Goal: Transaction & Acquisition: Book appointment/travel/reservation

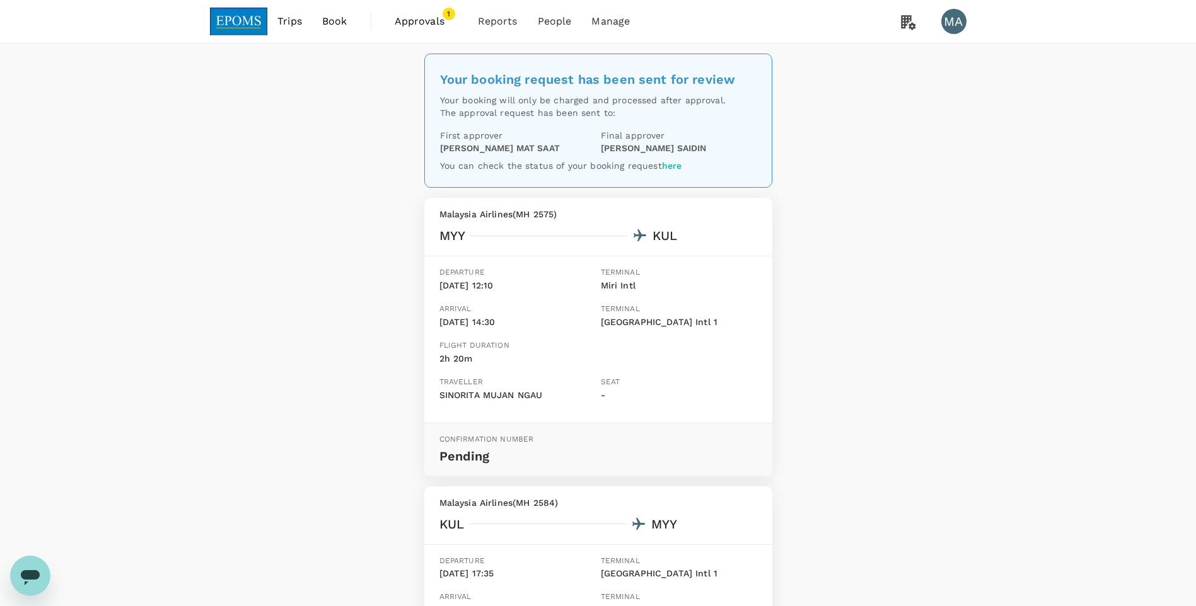
click at [323, 24] on span "Book" at bounding box center [334, 21] width 25 height 15
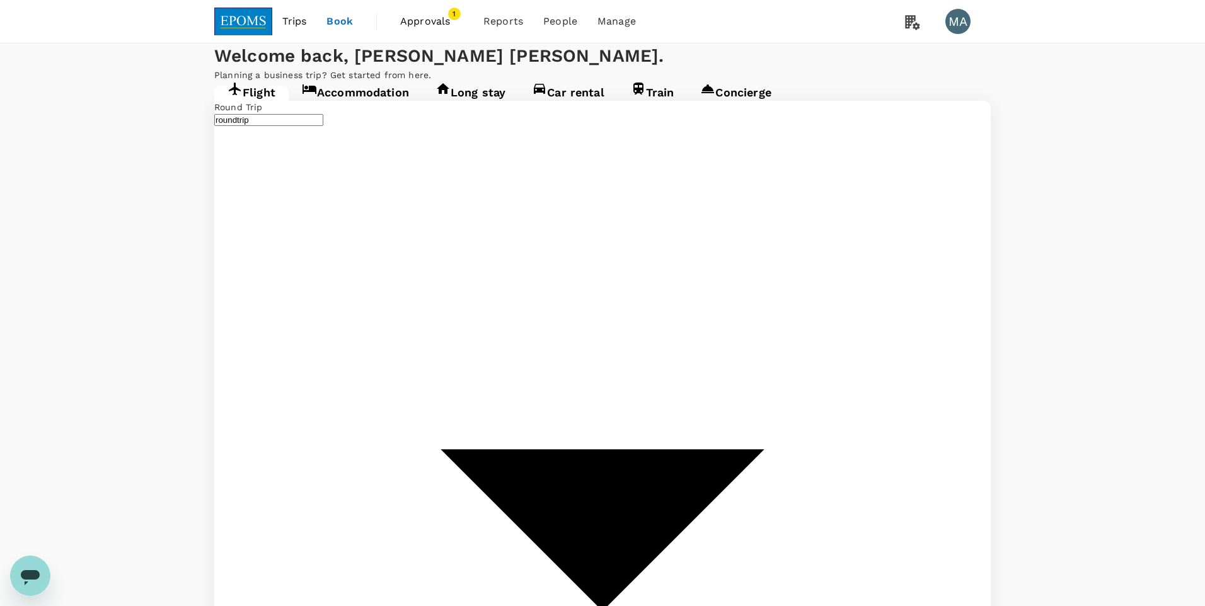
type input "Miri Intl (MYY)"
type input "Kuala Lumpur Intl ([GEOGRAPHIC_DATA])"
type input "Miri Intl (MYY)"
type input "Kuala Lumpur Intl ([GEOGRAPHIC_DATA])"
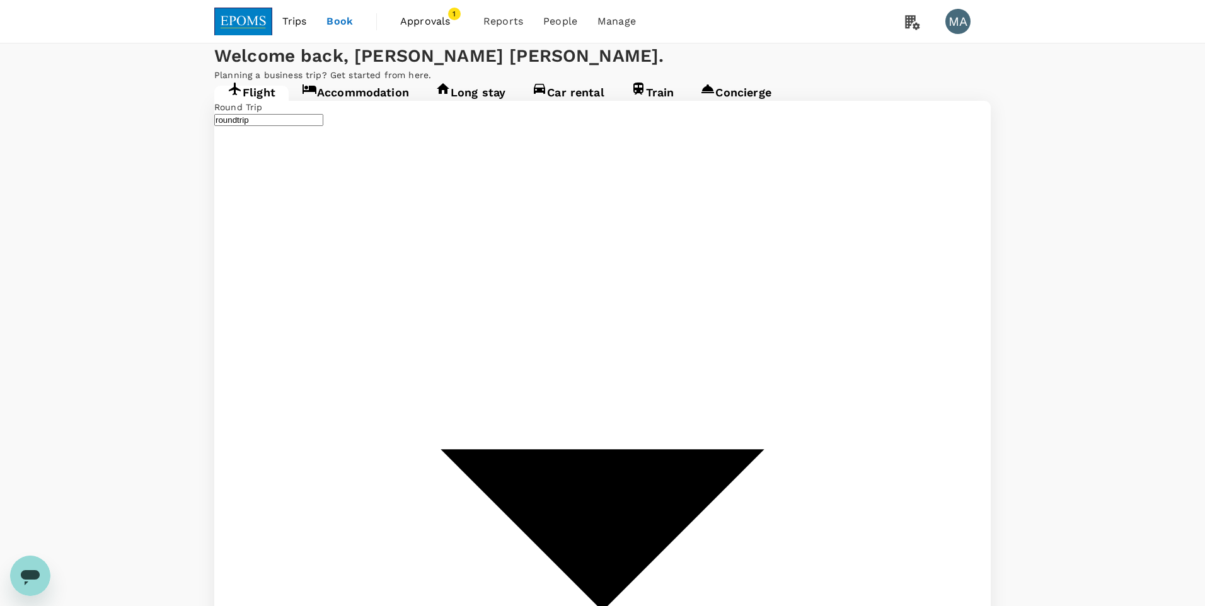
type input "Kuala Lumpur Intl ([GEOGRAPHIC_DATA])"
type input "Miri Intl (MYY)"
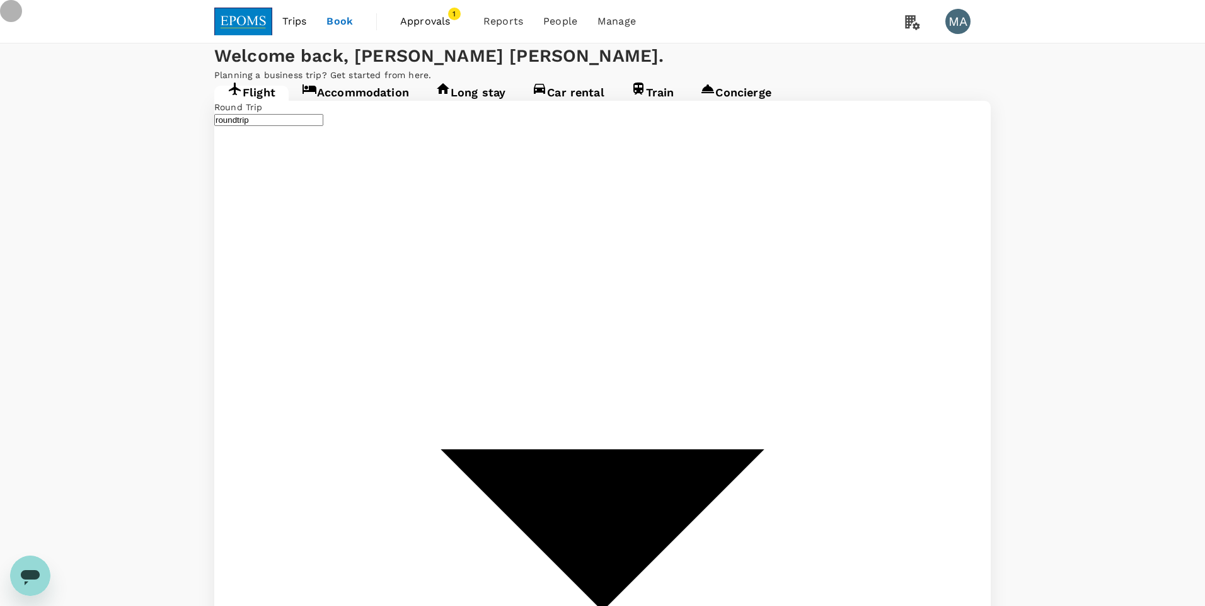
type input "oneway"
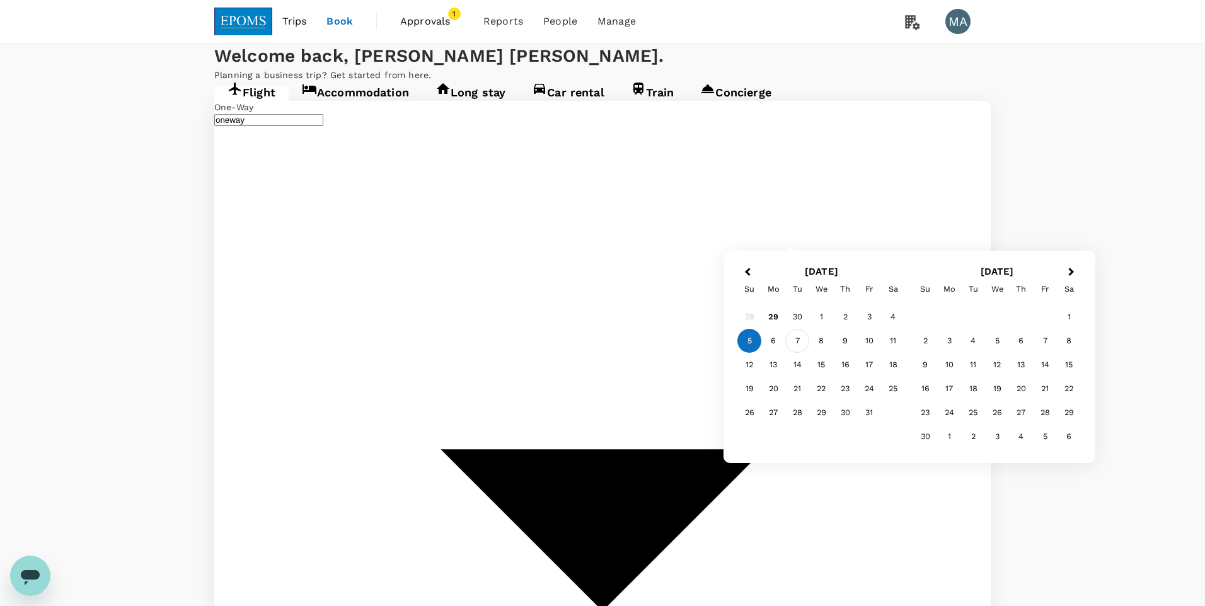
click at [804, 345] on div "7" at bounding box center [798, 341] width 24 height 24
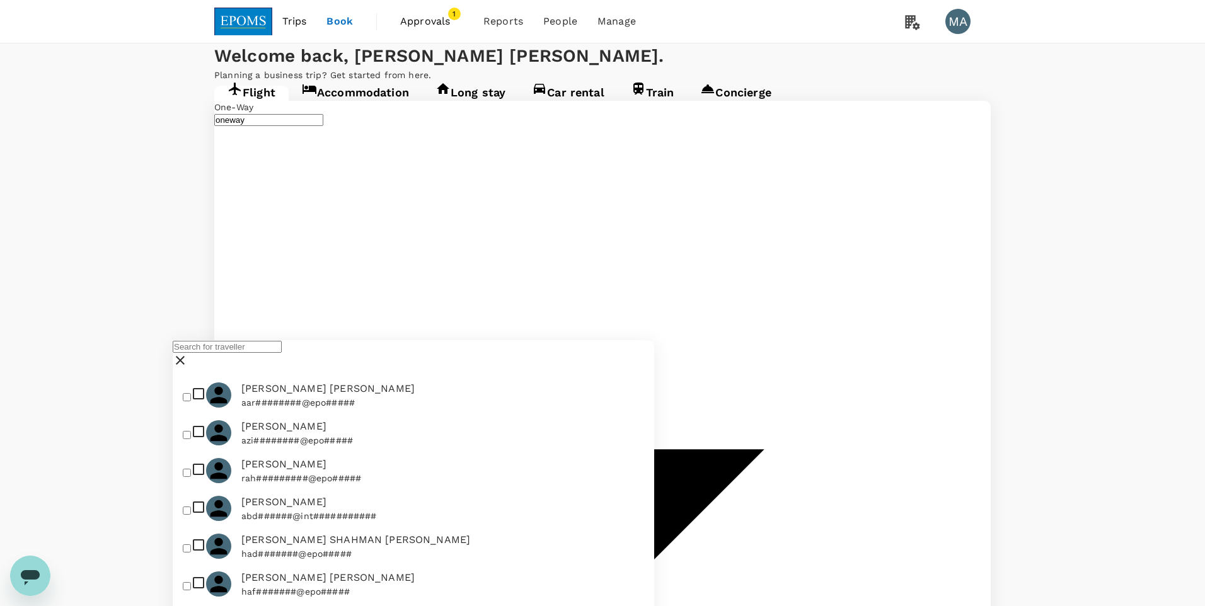
click at [282, 353] on input "text" at bounding box center [227, 347] width 109 height 12
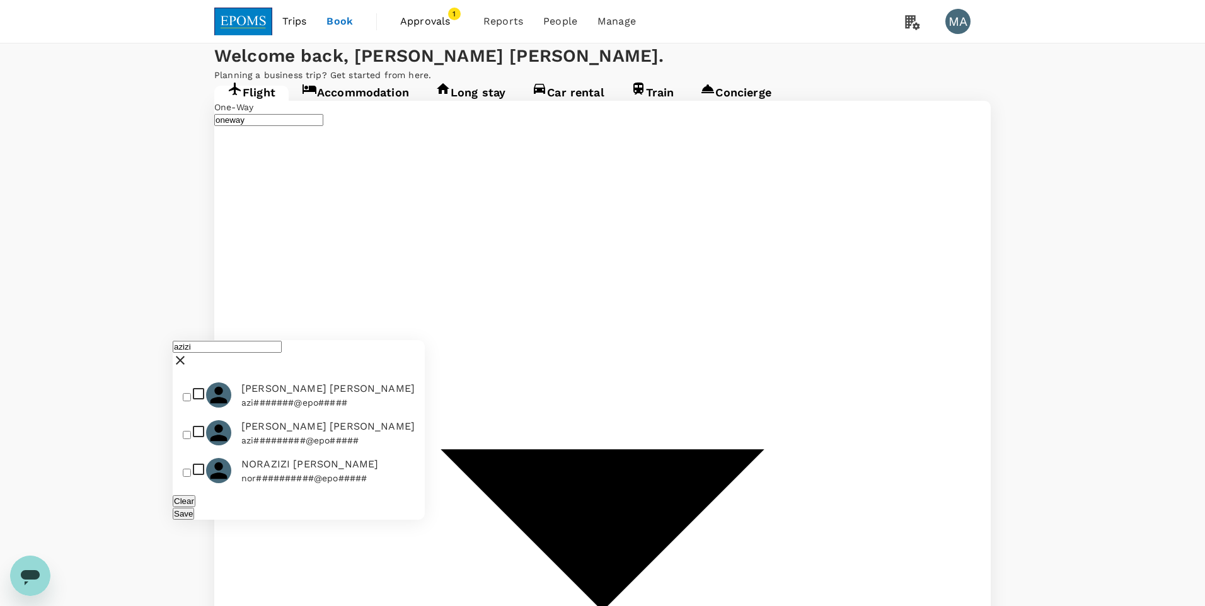
type input "azizi"
click at [191, 439] on input "checkbox" at bounding box center [187, 435] width 8 height 8
checkbox input "true"
click at [383, 520] on div "Save" at bounding box center [299, 513] width 252 height 13
click at [380, 520] on div "Save" at bounding box center [299, 513] width 252 height 13
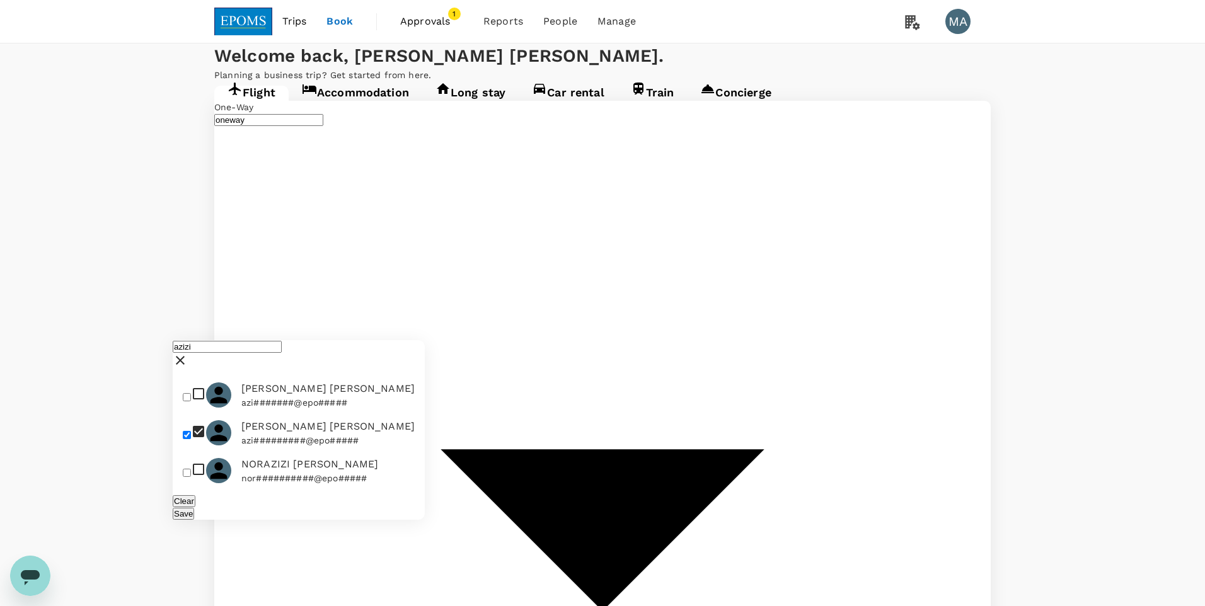
click at [194, 520] on button "Save" at bounding box center [183, 514] width 21 height 12
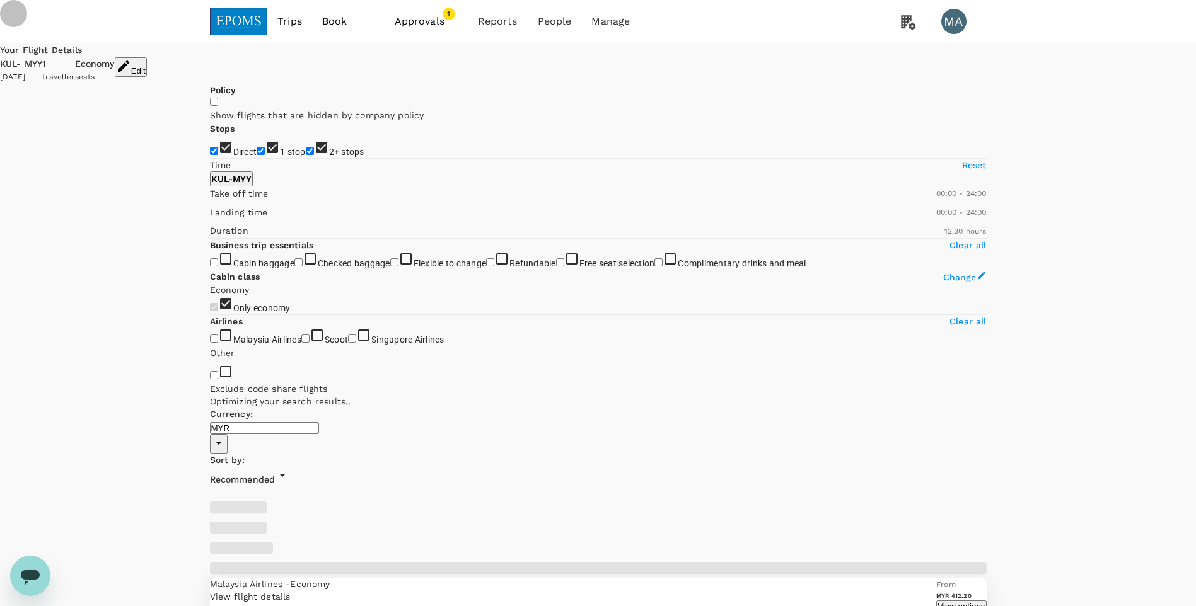
drag, startPoint x: 214, startPoint y: 228, endPoint x: 216, endPoint y: 239, distance: 10.8
click at [257, 155] on input "1 stop" at bounding box center [261, 151] width 8 height 8
checkbox input "false"
click at [216, 158] on div "Direct 1 stop 2+ stops" at bounding box center [598, 149] width 777 height 18
click at [306, 155] on input "2+ stops" at bounding box center [310, 151] width 8 height 8
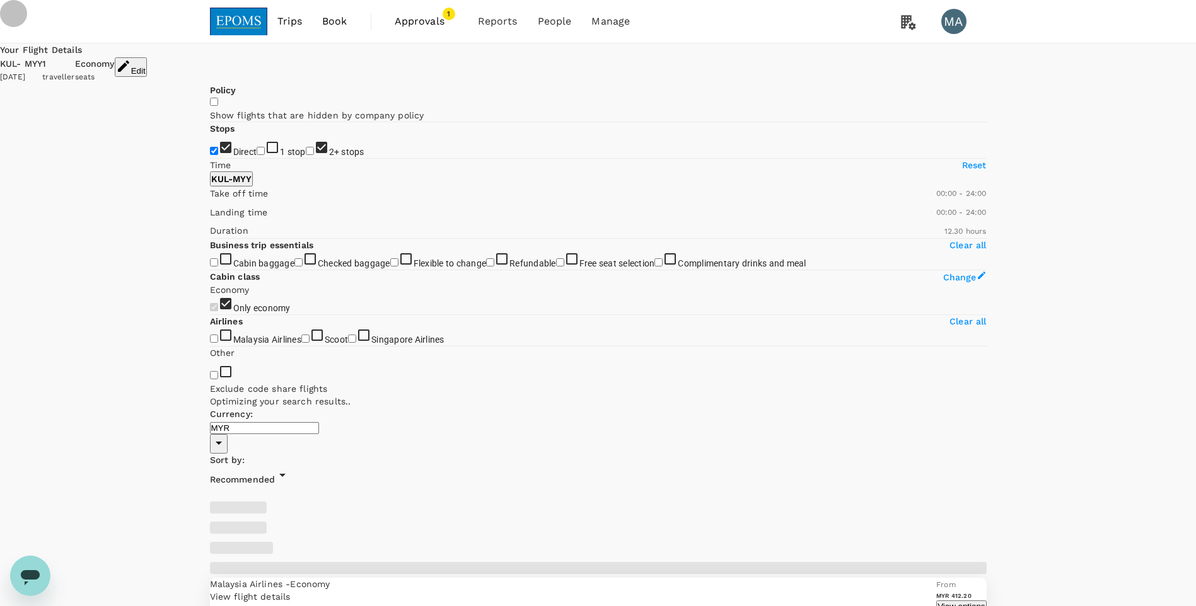
checkbox input "false"
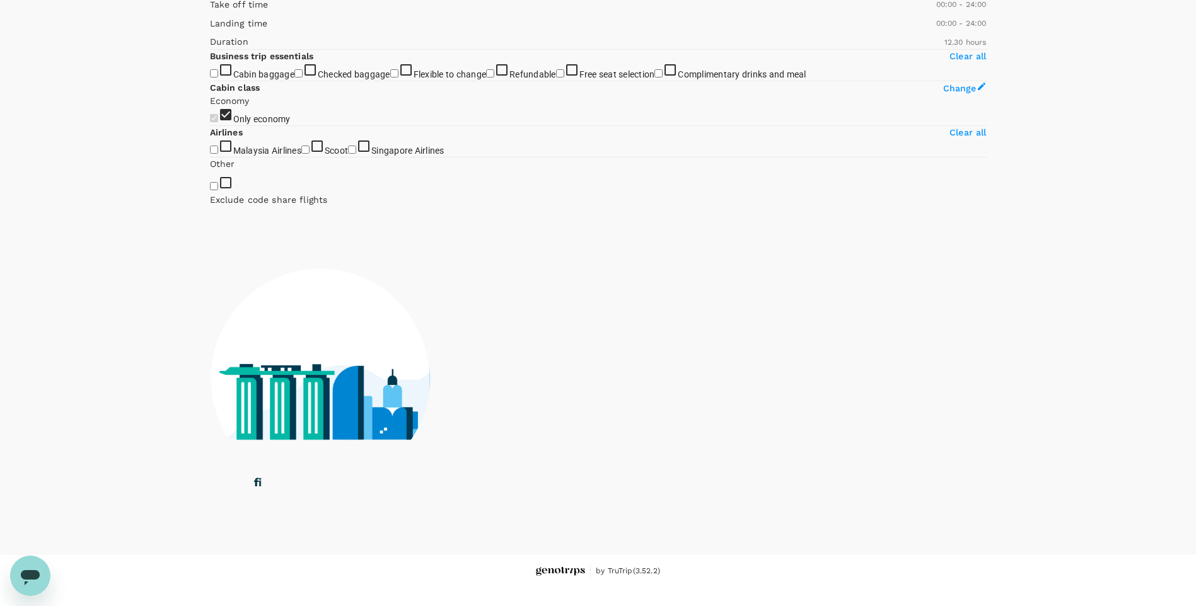
scroll to position [378, 0]
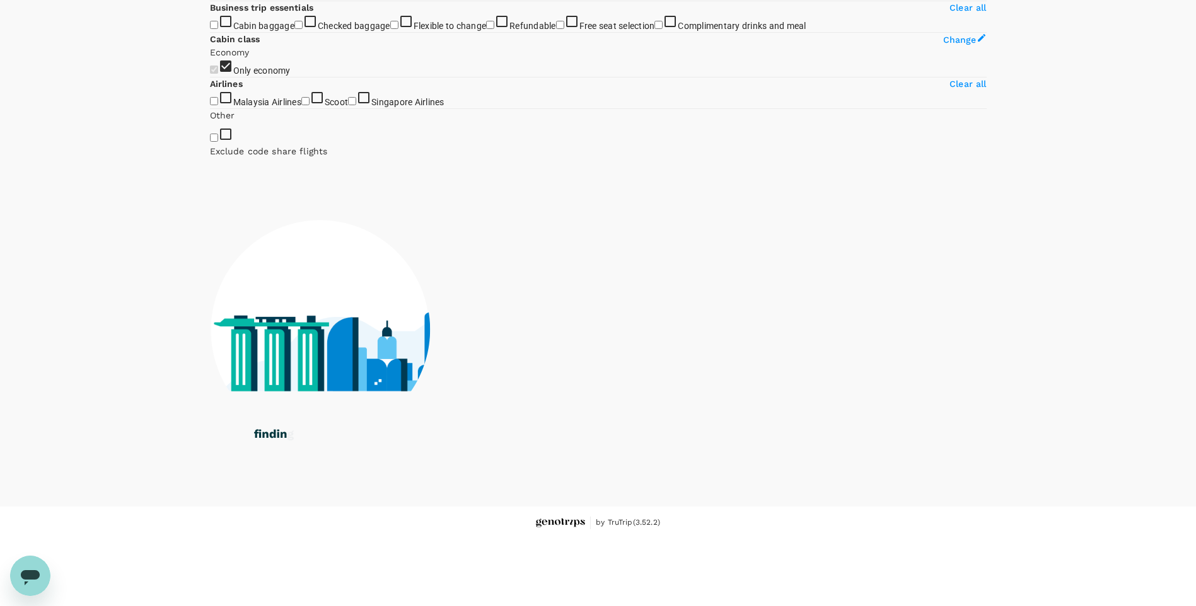
type input "1020"
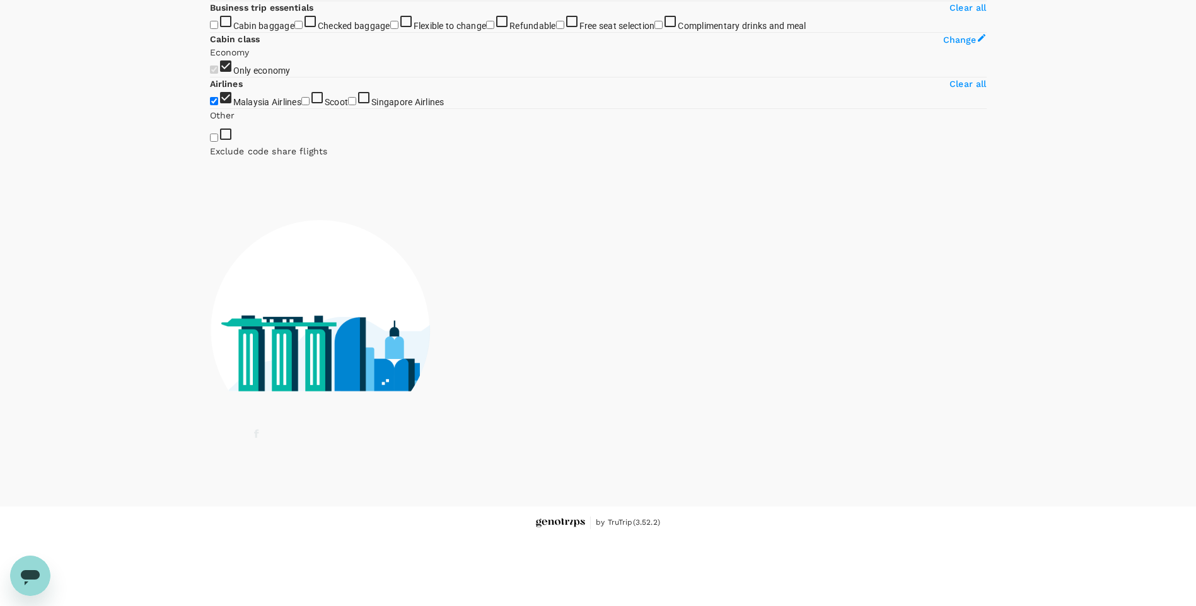
scroll to position [126, 0]
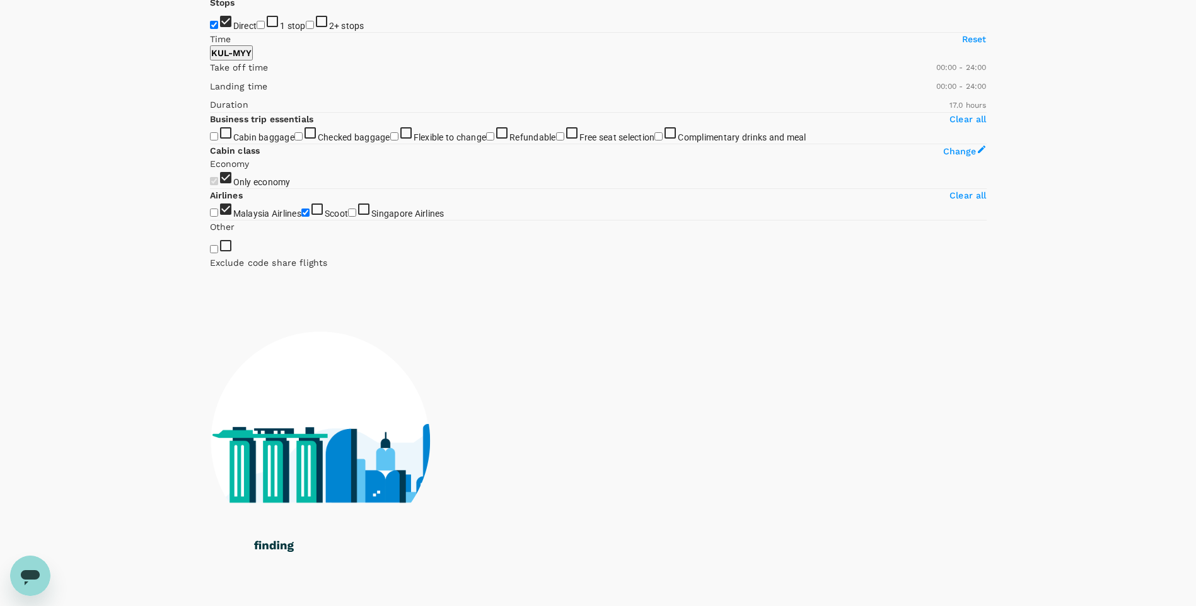
checkbox input "false"
checkbox input "true"
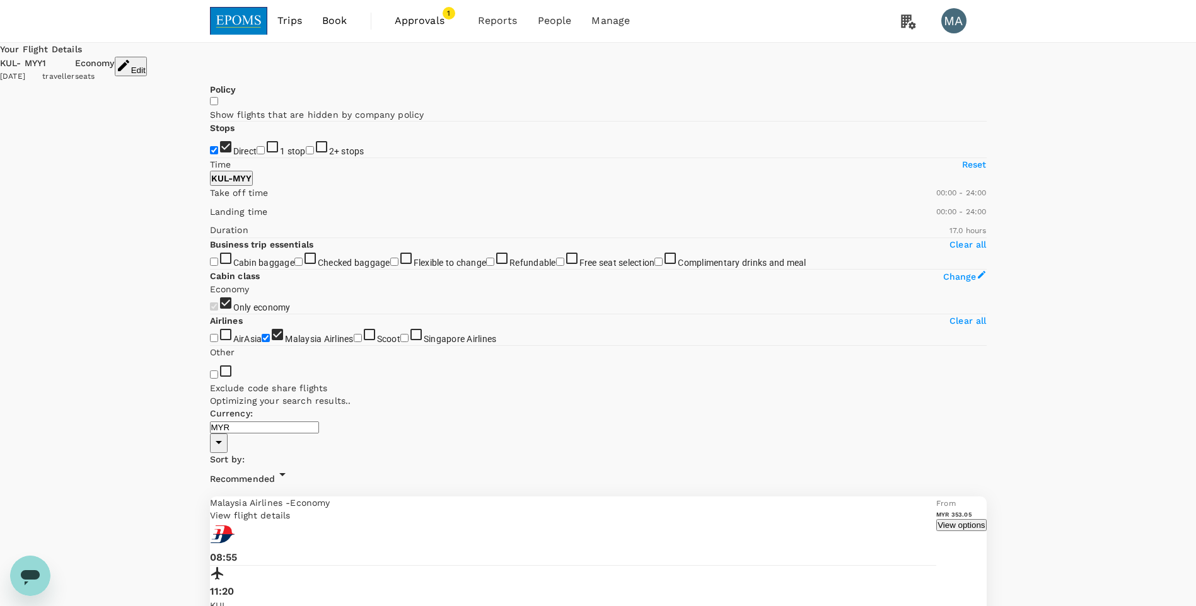
scroll to position [0, 0]
click at [147, 69] on button "Edit" at bounding box center [131, 67] width 32 height 20
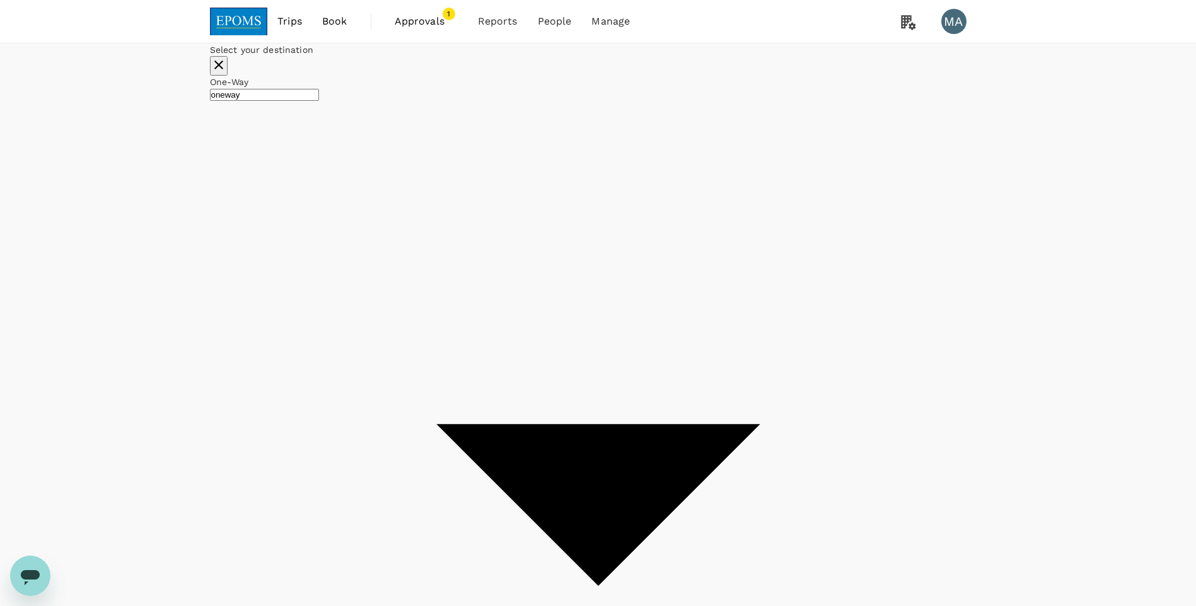
type input "Kuala Lumpur Intl ([GEOGRAPHIC_DATA])"
type input "Miri Intl (MYY)"
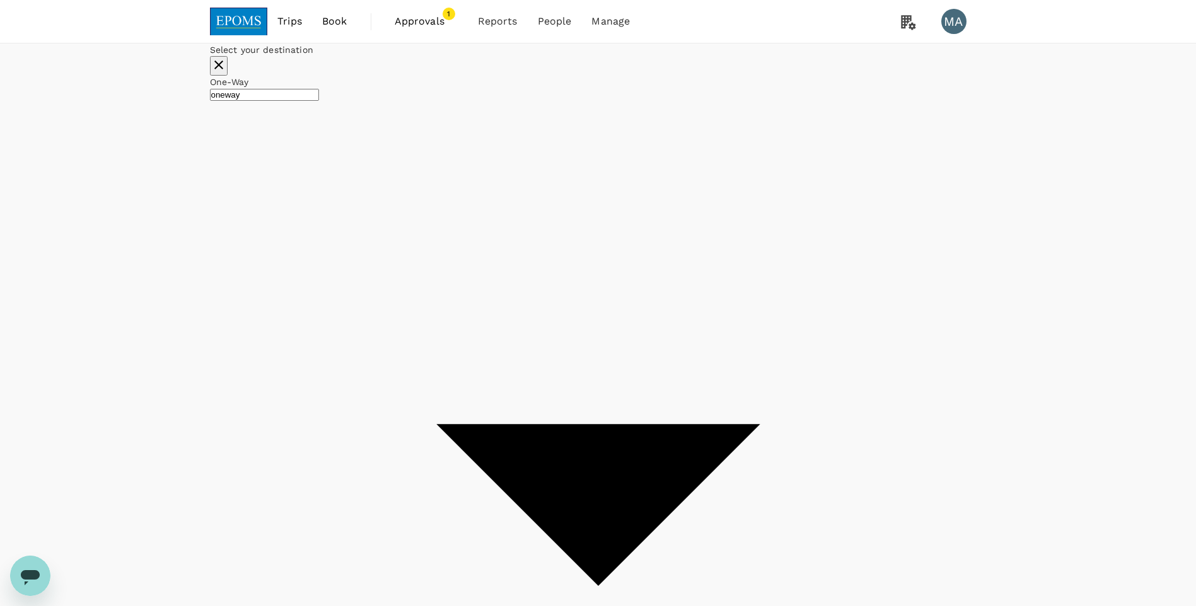
type input "k"
type input "l"
type input "Kota Kinabalu Intl (BKI)"
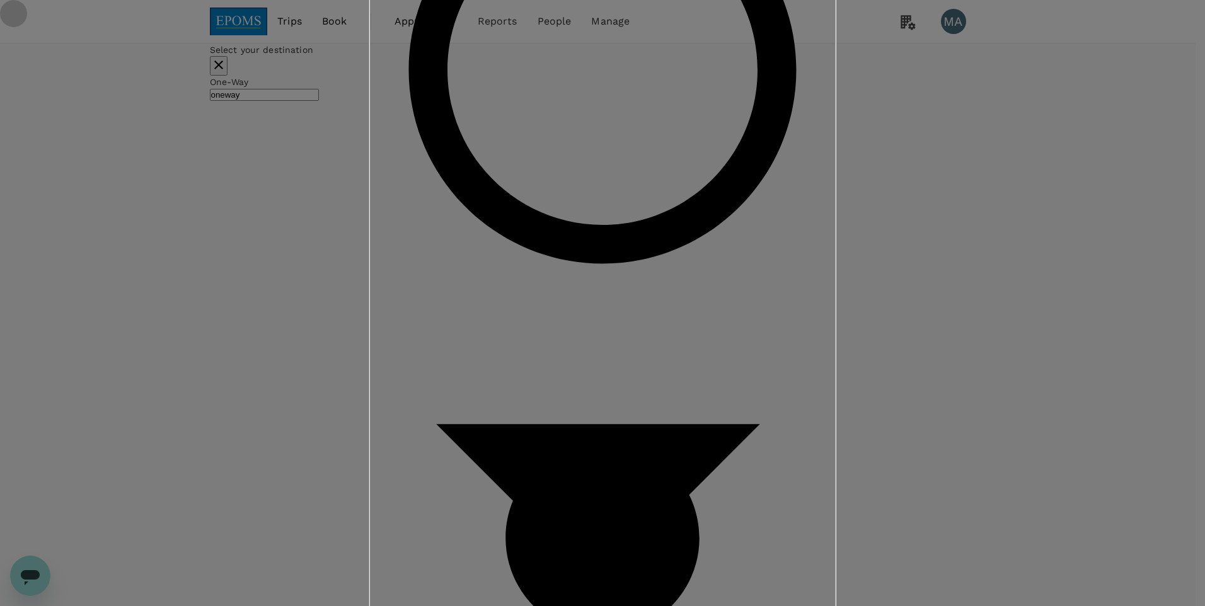
drag, startPoint x: 712, startPoint y: 511, endPoint x: 631, endPoint y: 480, distance: 86.2
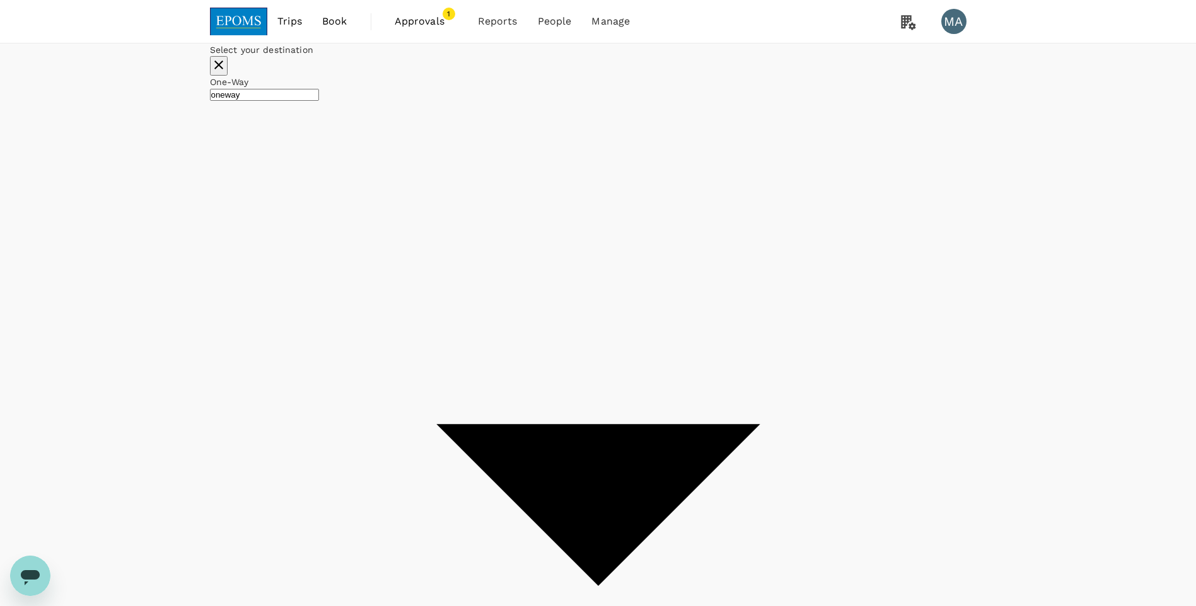
checkbox input "false"
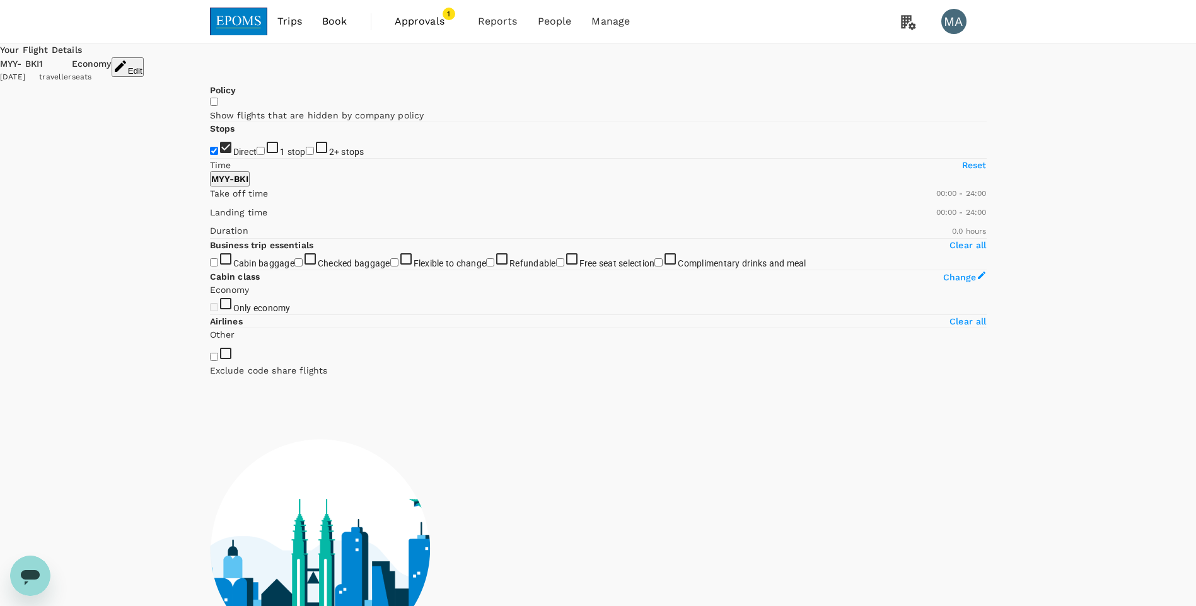
type input "365"
checkbox input "true"
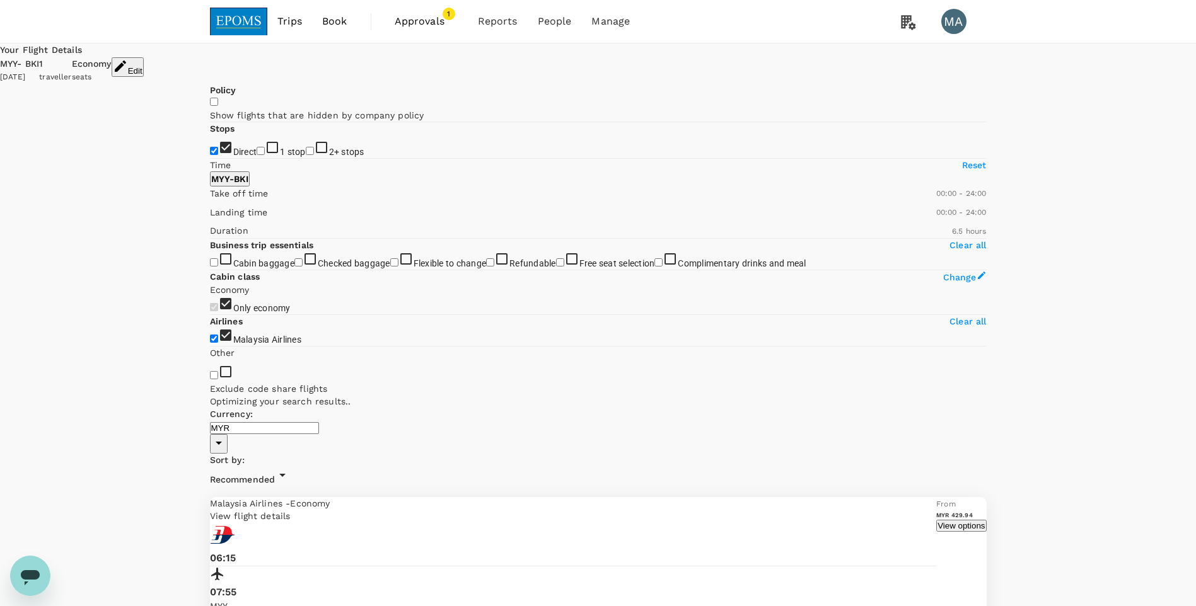
type input "2825"
checkbox input "false"
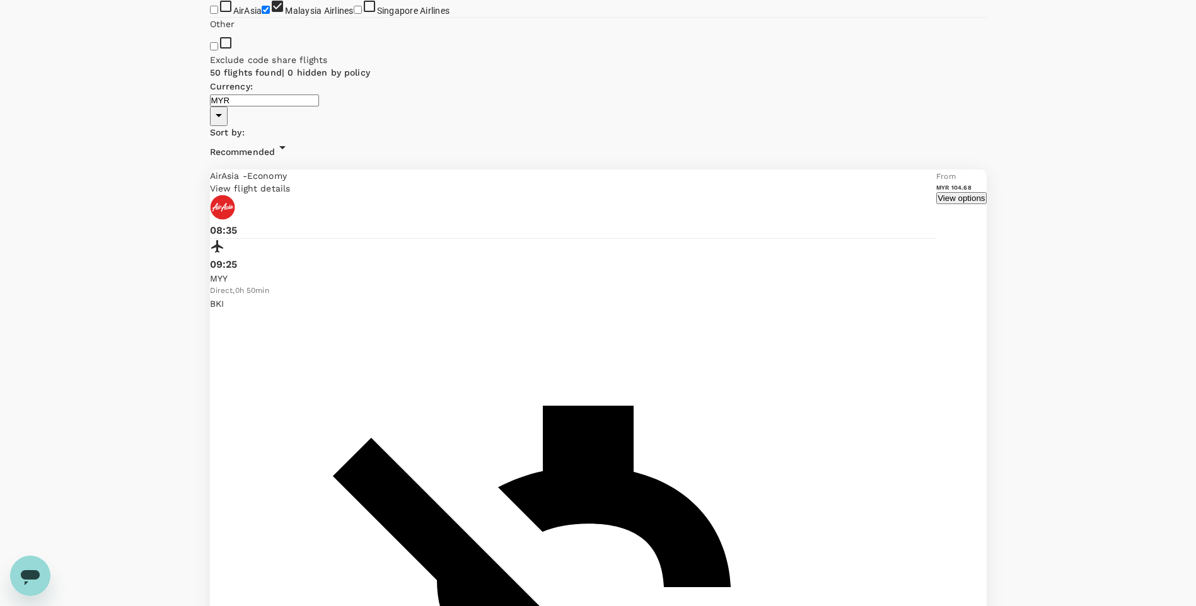
scroll to position [441, 0]
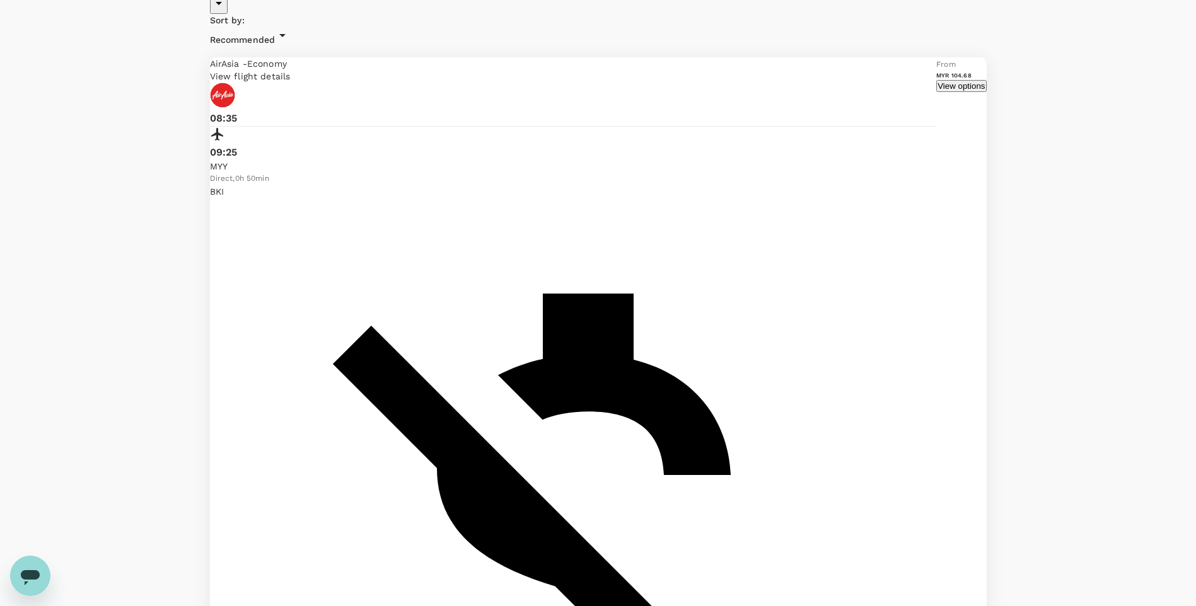
checkbox input "true"
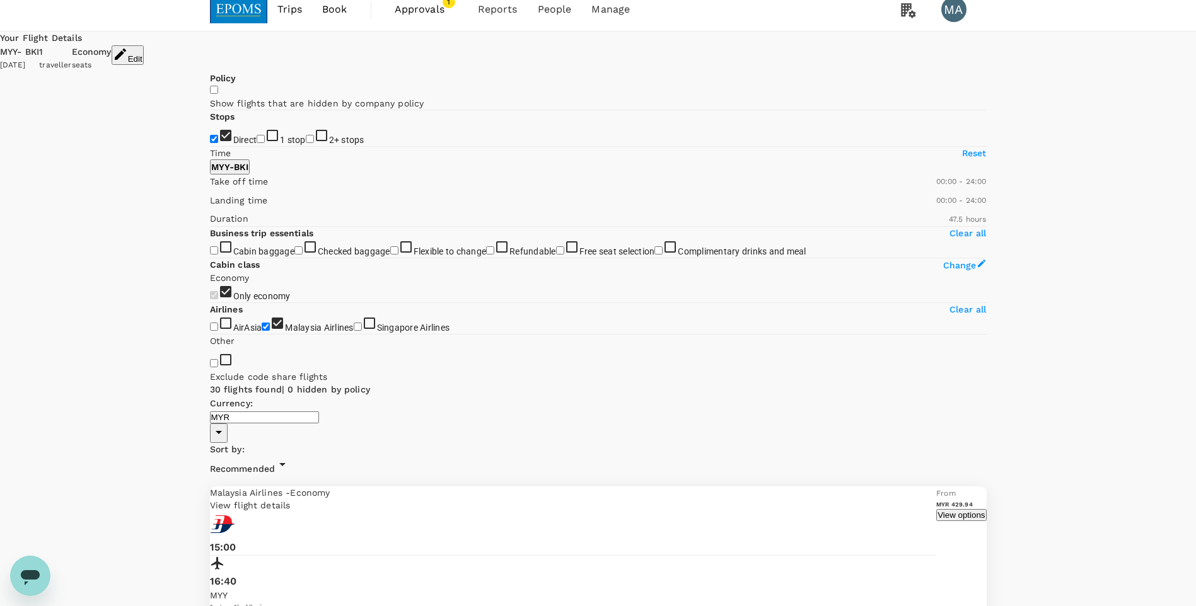
scroll to position [0, 0]
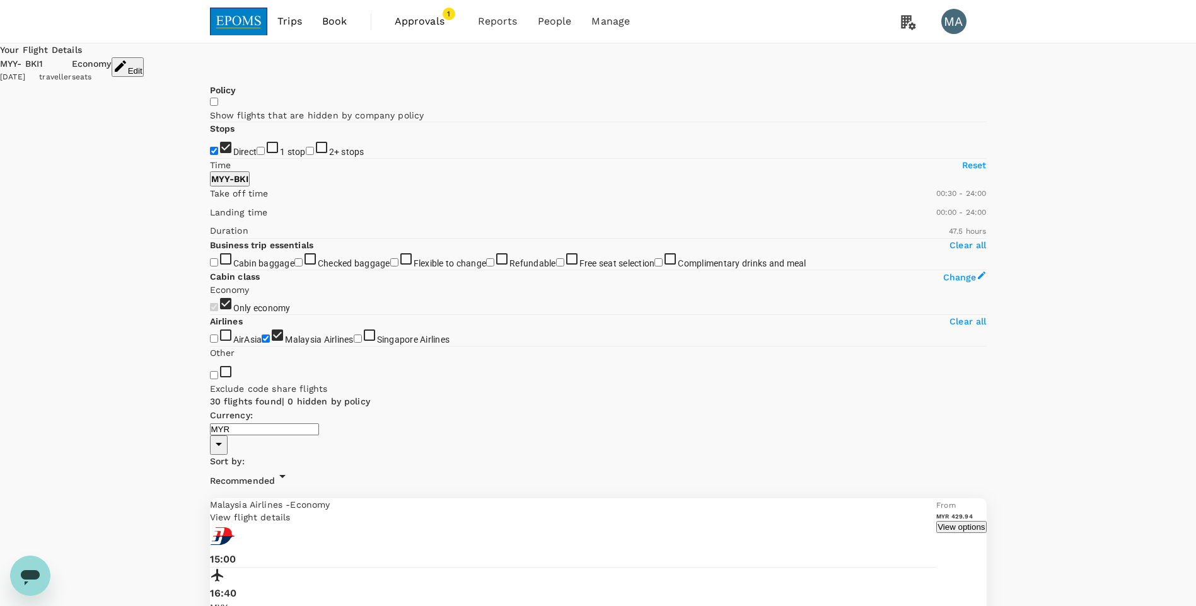
click at [210, 200] on span at bounding box center [210, 200] width 0 height 0
type input "840"
drag, startPoint x: 212, startPoint y: 373, endPoint x: 322, endPoint y: 373, distance: 109.1
click at [210, 200] on span at bounding box center [210, 200] width 0 height 0
click at [290, 468] on icon at bounding box center [282, 475] width 15 height 15
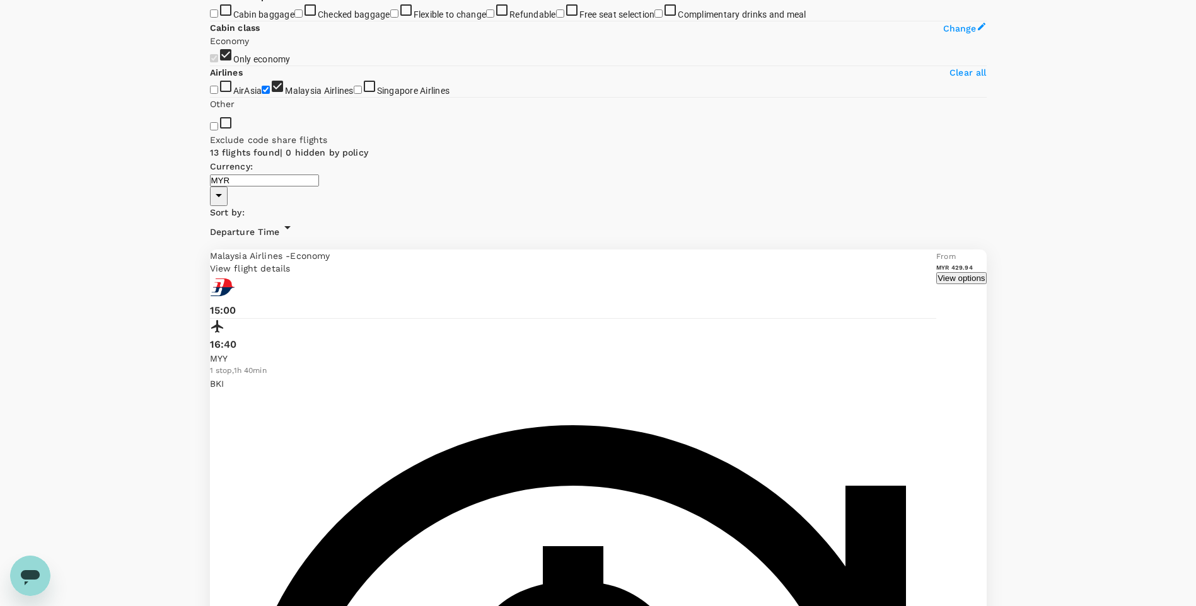
scroll to position [186, 0]
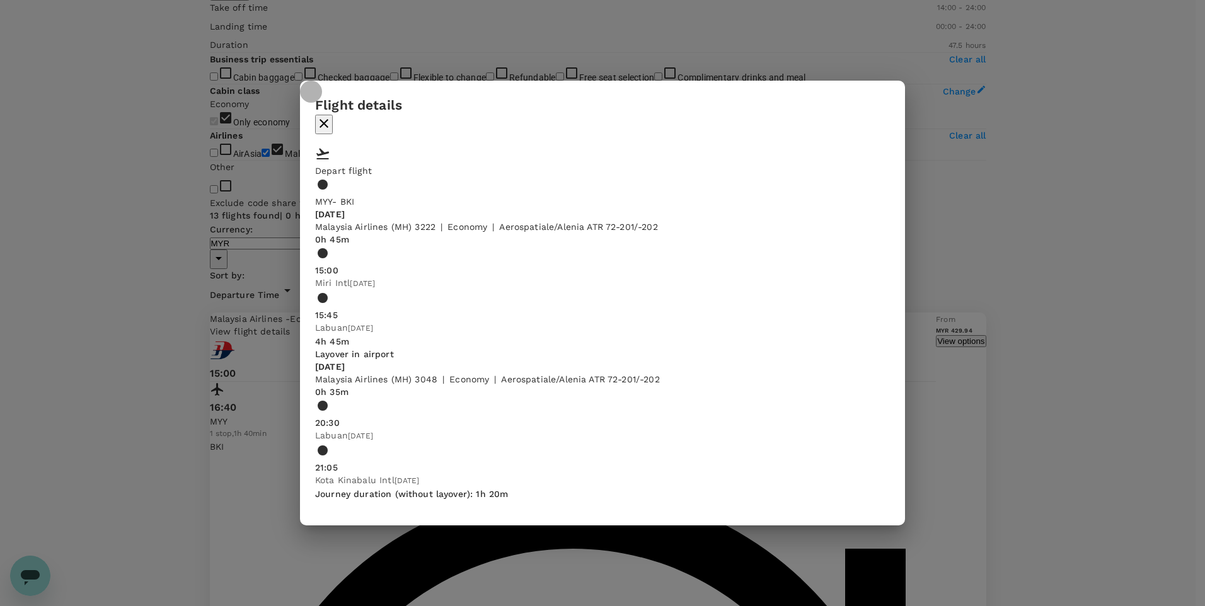
click at [332, 116] on icon "button" at bounding box center [323, 123] width 15 height 15
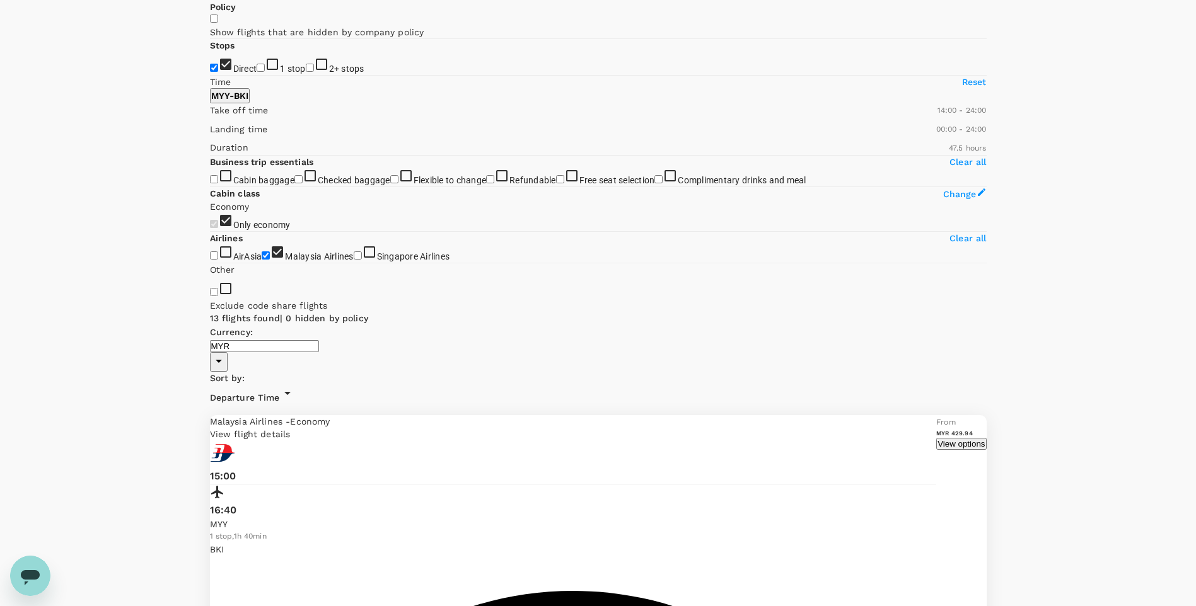
scroll to position [60, 0]
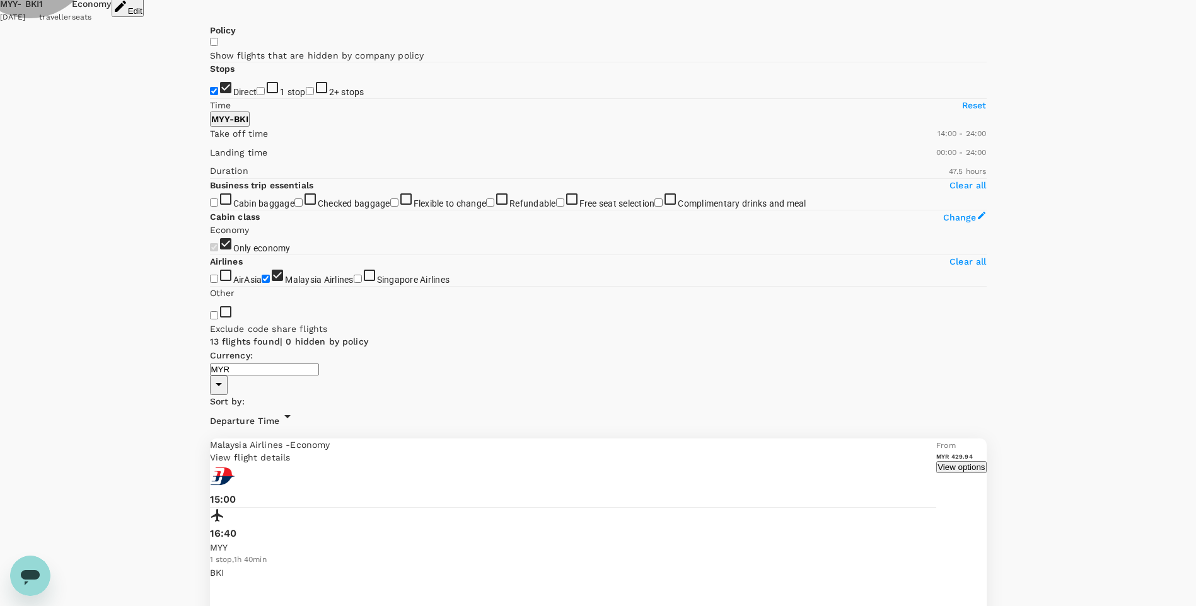
click at [936, 461] on button "View options" at bounding box center [961, 467] width 50 height 12
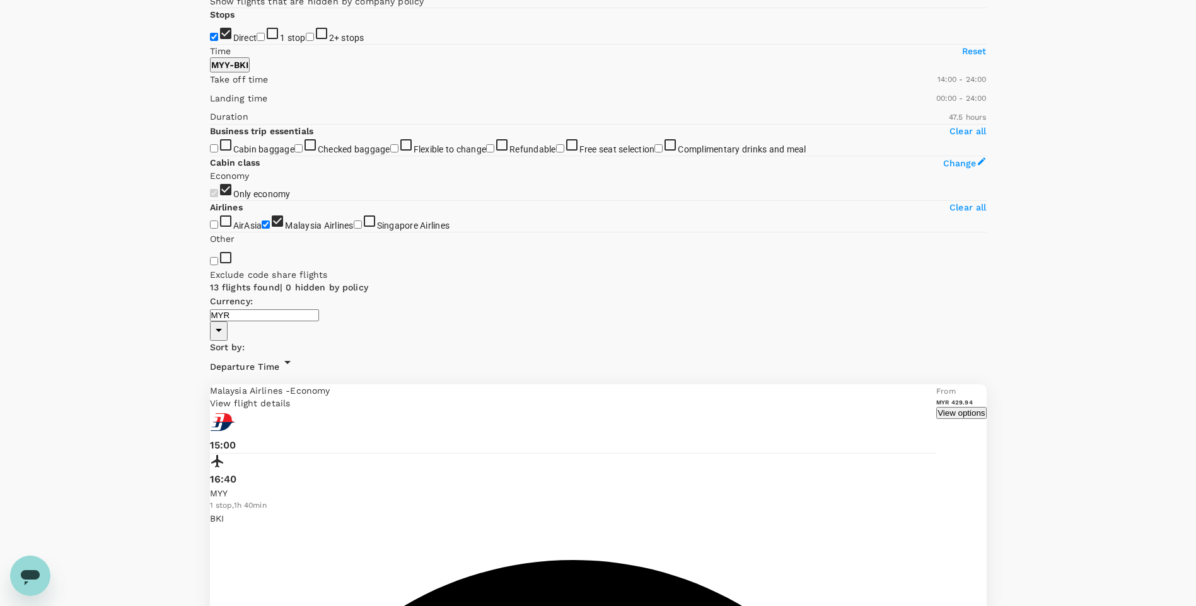
scroll to position [133, 0]
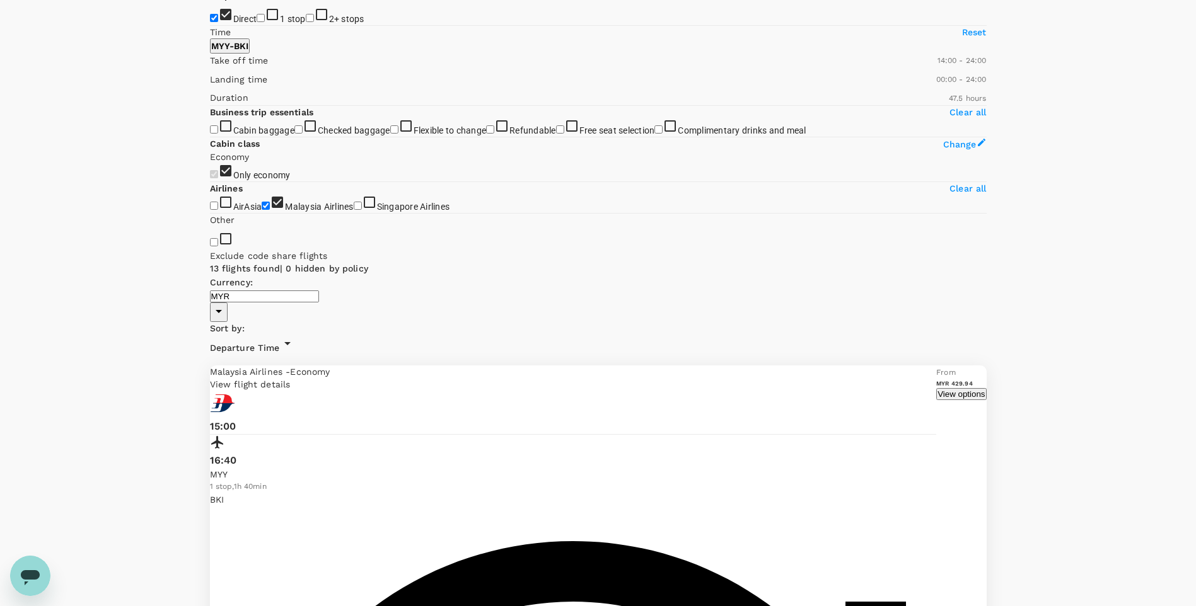
click at [821, 366] on div "Malaysia Airlines - Economy View flight details" at bounding box center [573, 378] width 727 height 25
click at [823, 378] on p "View flight details" at bounding box center [573, 384] width 727 height 13
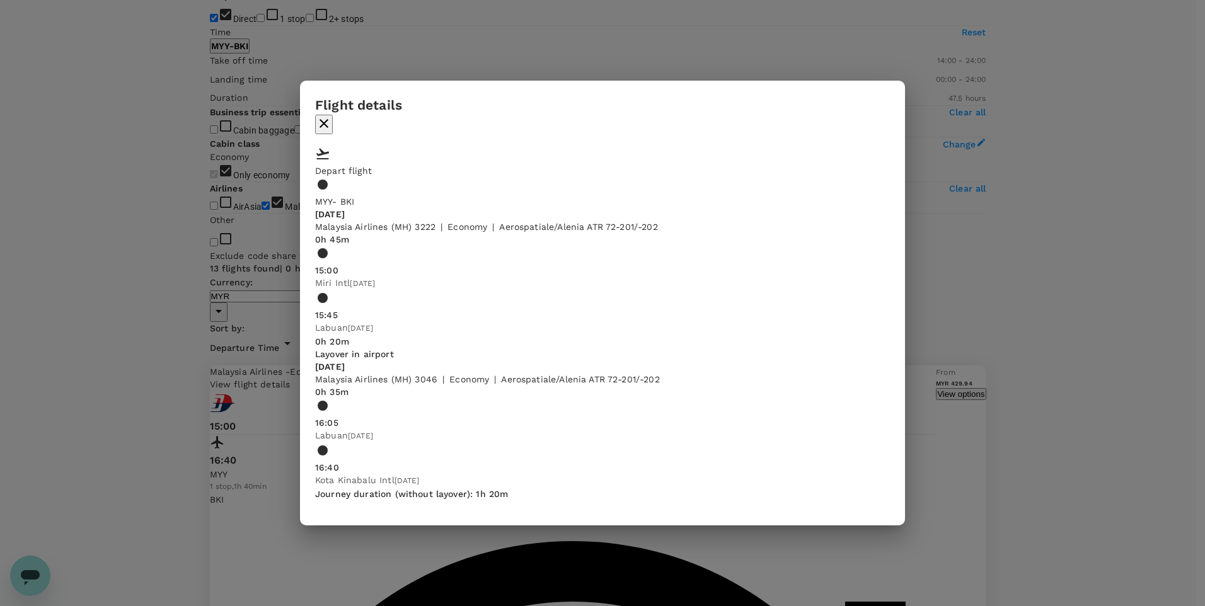
click at [754, 60] on div "Flight details Depart flight MYY - BKI Tue, 07 Oct Malaysia Airlines (MH) 3222 …" at bounding box center [602, 303] width 1205 height 606
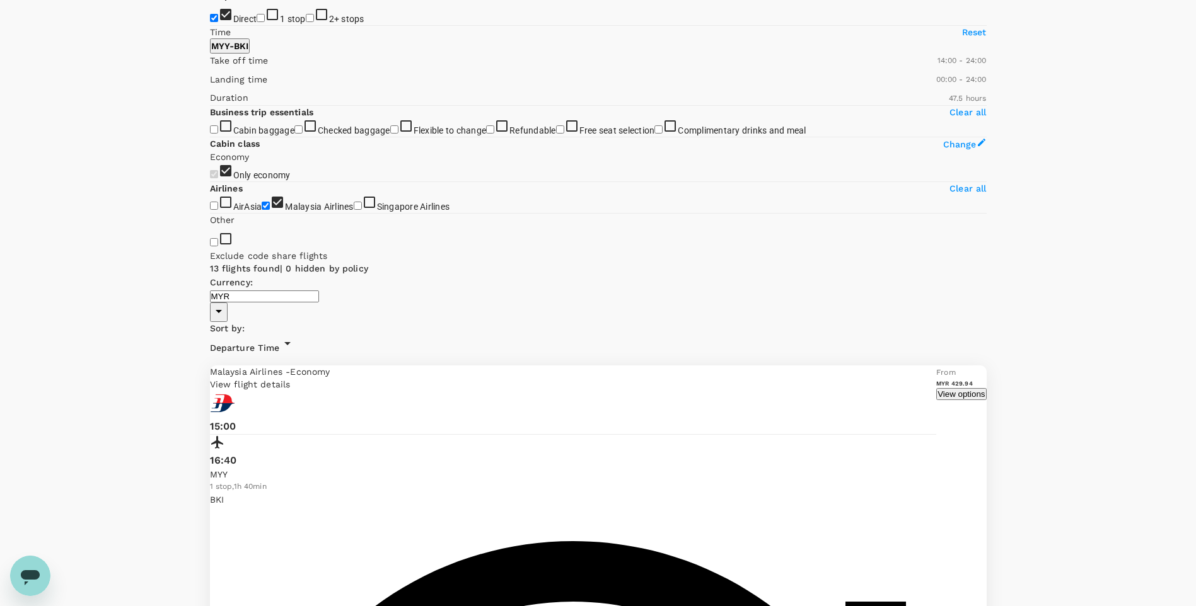
click at [788, 378] on p "View flight details" at bounding box center [573, 384] width 727 height 13
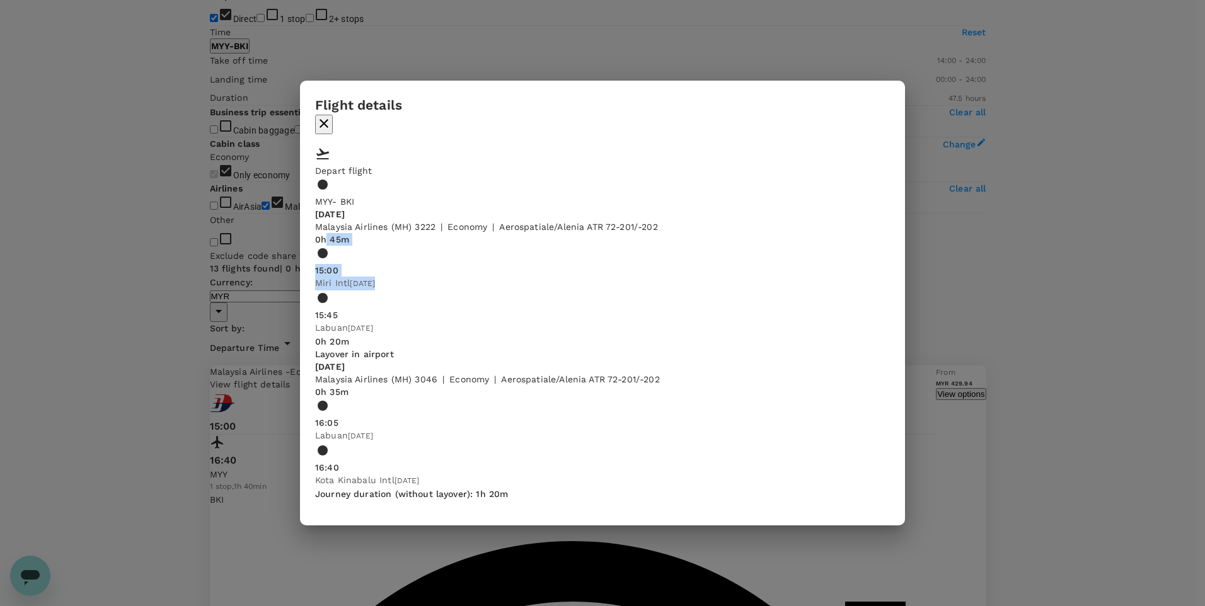
drag, startPoint x: 372, startPoint y: 241, endPoint x: 400, endPoint y: 240, distance: 28.4
click at [400, 240] on div "0h 45m 15:00 Miri Intl 07 Oct 2025 15:45 Labuan 07 Oct 2025" at bounding box center [602, 284] width 575 height 102
drag, startPoint x: 400, startPoint y: 240, endPoint x: 391, endPoint y: 316, distance: 77.5
click at [349, 337] on span "0h 20m" at bounding box center [332, 342] width 34 height 10
drag, startPoint x: 388, startPoint y: 316, endPoint x: 408, endPoint y: 315, distance: 20.2
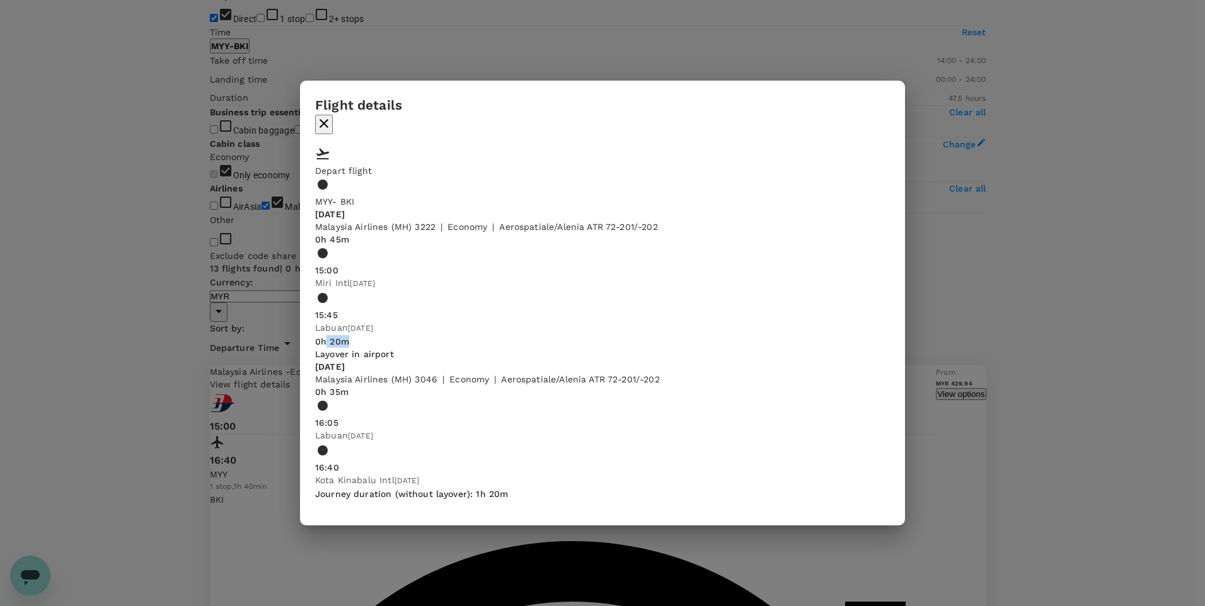
click at [349, 337] on span "0h 20m" at bounding box center [332, 342] width 34 height 10
drag, startPoint x: 370, startPoint y: 420, endPoint x: 394, endPoint y: 420, distance: 24.0
click at [394, 420] on div "0h 35m 16:05 Labuan 07 Oct 2025 16:40 Kota Kinabalu Intl 07 Oct 2025" at bounding box center [602, 437] width 575 height 102
drag, startPoint x: 394, startPoint y: 420, endPoint x: 499, endPoint y: 420, distance: 104.6
click at [315, 443] on span at bounding box center [315, 443] width 0 height 0
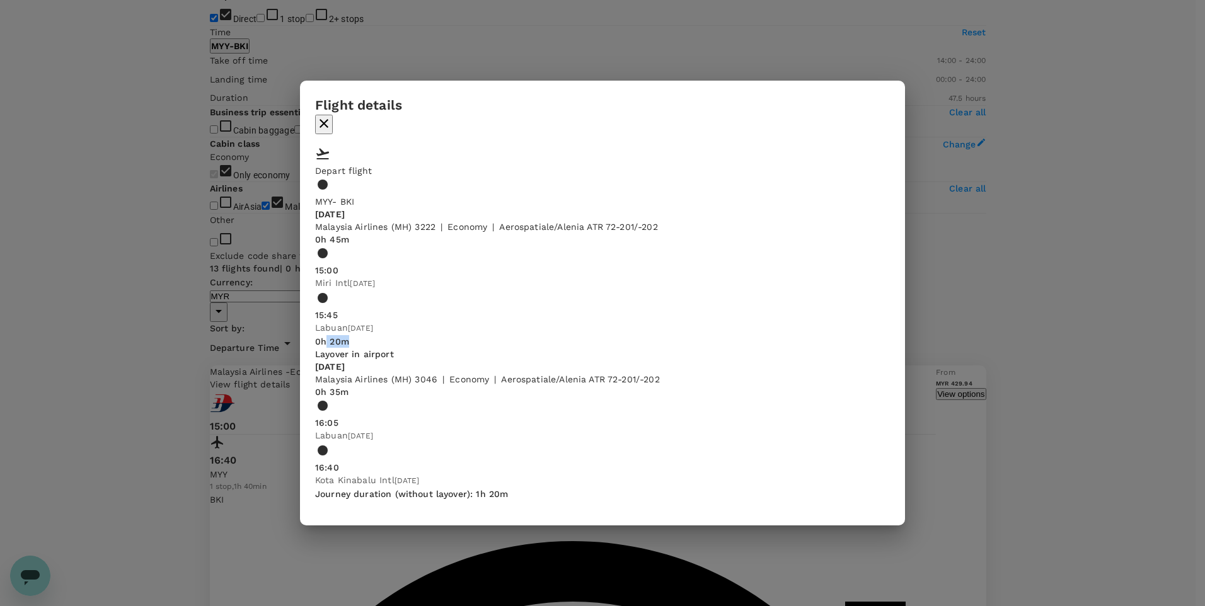
drag, startPoint x: 388, startPoint y: 311, endPoint x: 415, endPoint y: 311, distance: 27.7
click at [394, 335] on div "0h 20m Layover in airport" at bounding box center [354, 347] width 79 height 25
click at [1004, 176] on div "Flight details Depart flight MYY - BKI Tue, 07 Oct Malaysia Airlines (MH) 3222 …" at bounding box center [602, 303] width 1205 height 606
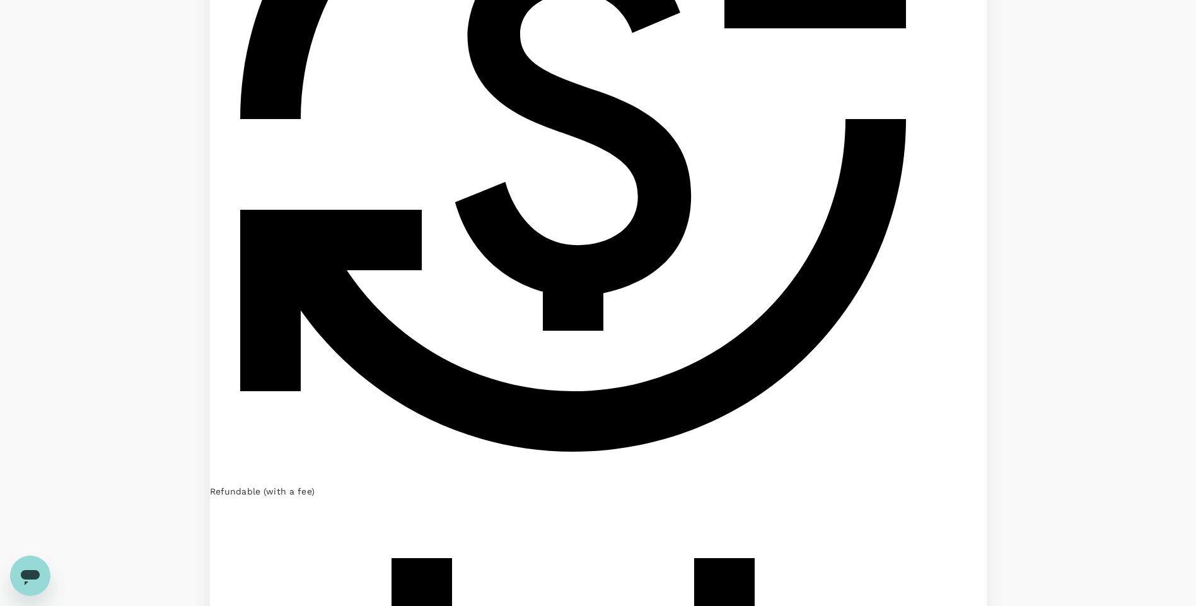
scroll to position [890, 0]
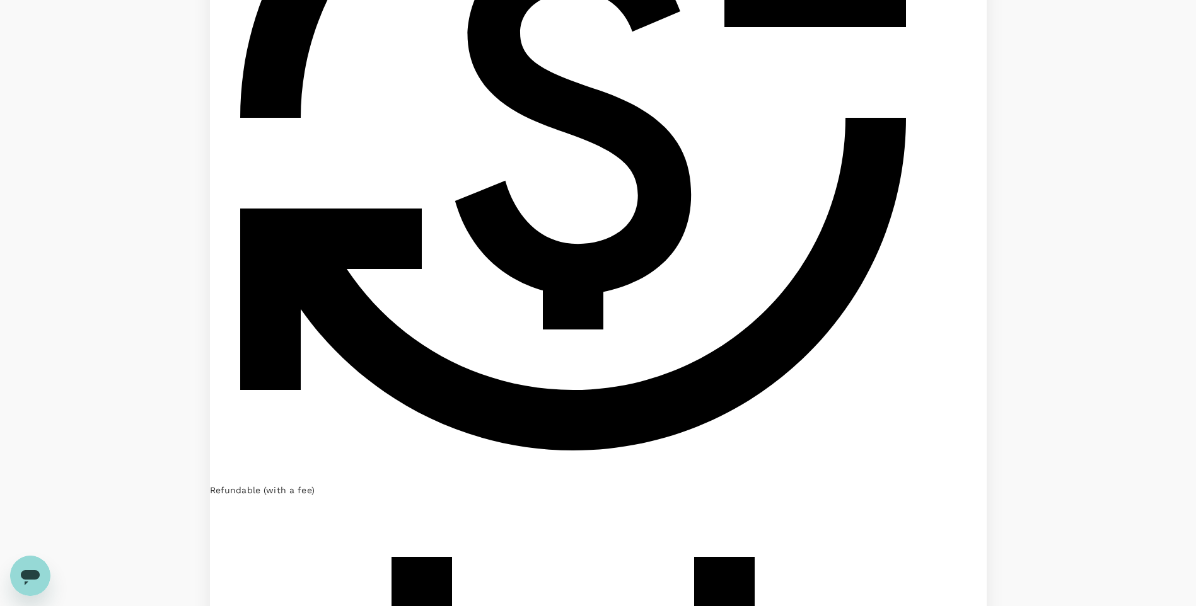
drag, startPoint x: 616, startPoint y: 370, endPoint x: 676, endPoint y: 367, distance: 60.0
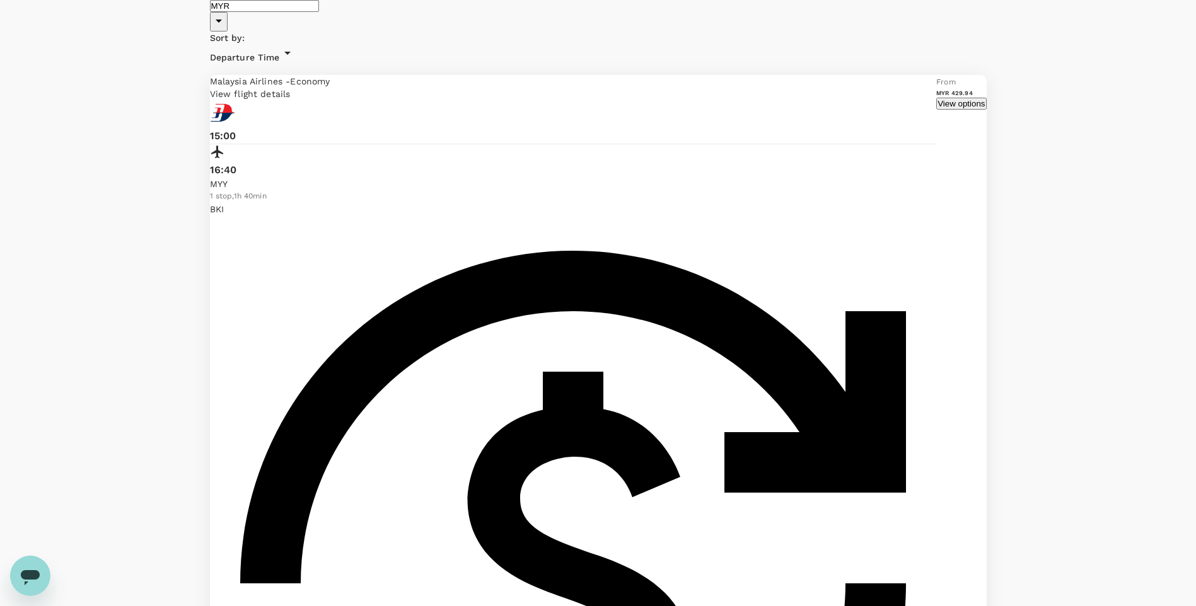
scroll to position [511, 0]
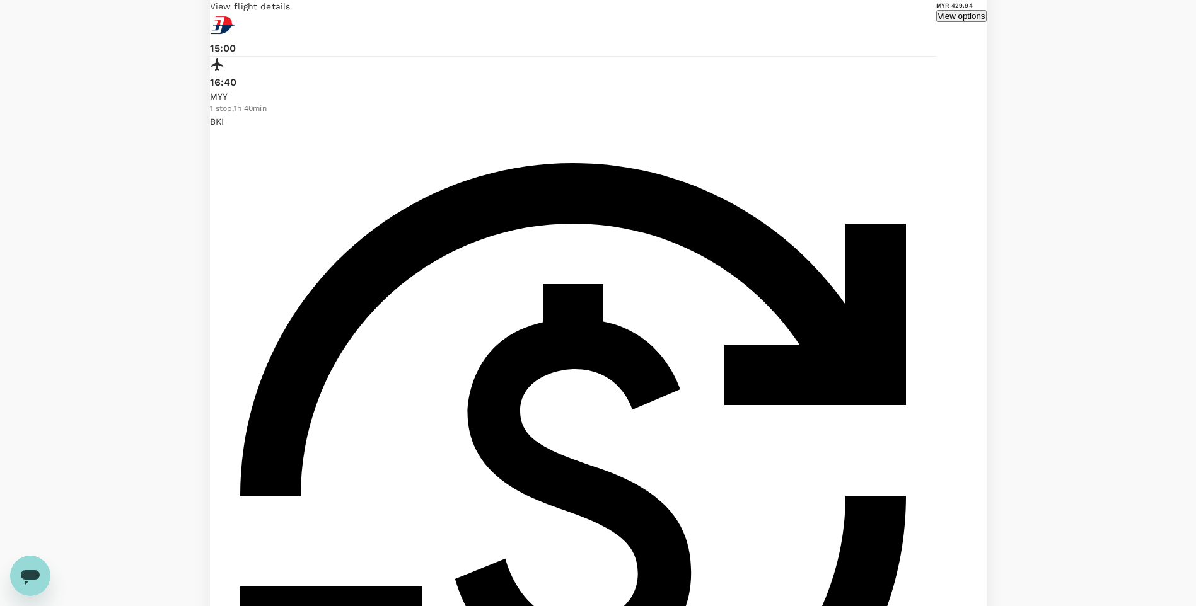
checkbox input "false"
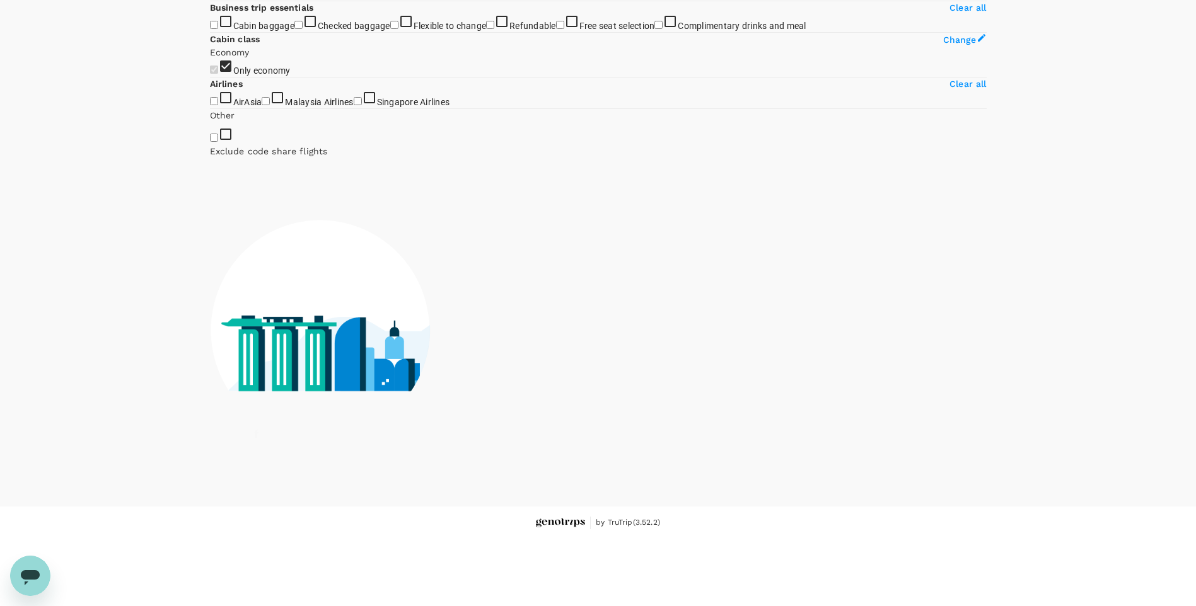
scroll to position [380, 0]
click at [654, 29] on input "Complimentary drinks and meal" at bounding box center [658, 25] width 8 height 8
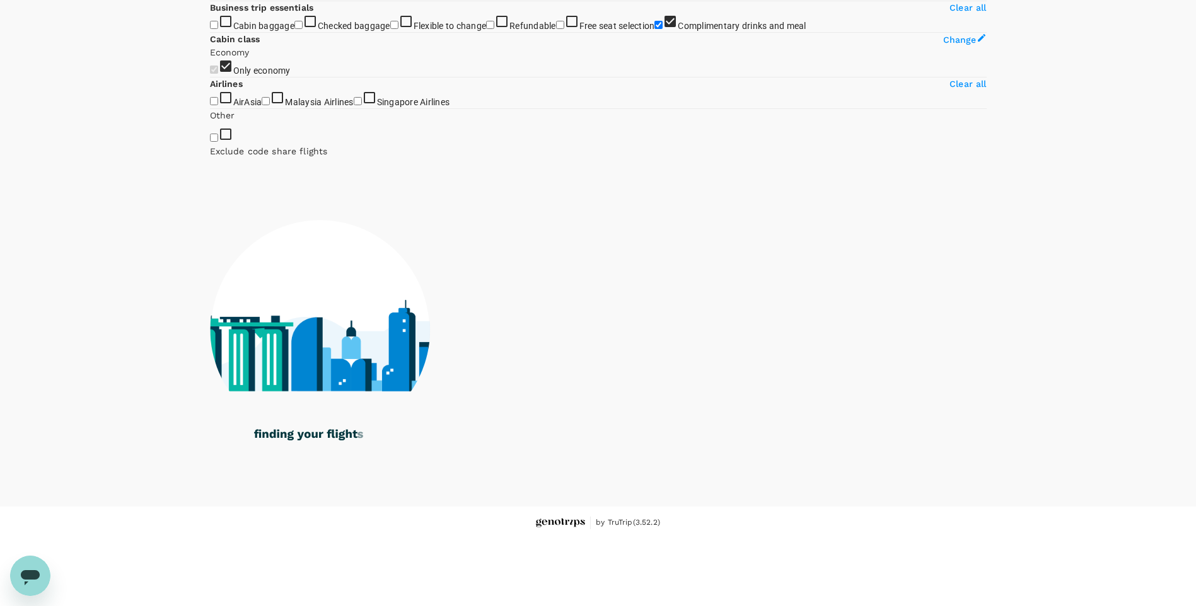
click at [654, 29] on input "Complimentary drinks and meal" at bounding box center [658, 25] width 8 height 8
checkbox input "false"
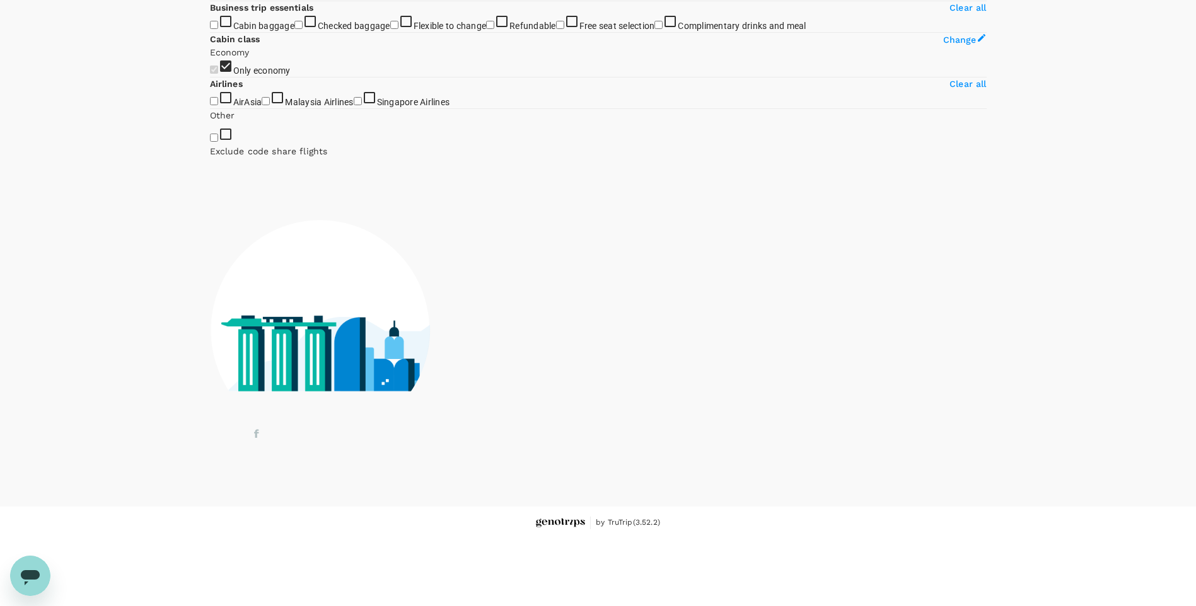
click at [218, 105] on input "AirAsia" at bounding box center [214, 101] width 8 height 8
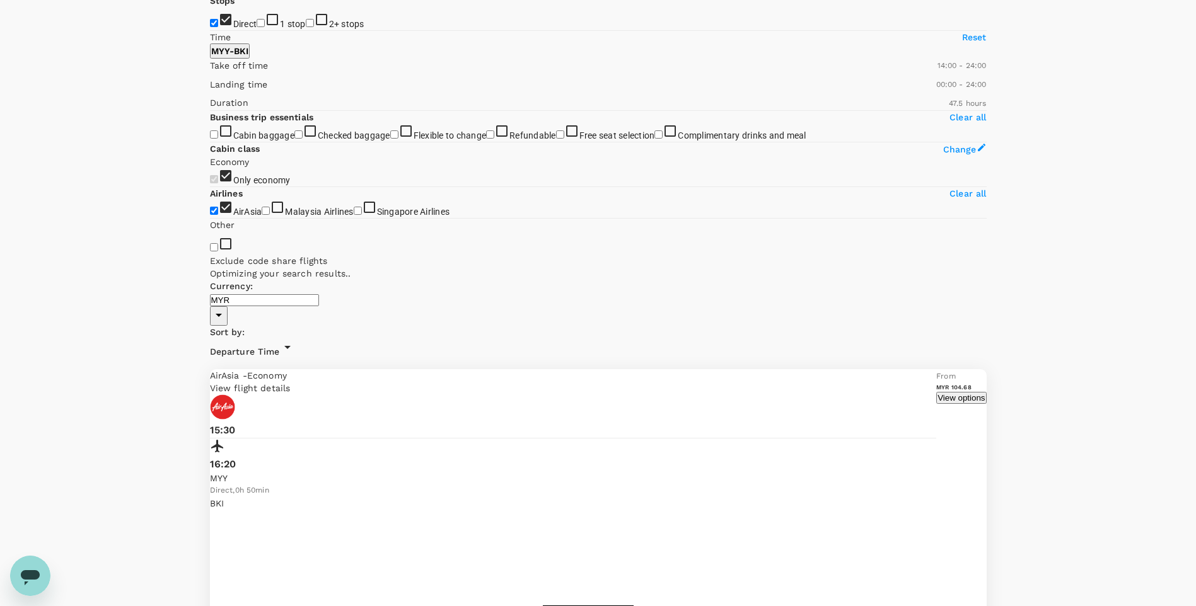
scroll to position [65, 0]
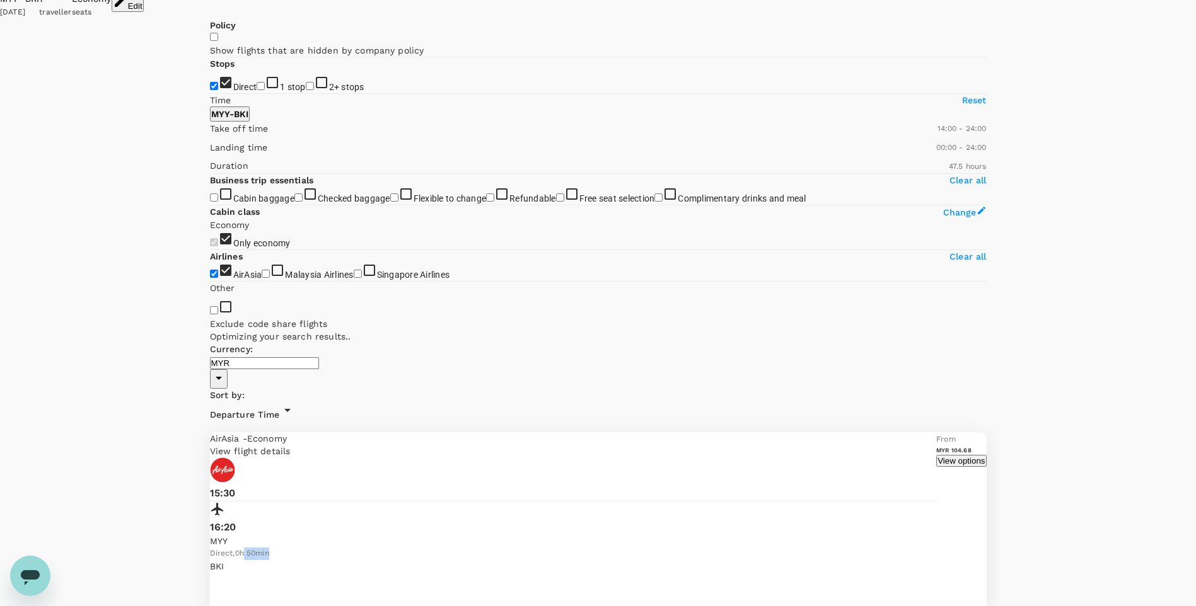
drag, startPoint x: 643, startPoint y: 137, endPoint x: 680, endPoint y: 136, distance: 36.6
click at [680, 548] on div "Direct , 0h 50min" at bounding box center [573, 554] width 727 height 13
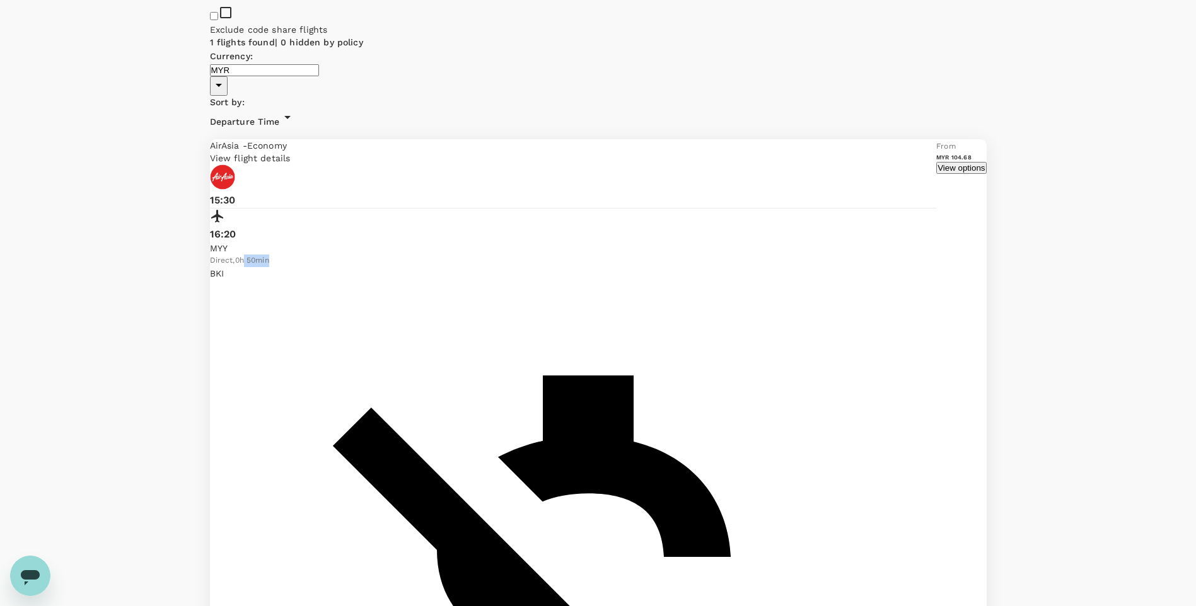
scroll to position [380, 0]
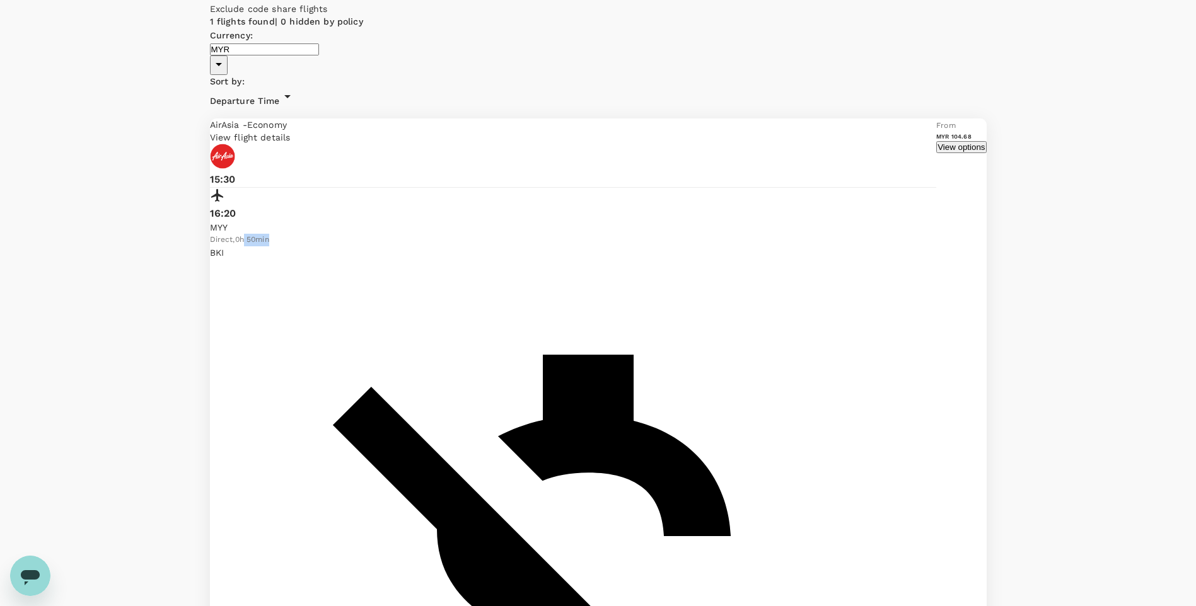
checkbox input "false"
checkbox input "true"
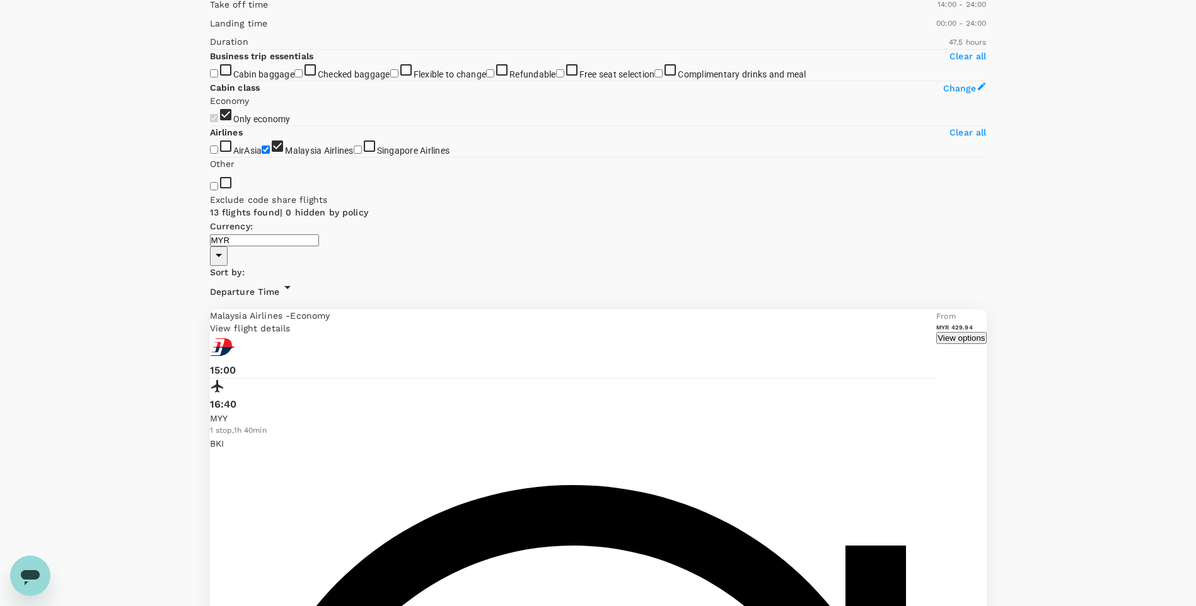
scroll to position [315, 0]
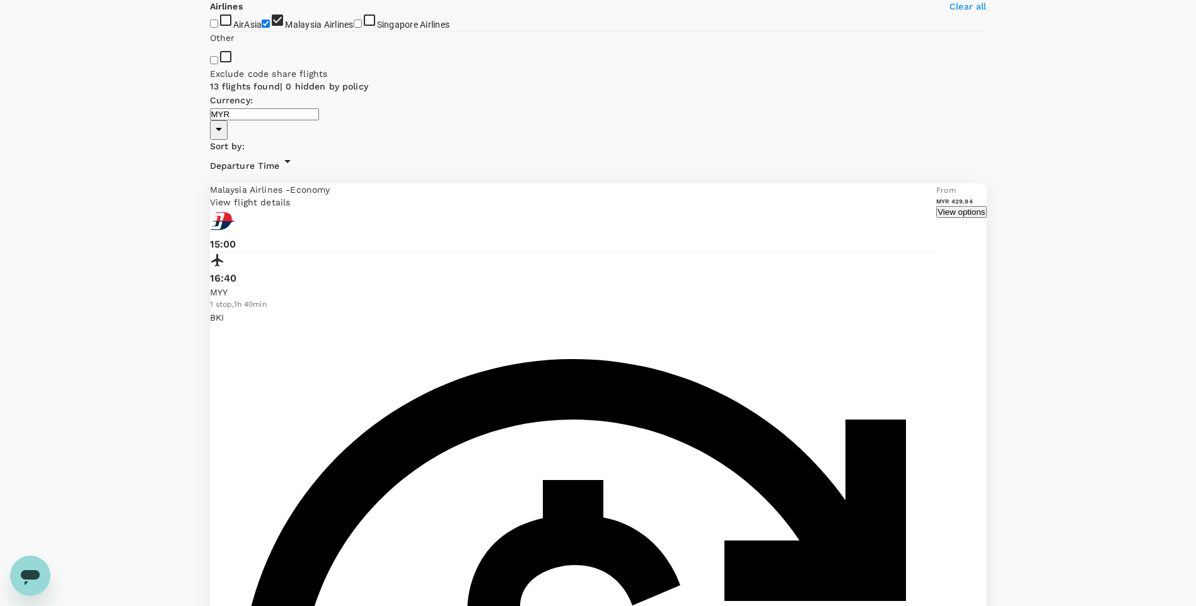
drag, startPoint x: 640, startPoint y: 342, endPoint x: 658, endPoint y: 330, distance: 22.2
drag, startPoint x: 658, startPoint y: 330, endPoint x: 806, endPoint y: 301, distance: 150.8
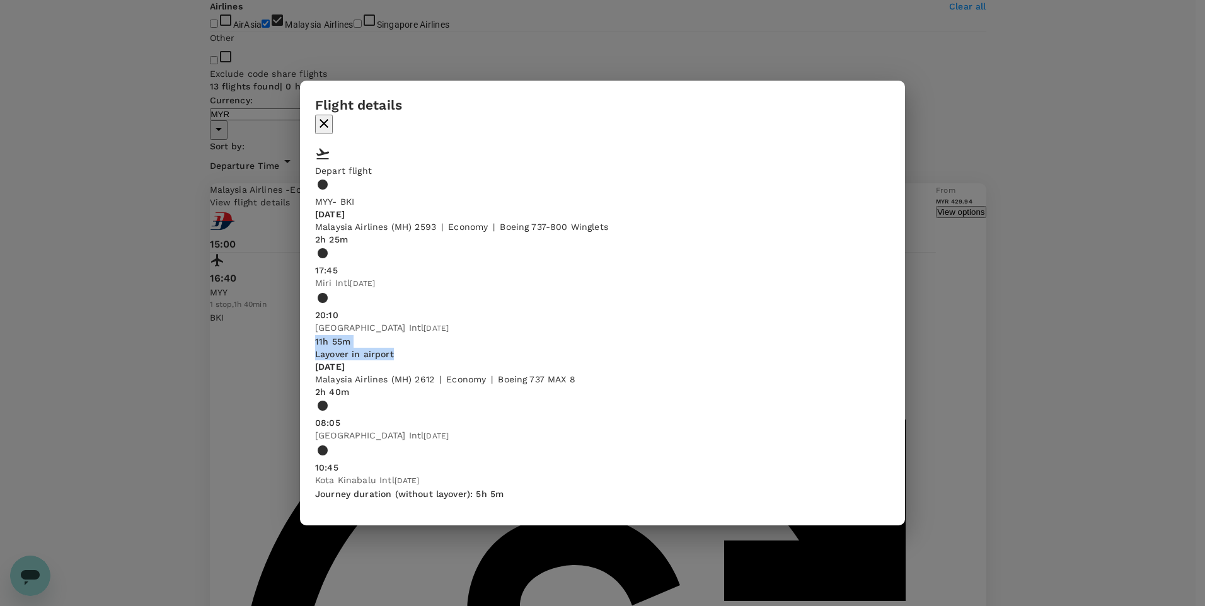
drag, startPoint x: 373, startPoint y: 313, endPoint x: 505, endPoint y: 316, distance: 132.4
click at [394, 335] on div "11h 55m Layover in airport" at bounding box center [354, 347] width 79 height 25
click at [992, 289] on div "Flight details Depart flight MYY - BKI Tue, 07 Oct Malaysia Airlines (MH) 2593 …" at bounding box center [602, 303] width 1205 height 606
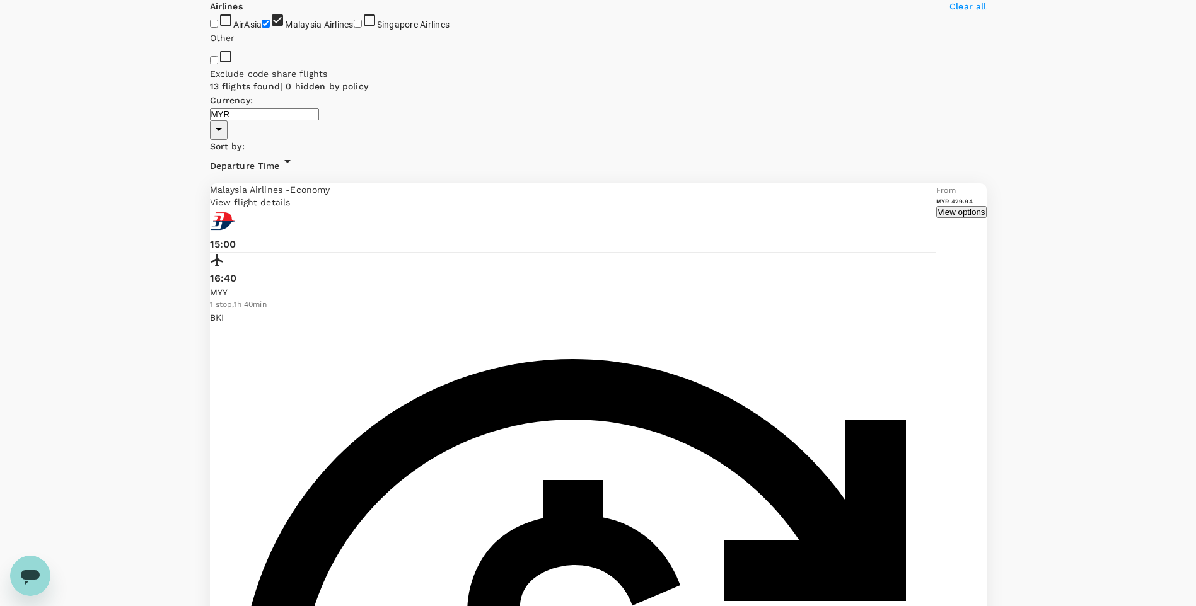
drag, startPoint x: 823, startPoint y: 201, endPoint x: 830, endPoint y: 204, distance: 7.4
drag, startPoint x: 830, startPoint y: 204, endPoint x: 838, endPoint y: 207, distance: 9.0
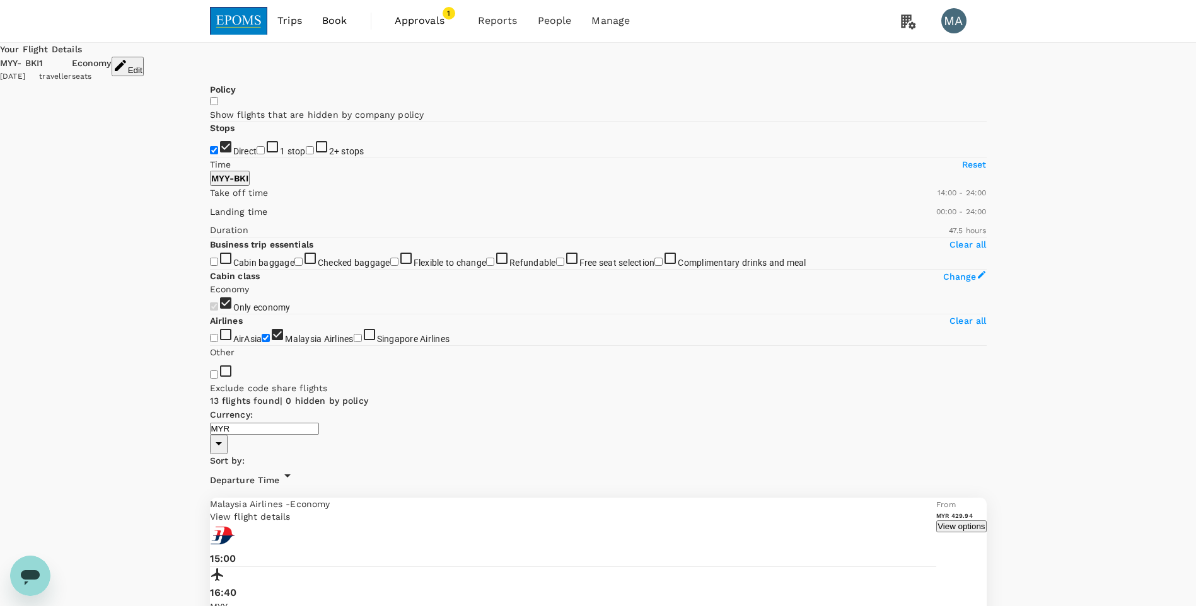
scroll to position [0, 0]
click at [144, 65] on button "Edit" at bounding box center [128, 67] width 32 height 20
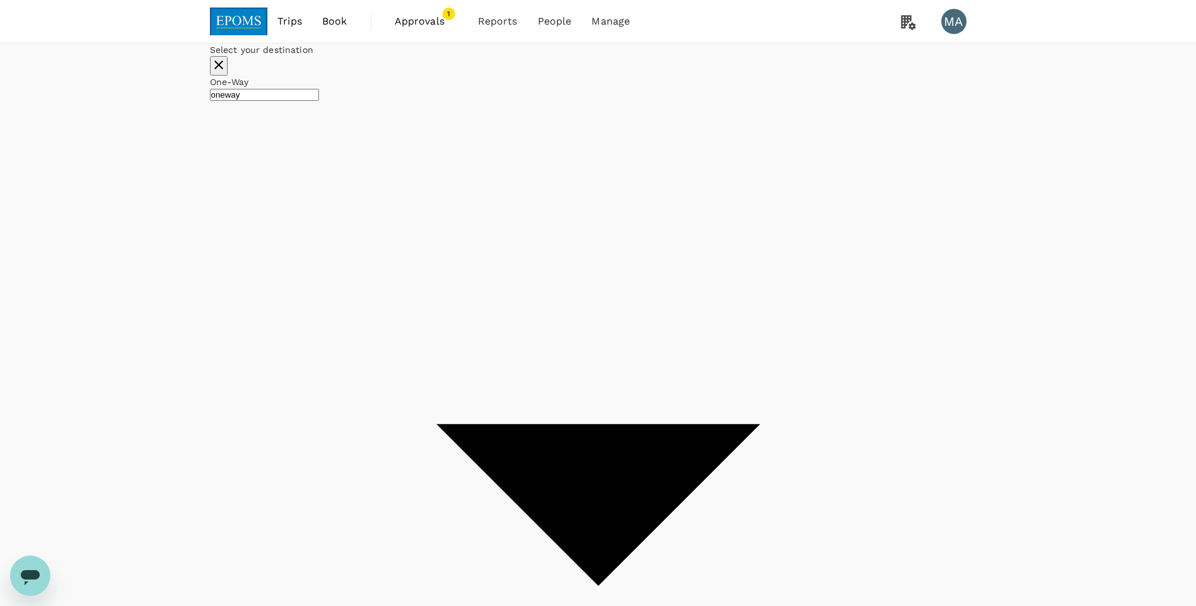
type input "Miri Intl (MYY)"
type input "Kota Kinabalu Intl (BKI)"
drag, startPoint x: 481, startPoint y: 175, endPoint x: 489, endPoint y: 175, distance: 8.2
type input "Kota Kinabalu Intl (BKI)"
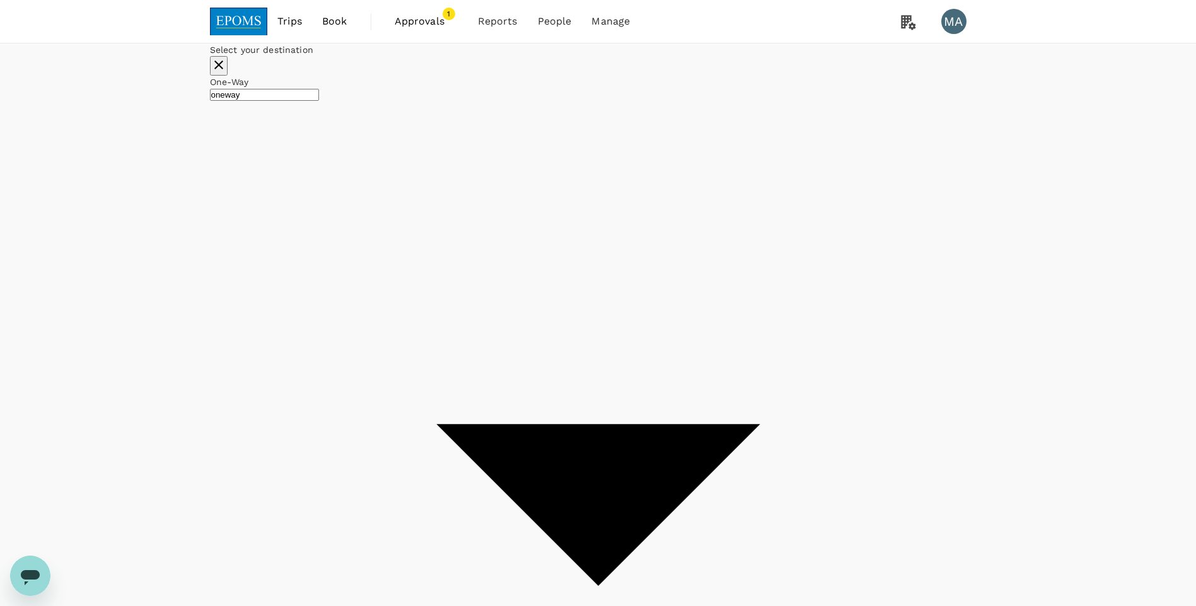
type input "Miri Intl (MYY)"
click at [608, 201] on div "9" at bounding box center [596, 189] width 24 height 24
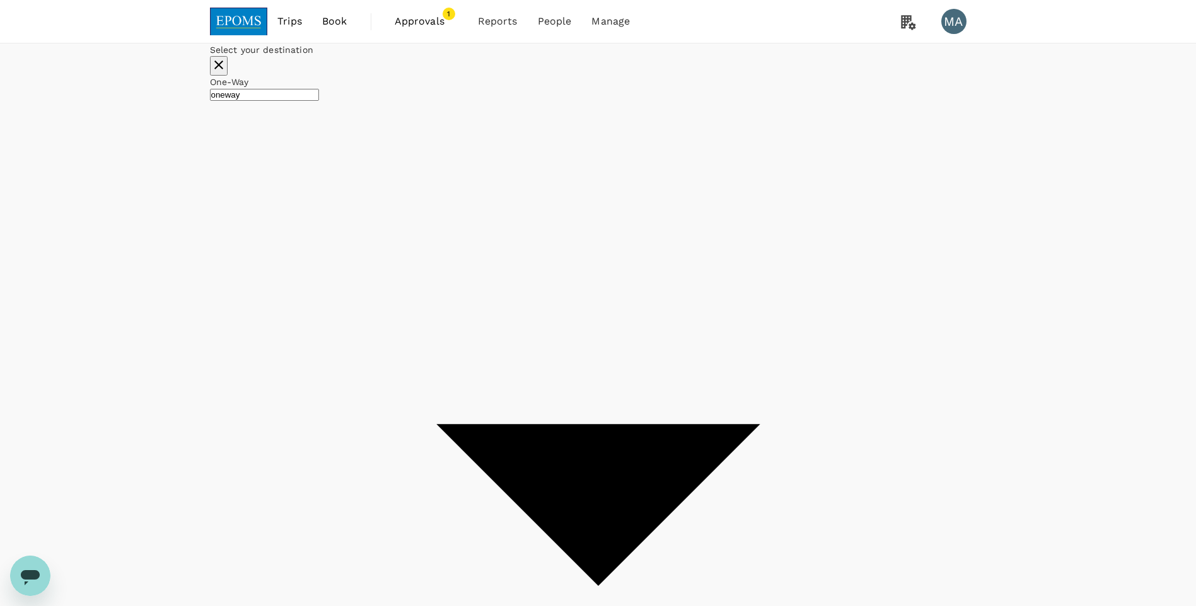
checkbox input "false"
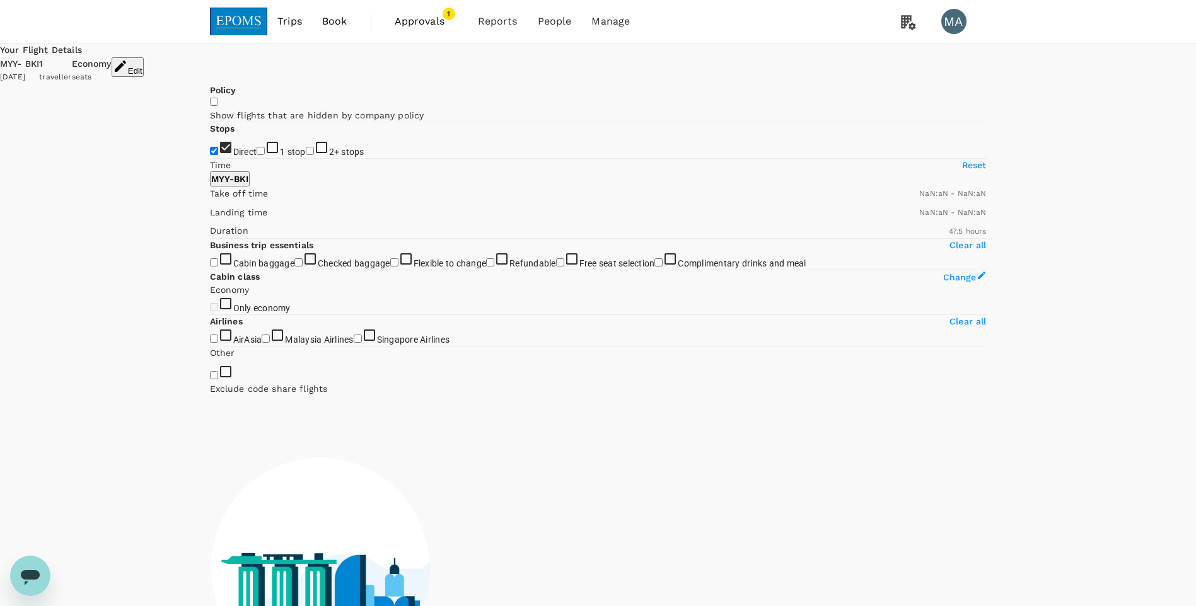
checkbox input "false"
type input "1440"
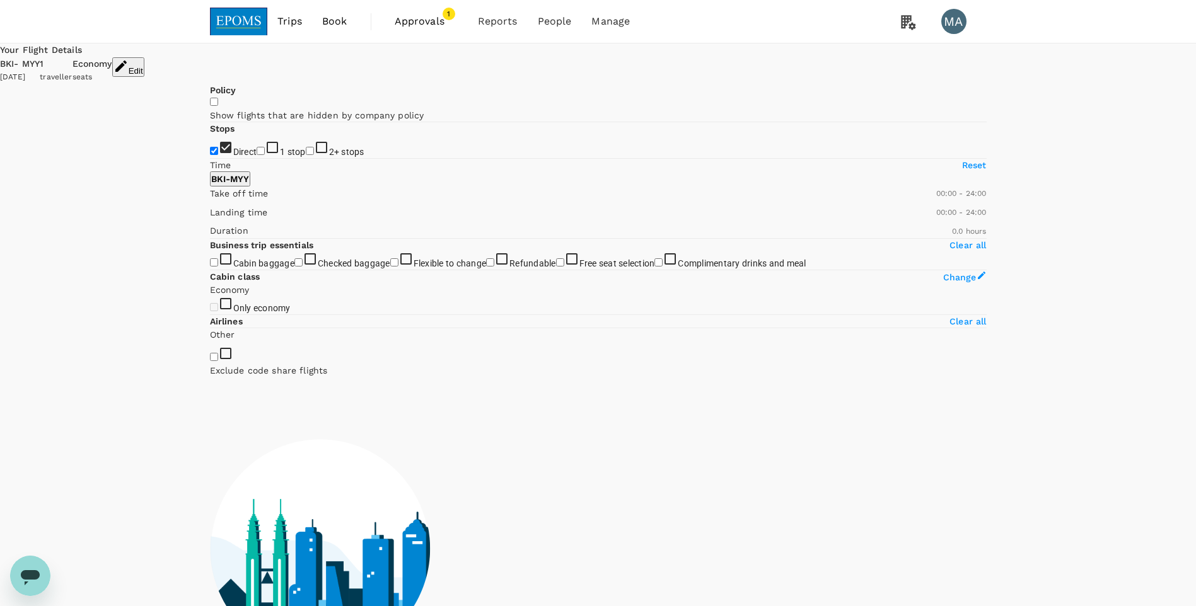
type input "410"
checkbox input "true"
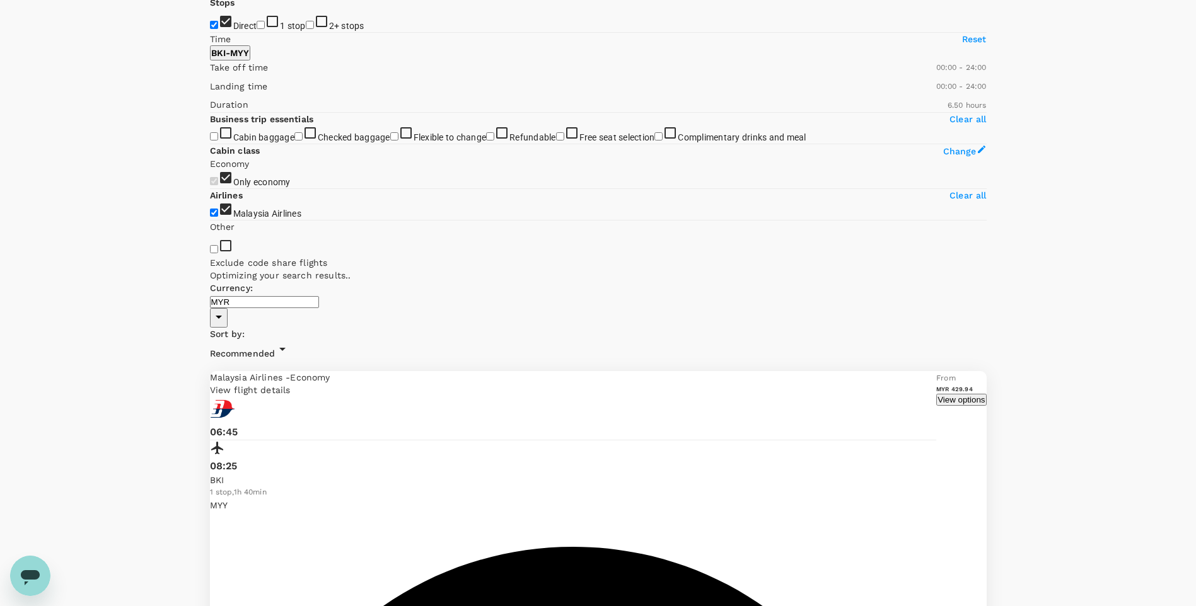
type input "2825"
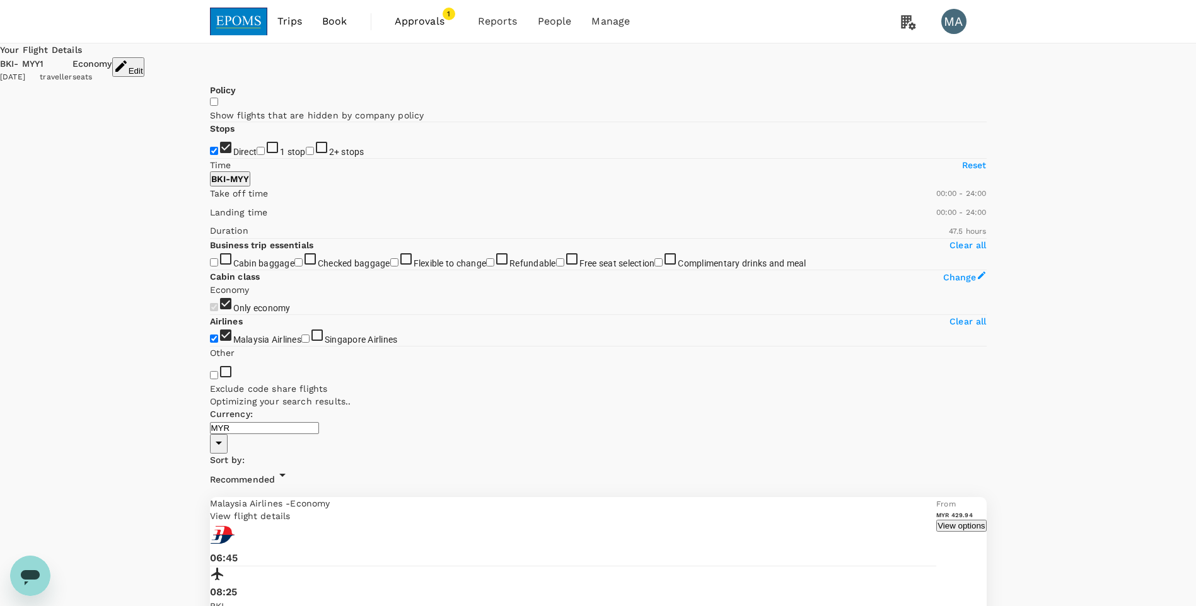
click at [290, 468] on icon at bounding box center [282, 475] width 15 height 15
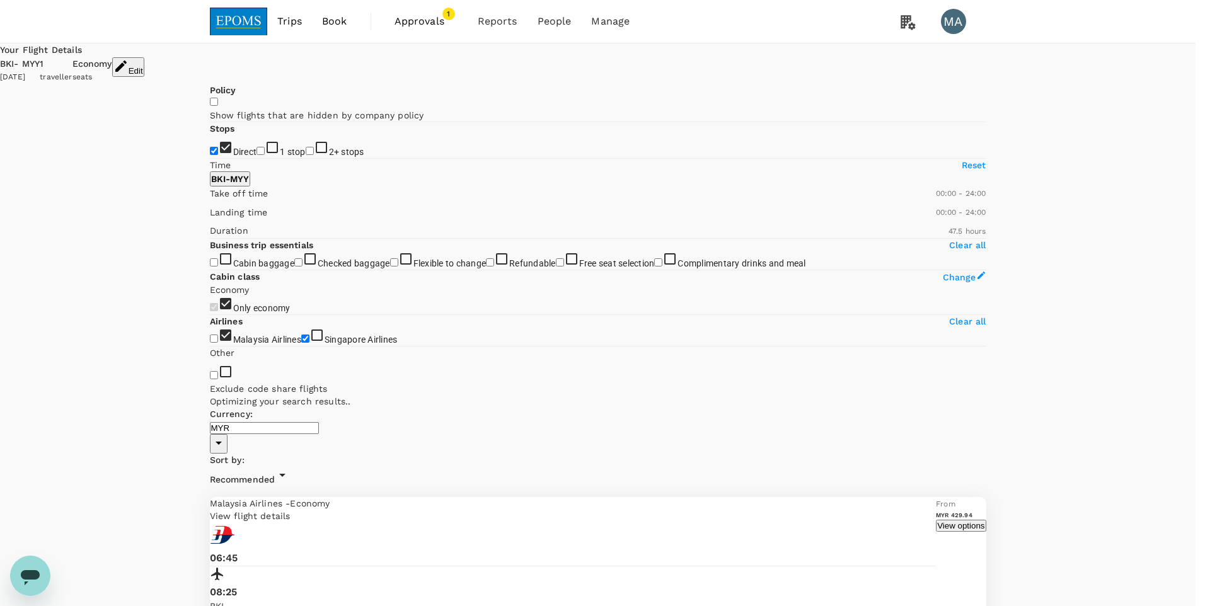
checkbox input "false"
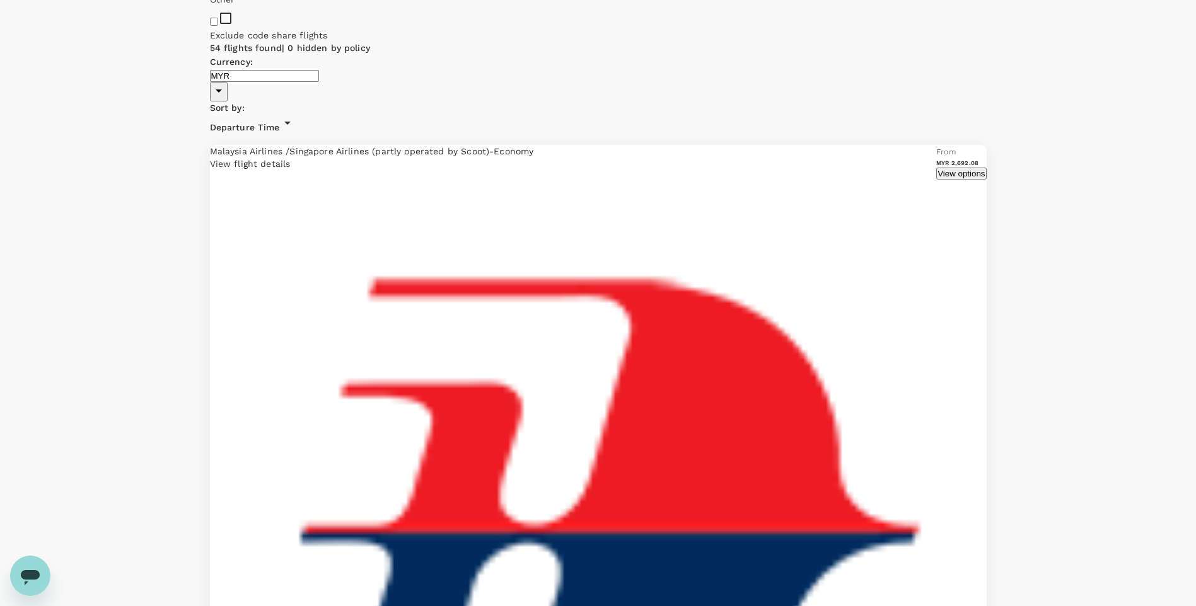
scroll to position [378, 0]
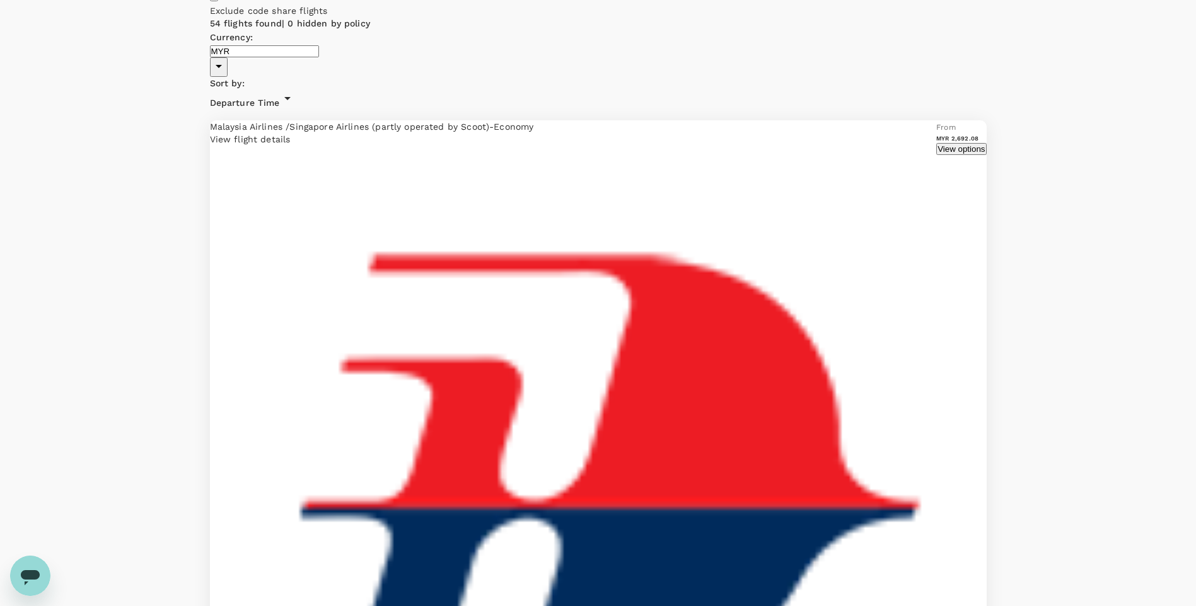
checkbox input "true"
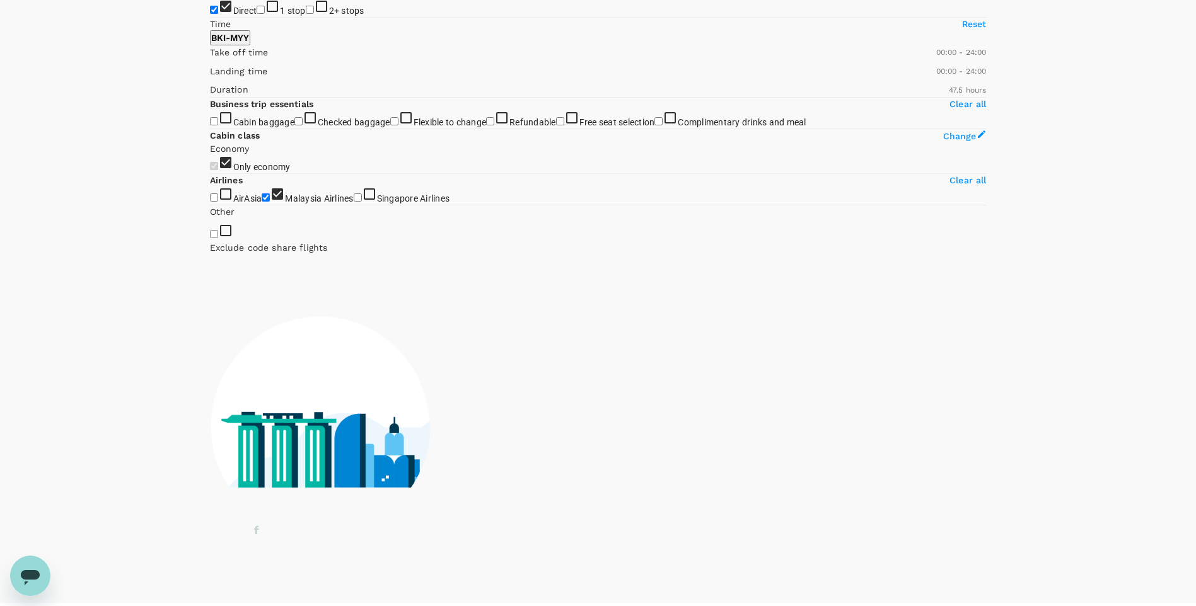
scroll to position [63, 0]
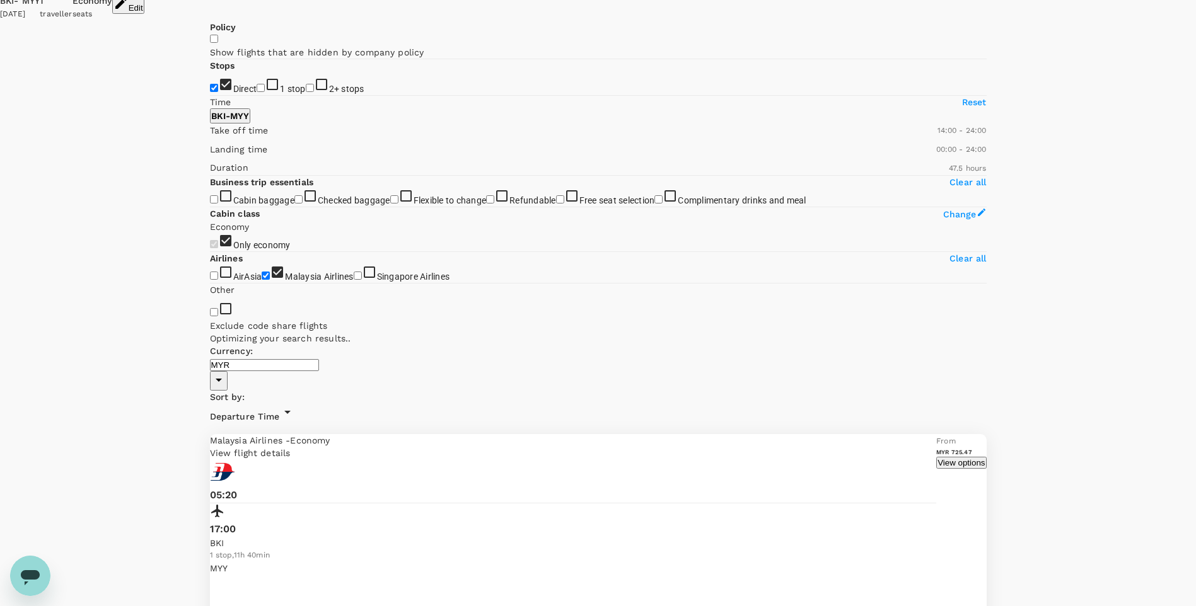
drag, startPoint x: 217, startPoint y: 316, endPoint x: 398, endPoint y: 318, distance: 180.9
click at [210, 137] on span at bounding box center [210, 137] width 0 height 0
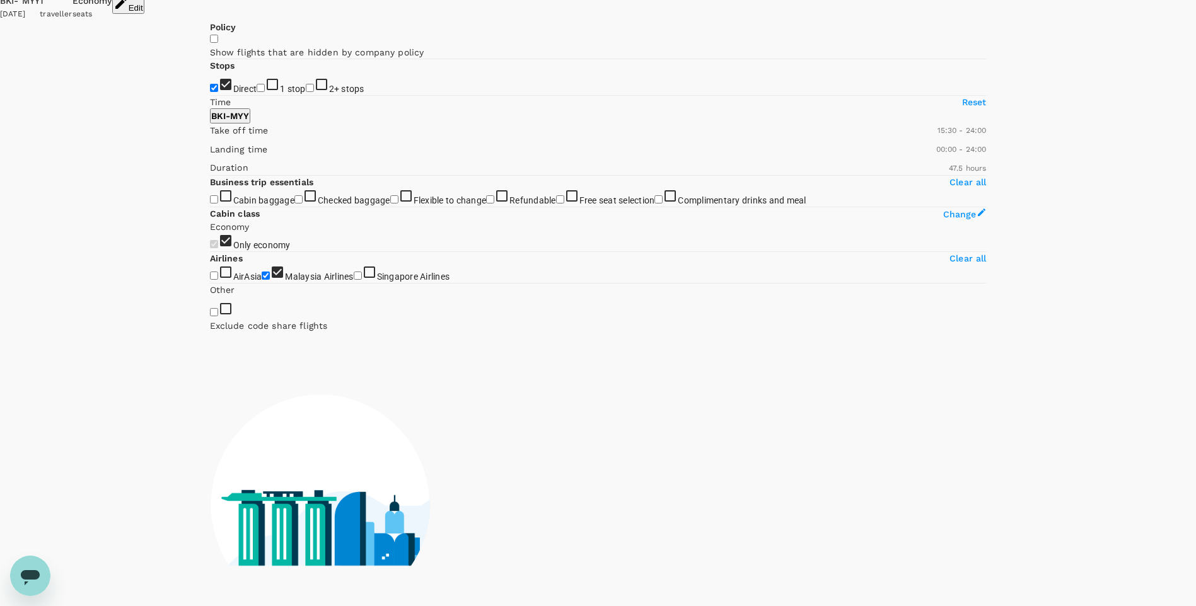
click at [210, 137] on span at bounding box center [210, 137] width 0 height 0
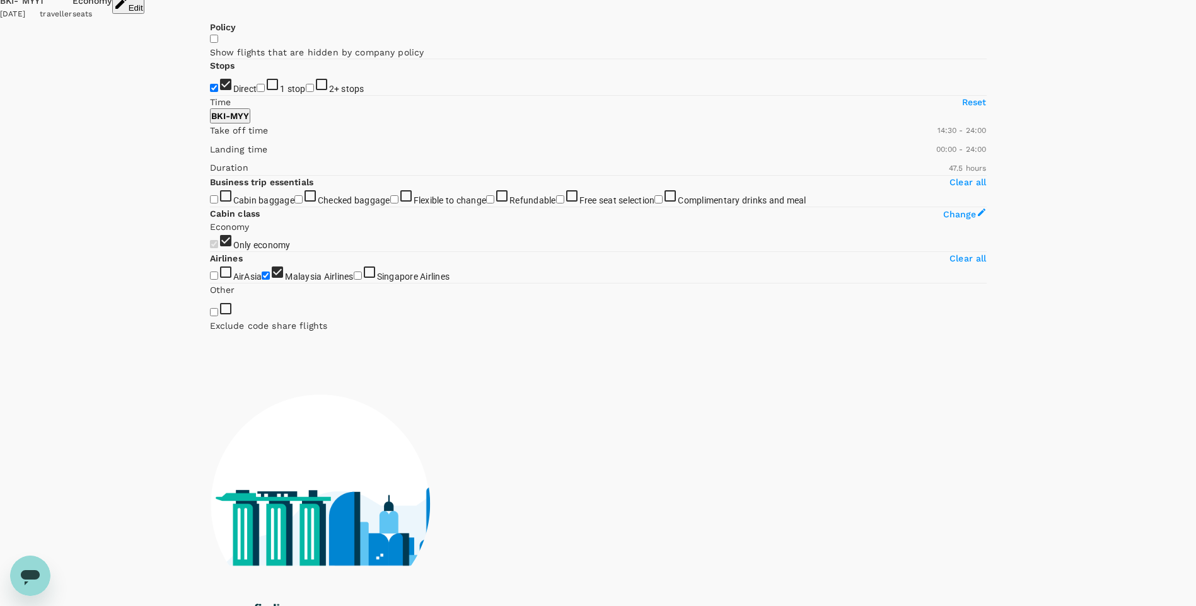
type input "780"
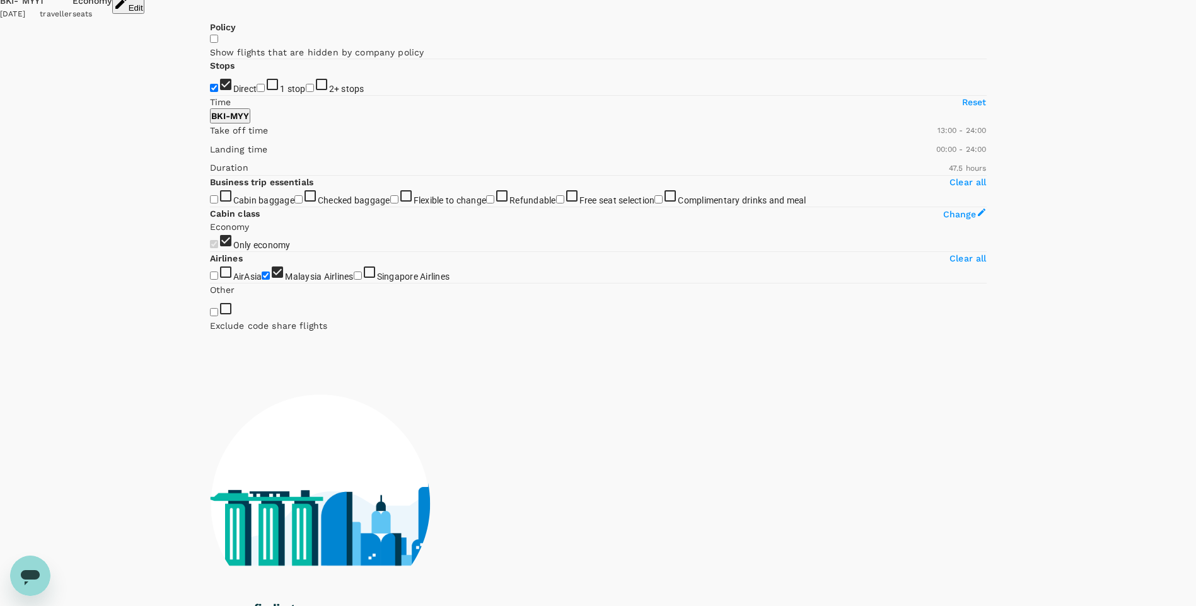
click at [210, 137] on span at bounding box center [210, 137] width 0 height 0
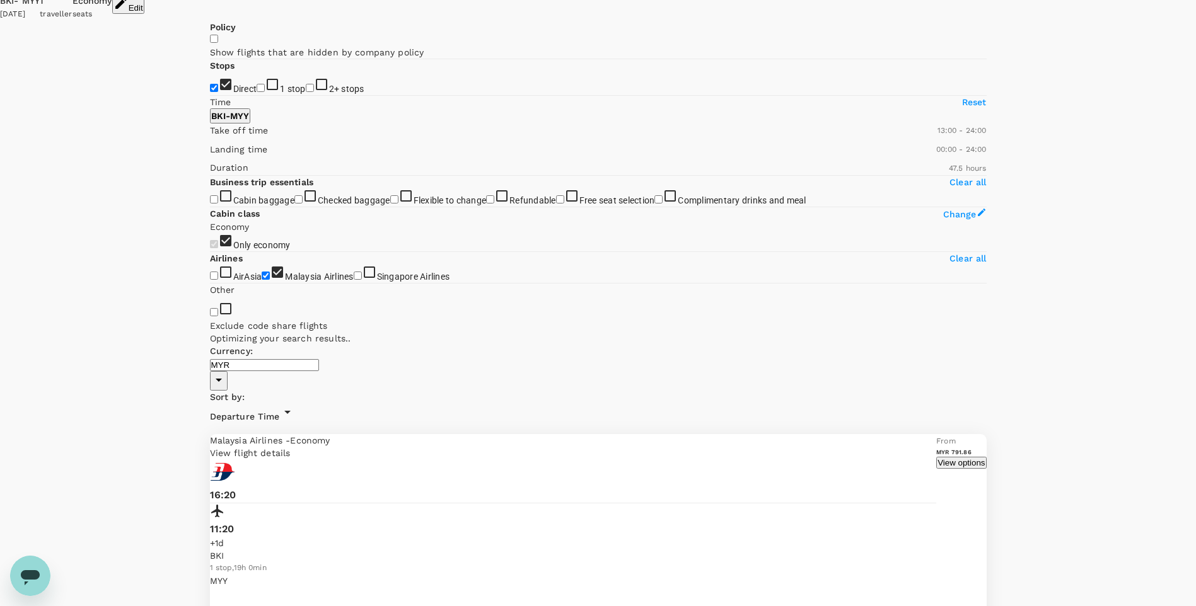
type input "MYR"
drag, startPoint x: 634, startPoint y: 493, endPoint x: 679, endPoint y: 489, distance: 45.6
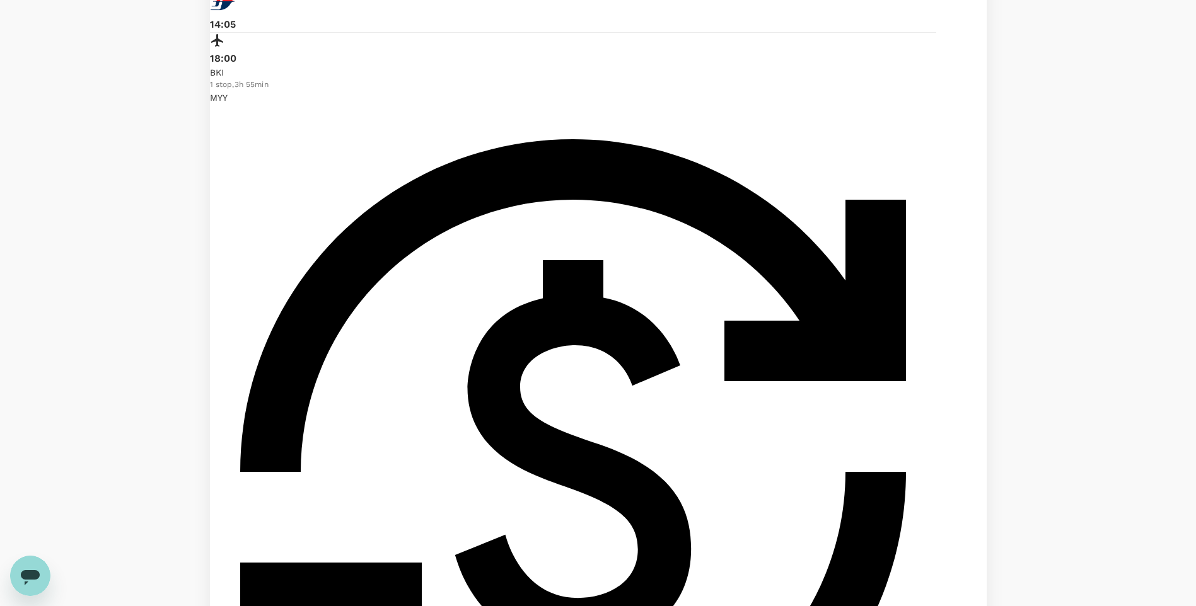
scroll to position [504, 0]
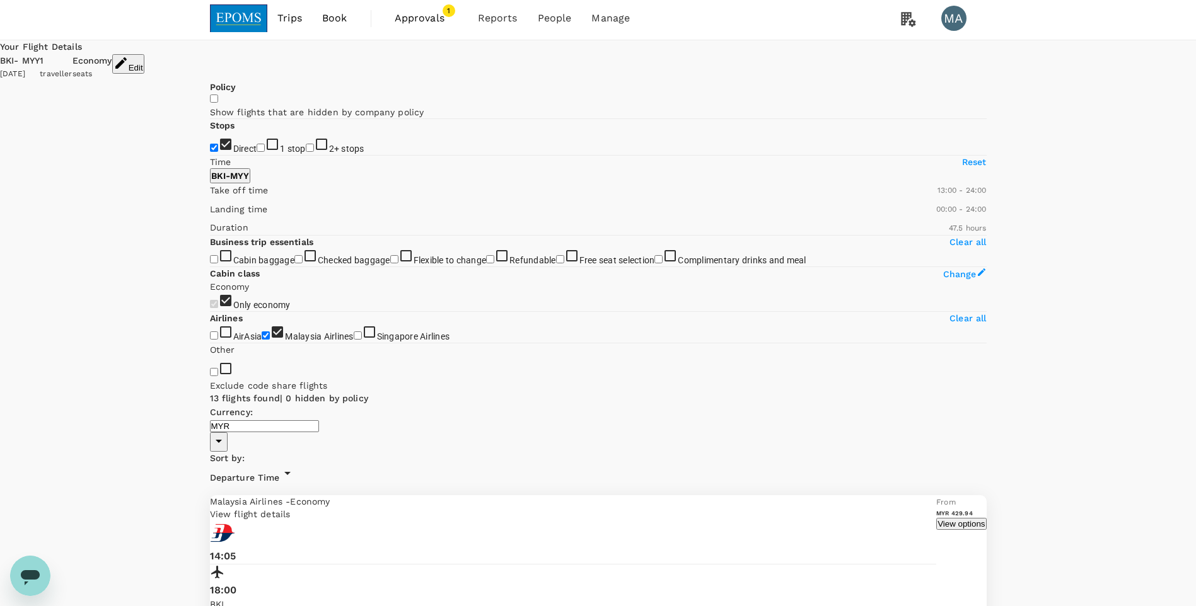
scroll to position [0, 0]
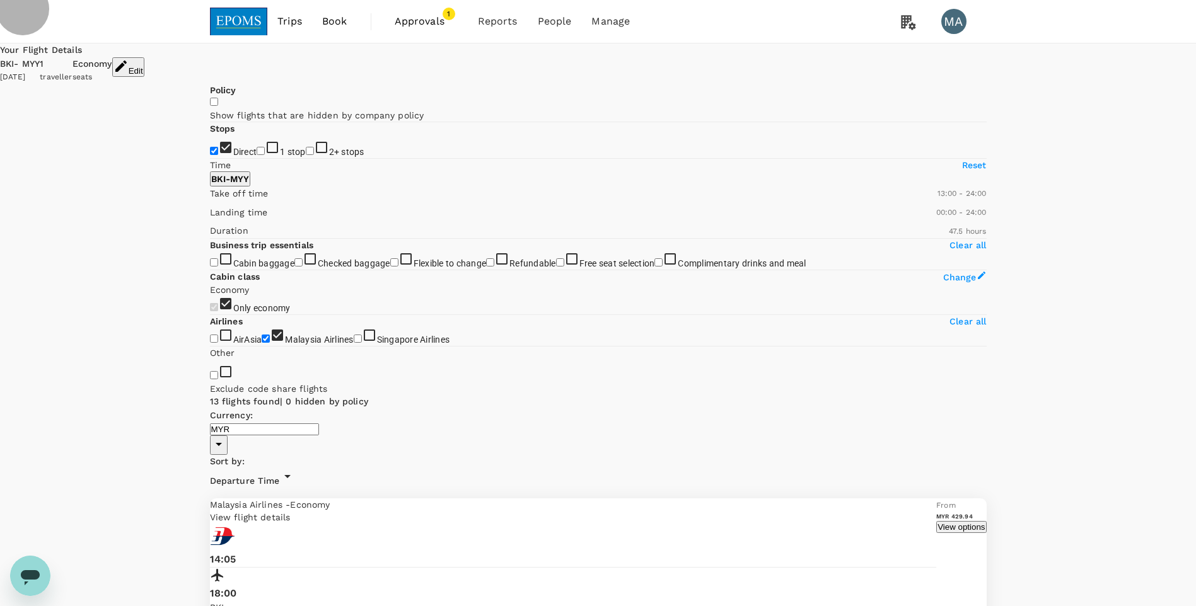
click at [144, 64] on button "Edit" at bounding box center [128, 67] width 32 height 20
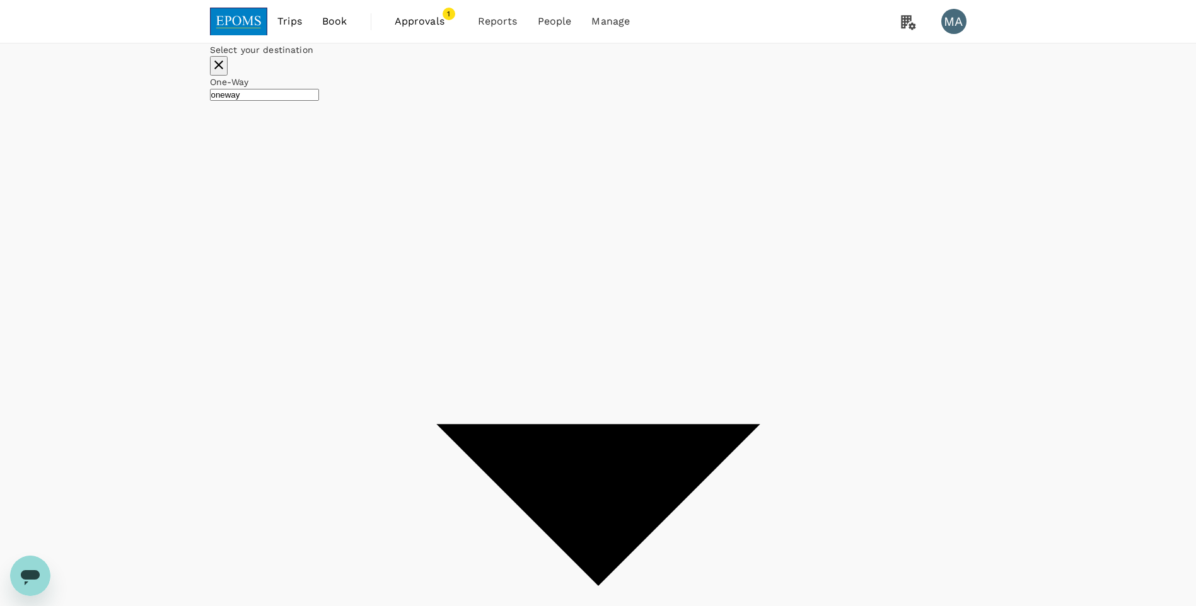
type input "Kota Kinabalu Intl (BKI)"
type input "Miri Intl (MYY)"
type input "Kota Kinabalu Intl (BKI)"
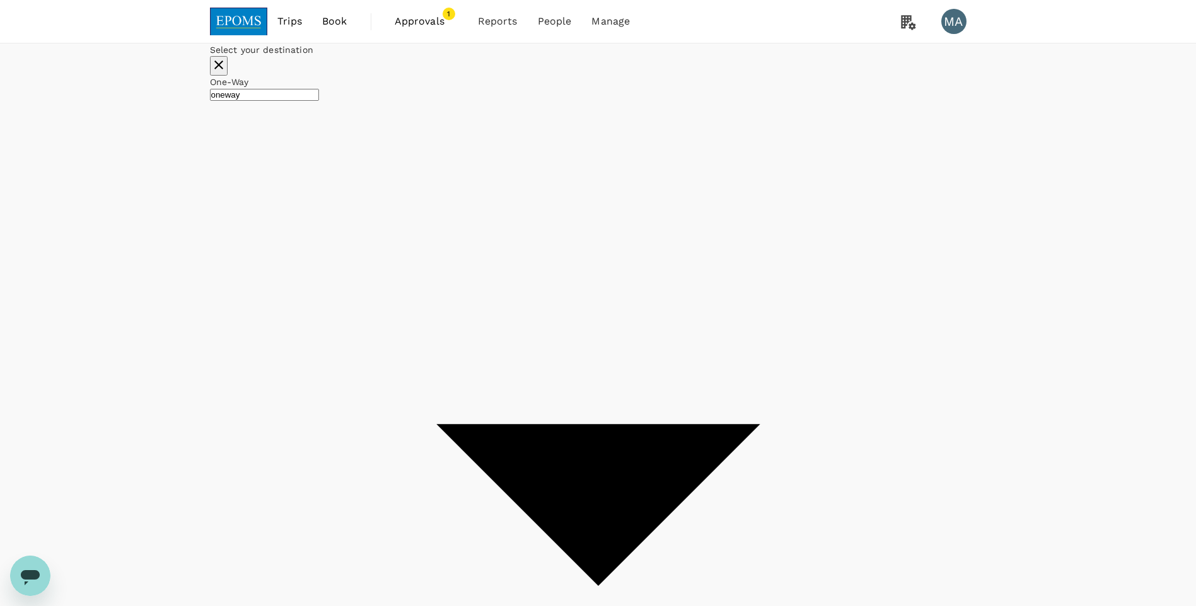
type input "Kota Kinabalu Intl (BKI)"
type input "Miri Intl (MYY)"
drag, startPoint x: 316, startPoint y: 227, endPoint x: 359, endPoint y: 222, distance: 43.8
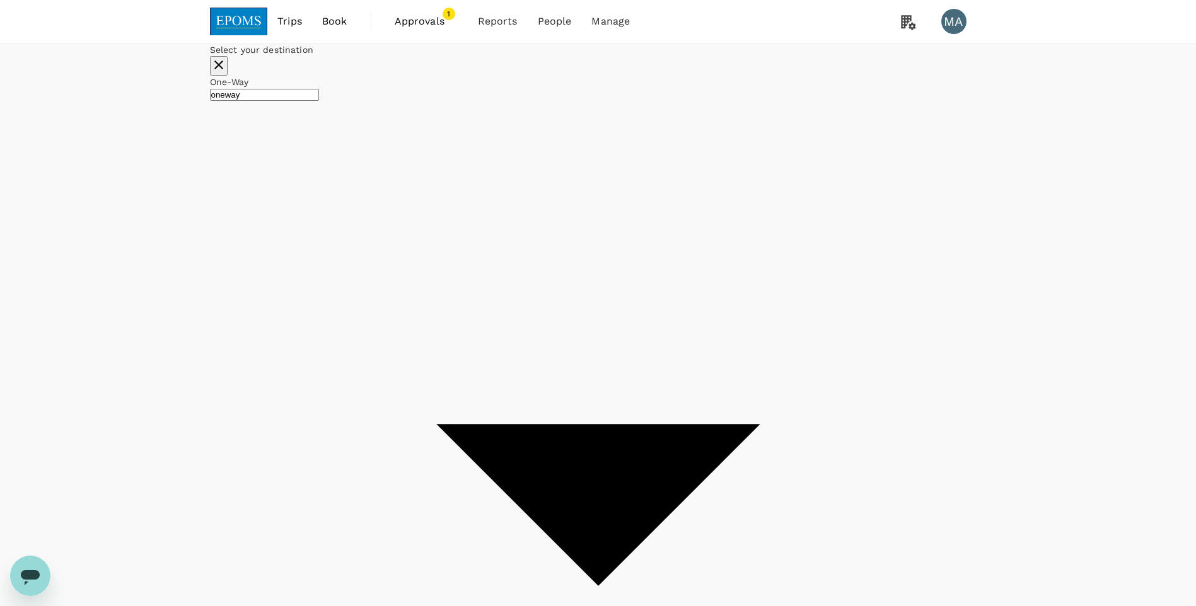
type input "Kuala Lumpur Intl ([GEOGRAPHIC_DATA])"
click at [560, 201] on div "7" at bounding box center [548, 189] width 24 height 24
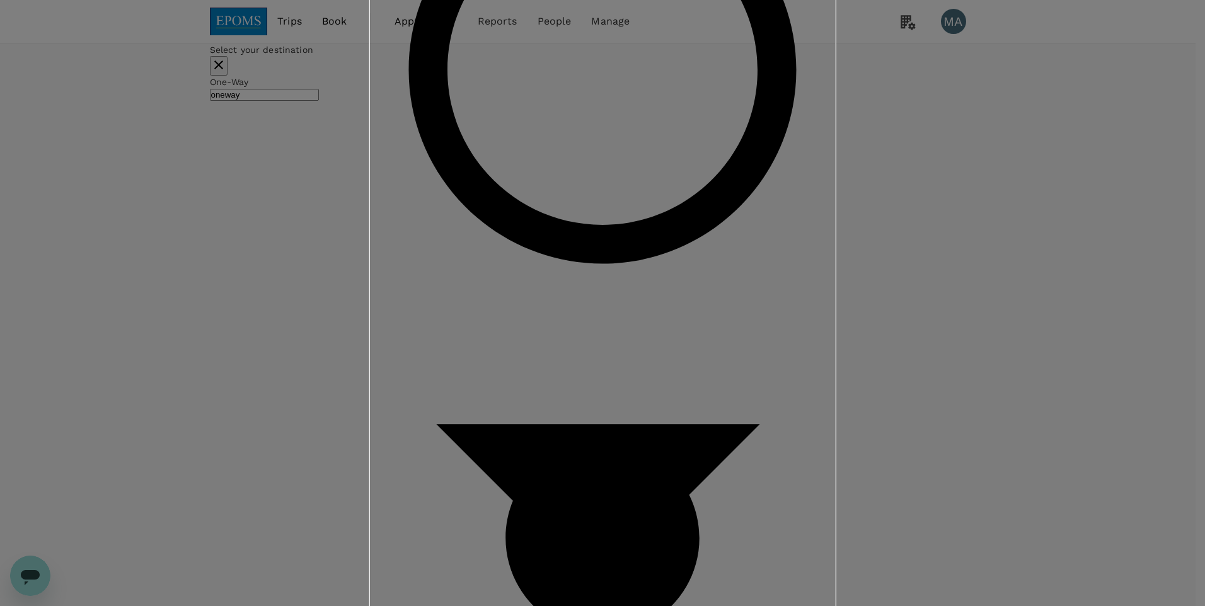
drag, startPoint x: 441, startPoint y: 199, endPoint x: 467, endPoint y: 192, distance: 27.2
click at [443, 199] on div "Booking for other travellers Select the policy, approval group and invoice prof…" at bounding box center [602, 303] width 1205 height 606
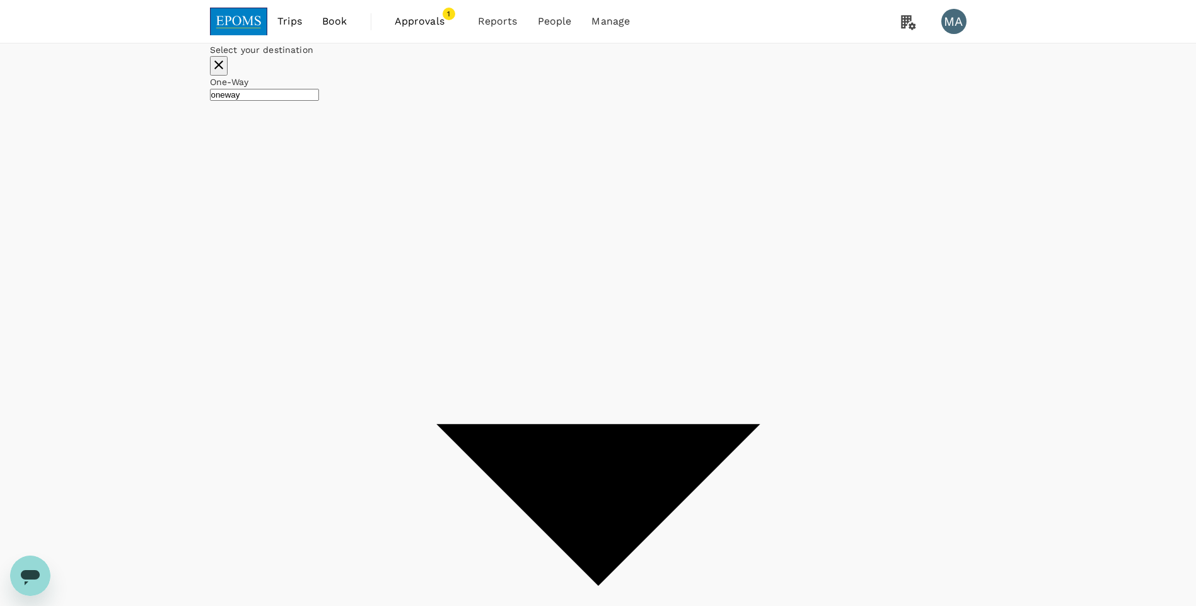
checkbox input "false"
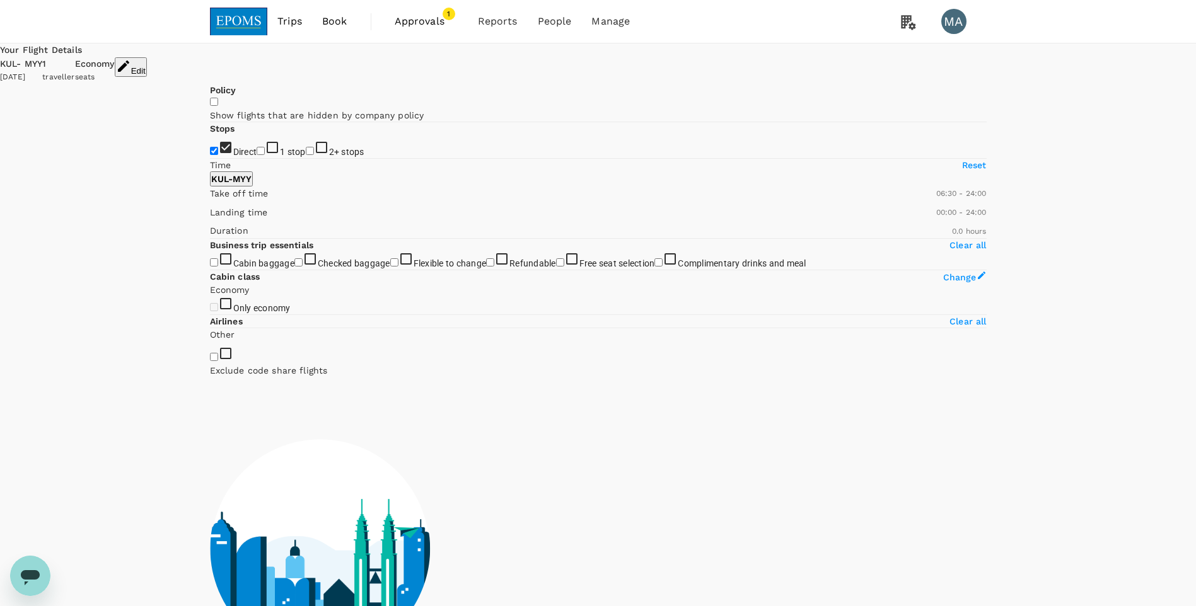
type input "420"
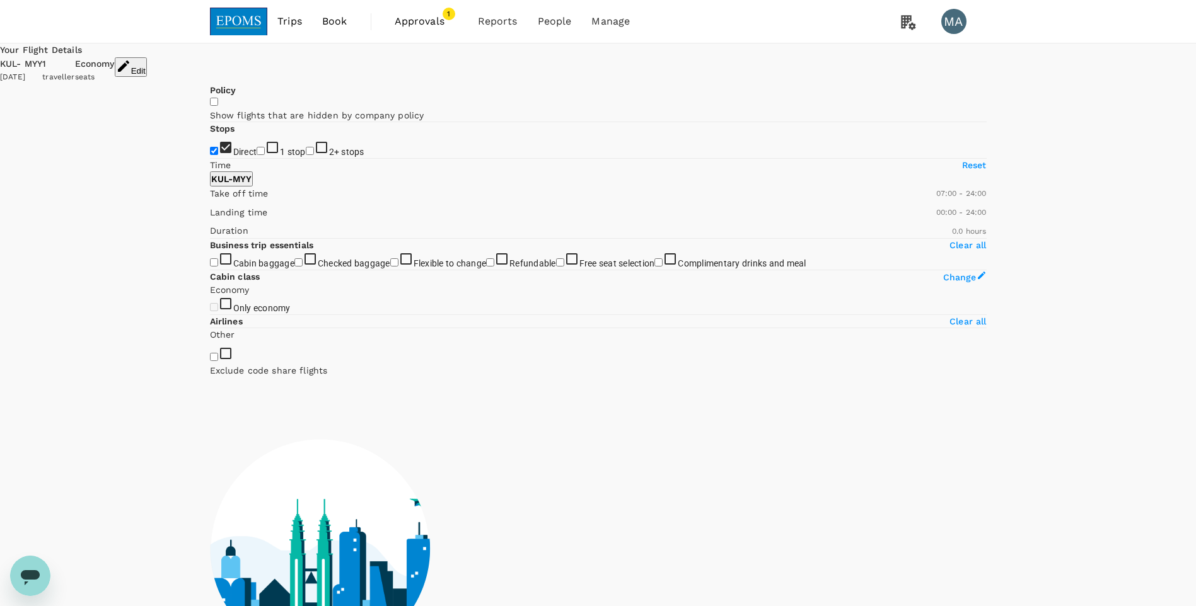
drag, startPoint x: 215, startPoint y: 376, endPoint x: 266, endPoint y: 378, distance: 51.1
click at [210, 200] on span at bounding box center [210, 200] width 0 height 0
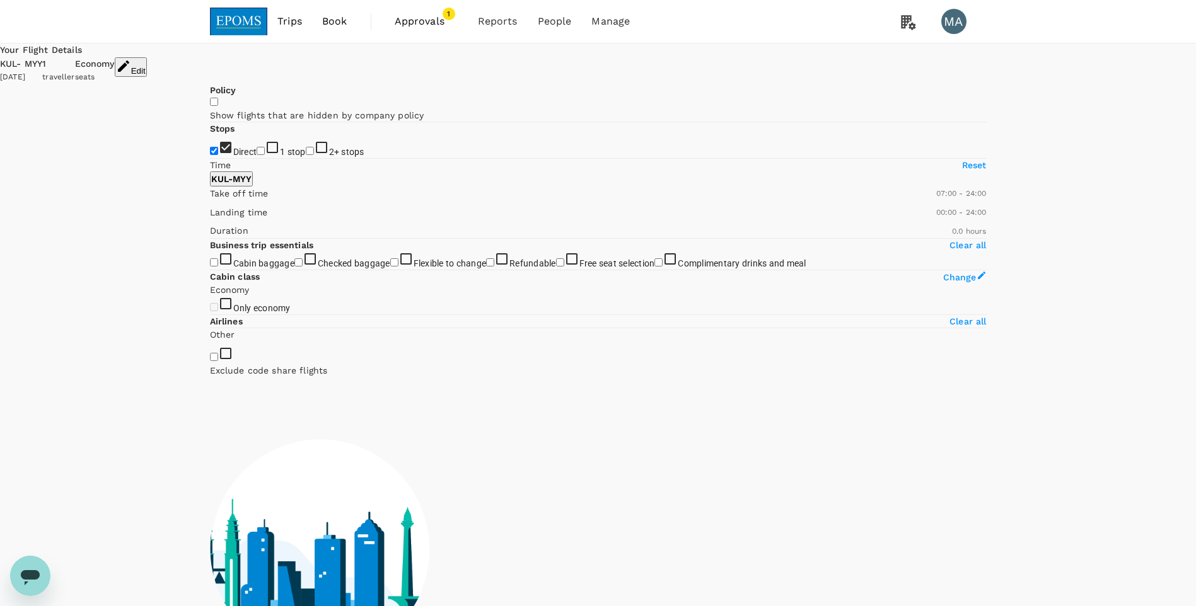
type input "1140"
checkbox input "true"
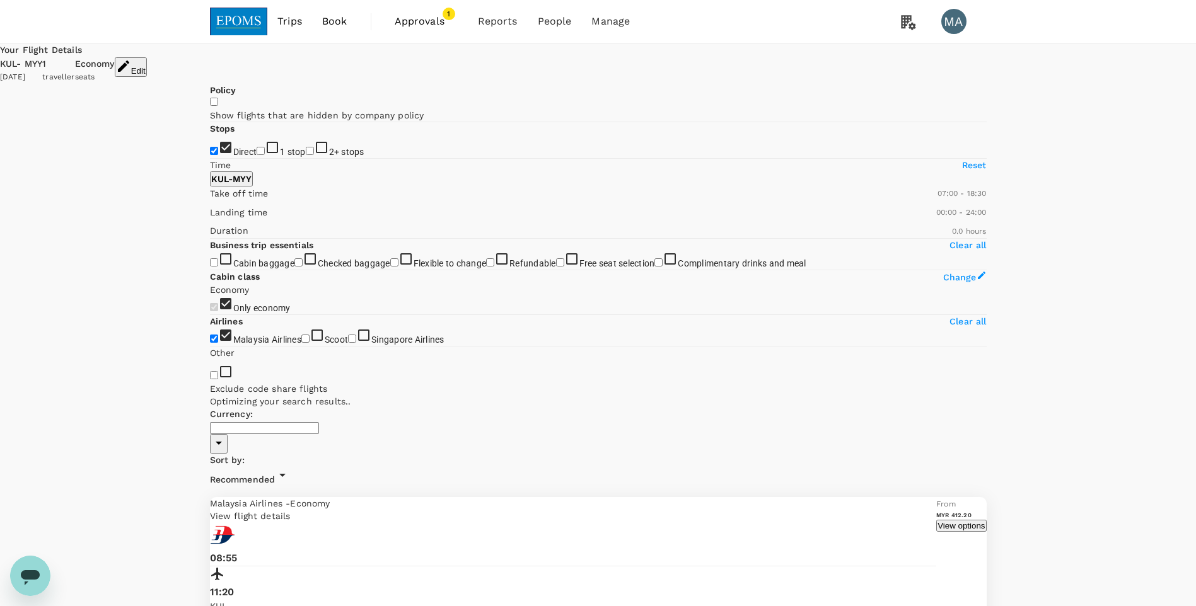
type input "810"
type input "MYR"
type input "600"
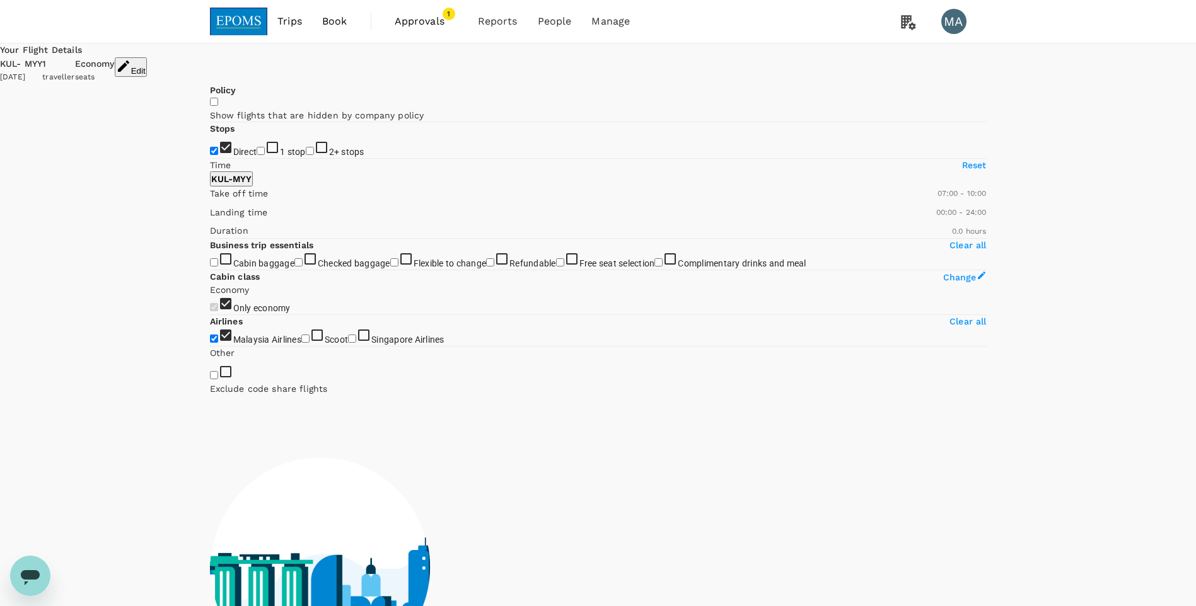
drag, startPoint x: 402, startPoint y: 373, endPoint x: 291, endPoint y: 387, distance: 112.4
click at [210, 200] on span at bounding box center [210, 200] width 0 height 0
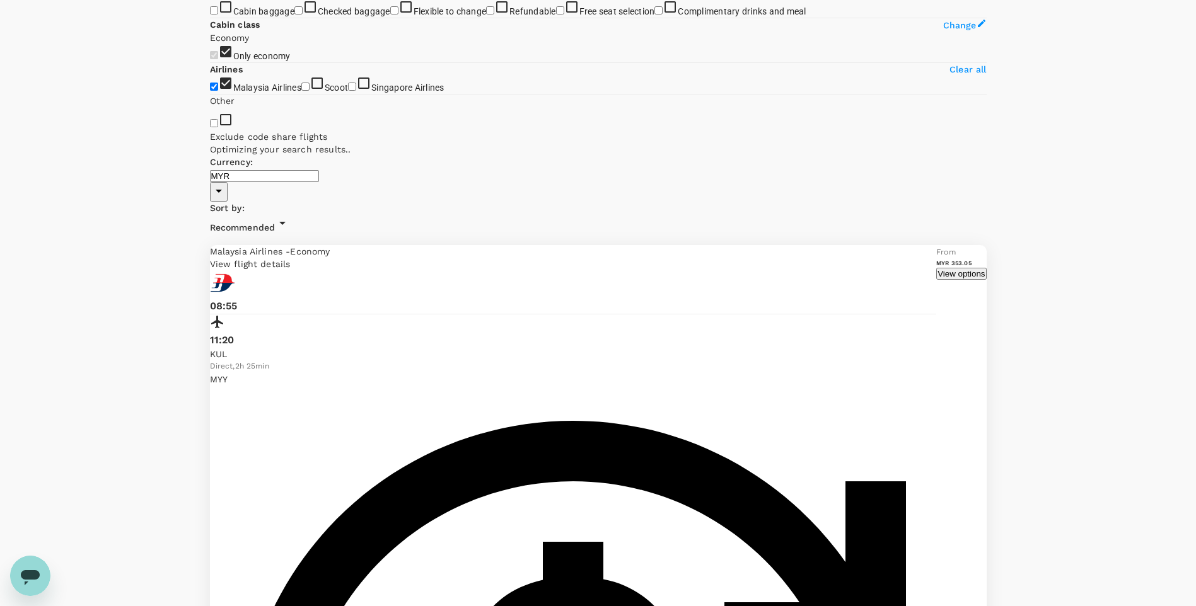
scroll to position [378, 0]
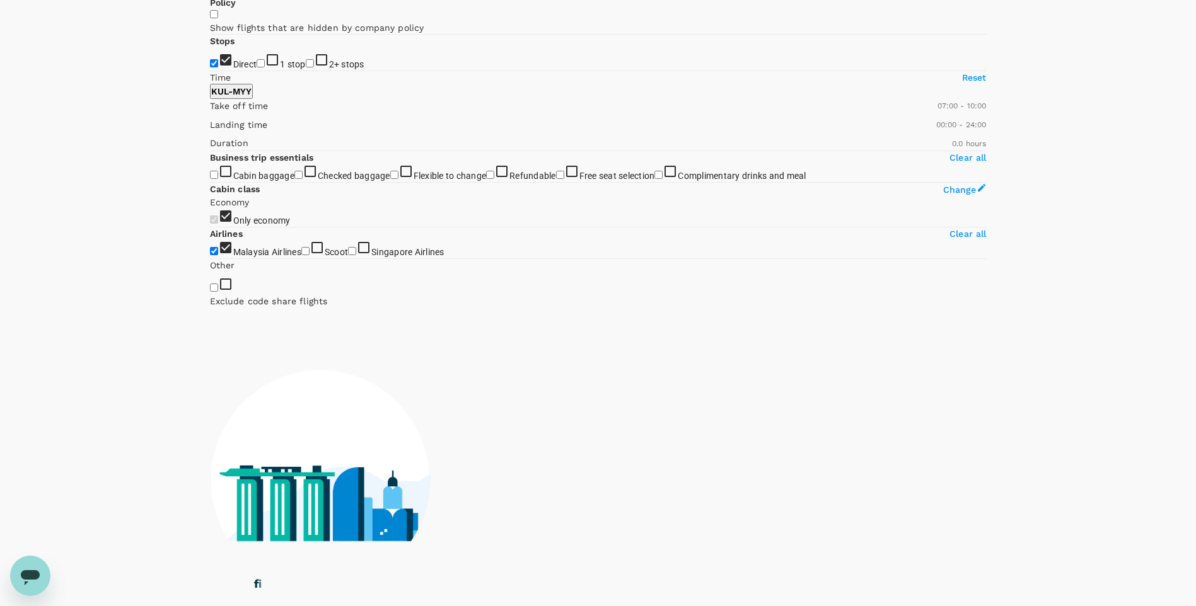
scroll to position [63, 0]
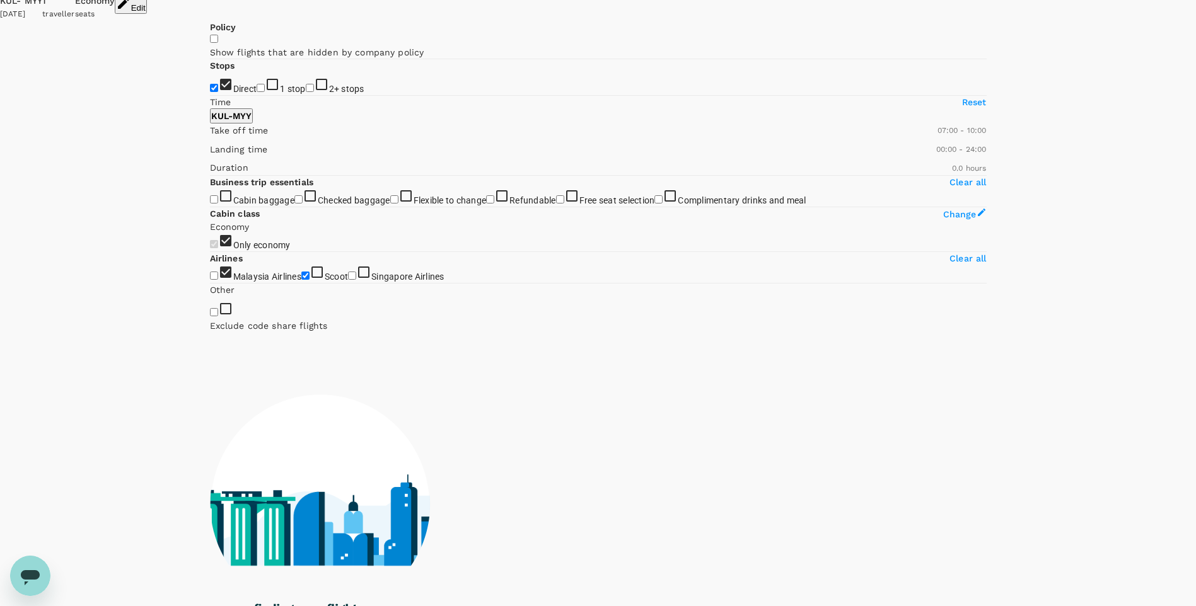
checkbox input "false"
checkbox input "true"
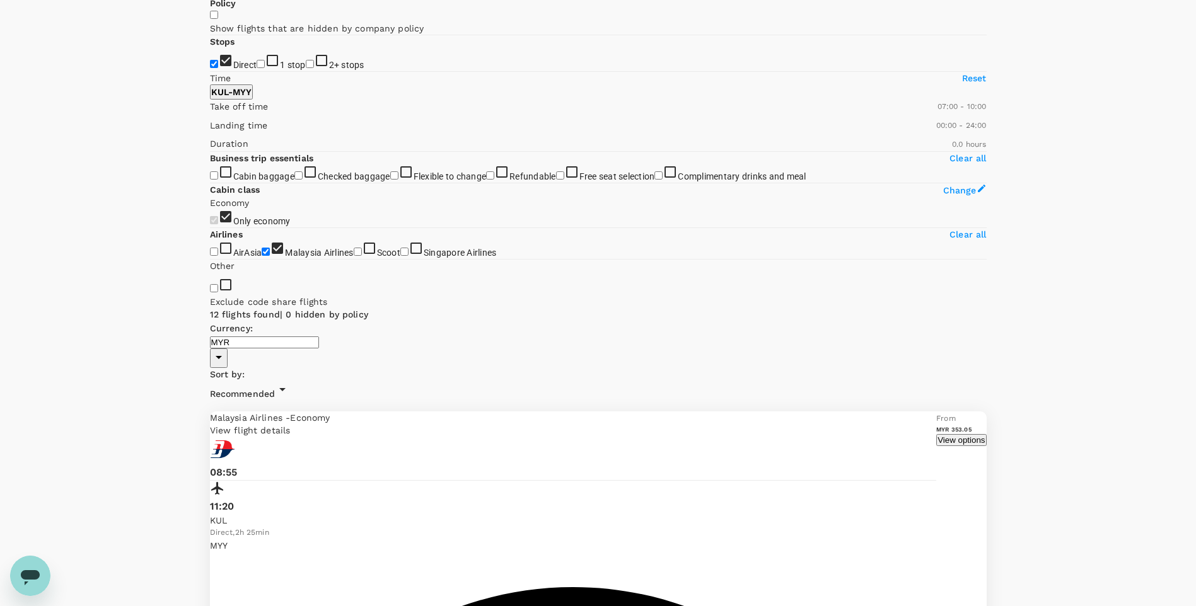
scroll to position [0, 0]
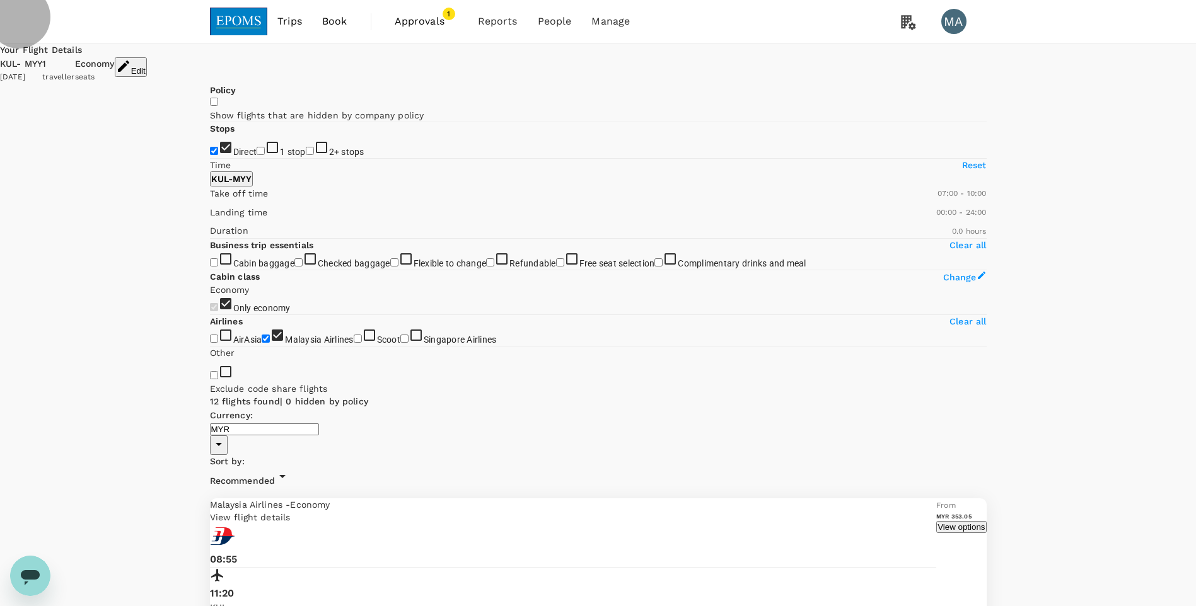
click at [147, 72] on button "Edit" at bounding box center [131, 67] width 32 height 20
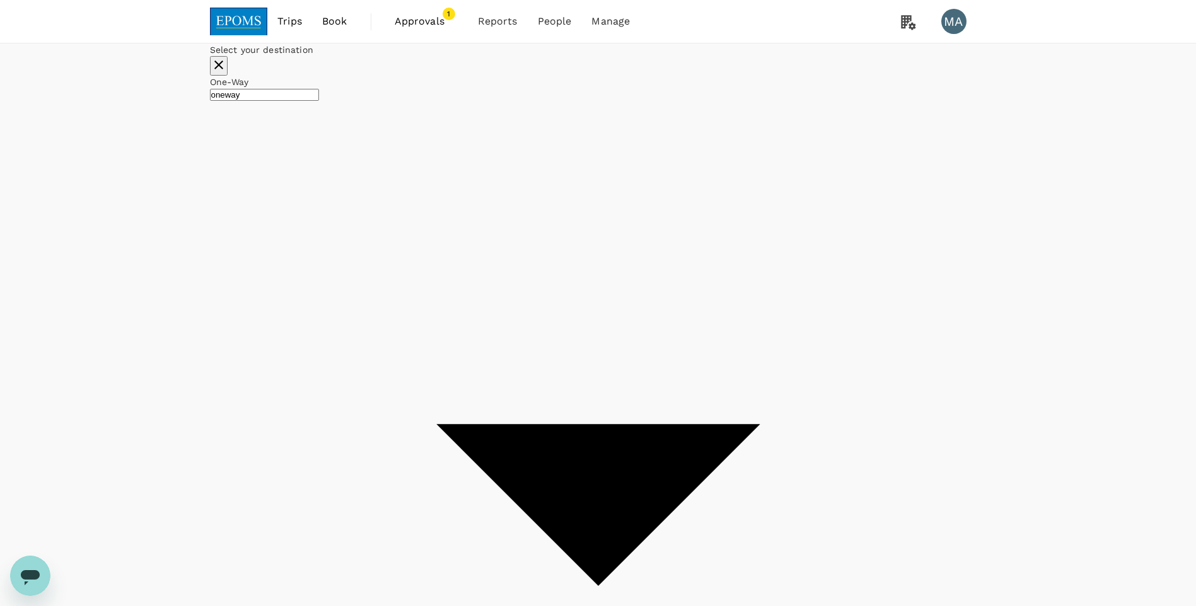
type input "Kuala Lumpur Intl ([GEOGRAPHIC_DATA])"
type input "Miri Intl (MYY)"
click at [286, 63] on input "text" at bounding box center [231, 57] width 109 height 12
click at [382, 126] on div "[PERSON_NAME]" at bounding box center [282, 119] width 200 height 13
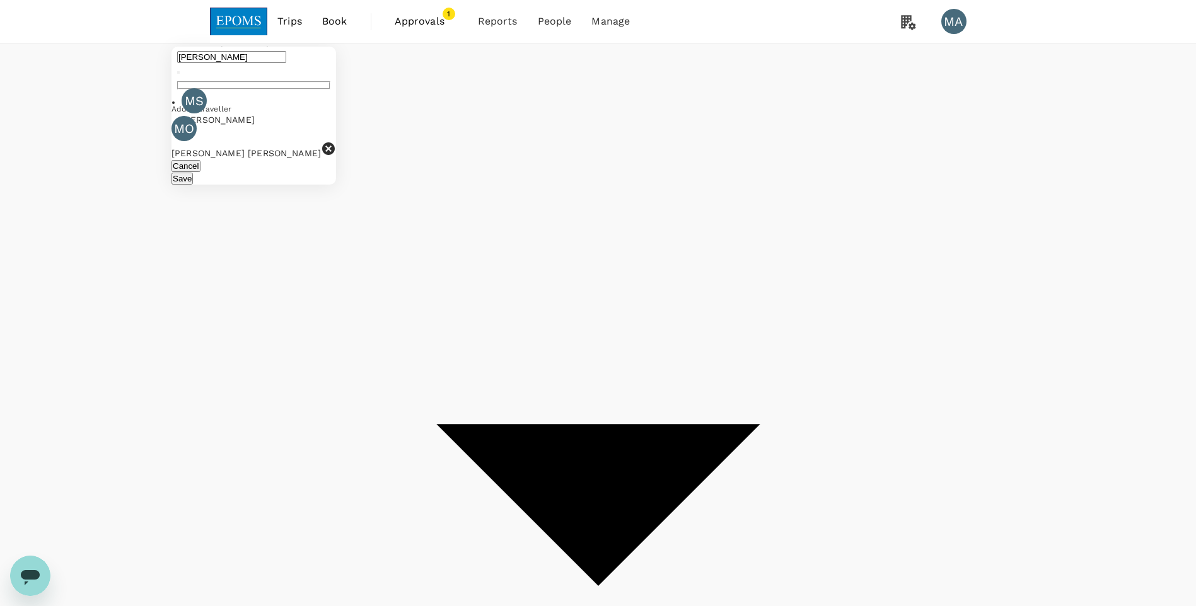
type input "[PERSON_NAME]"
click at [193, 185] on button "Save" at bounding box center [181, 179] width 21 height 12
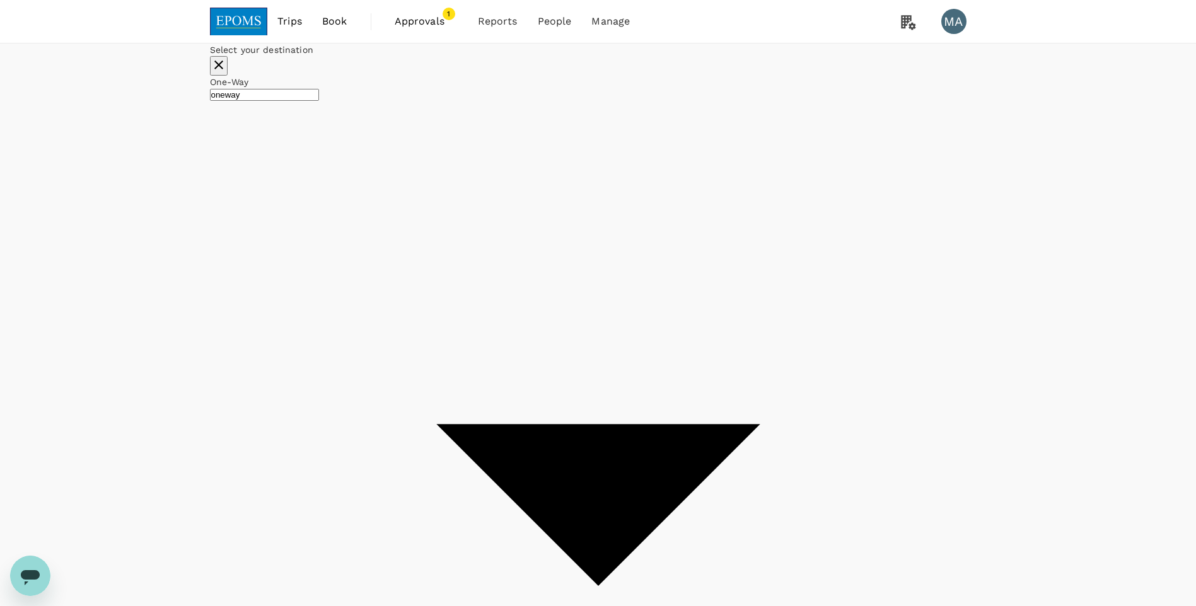
checkbox input "false"
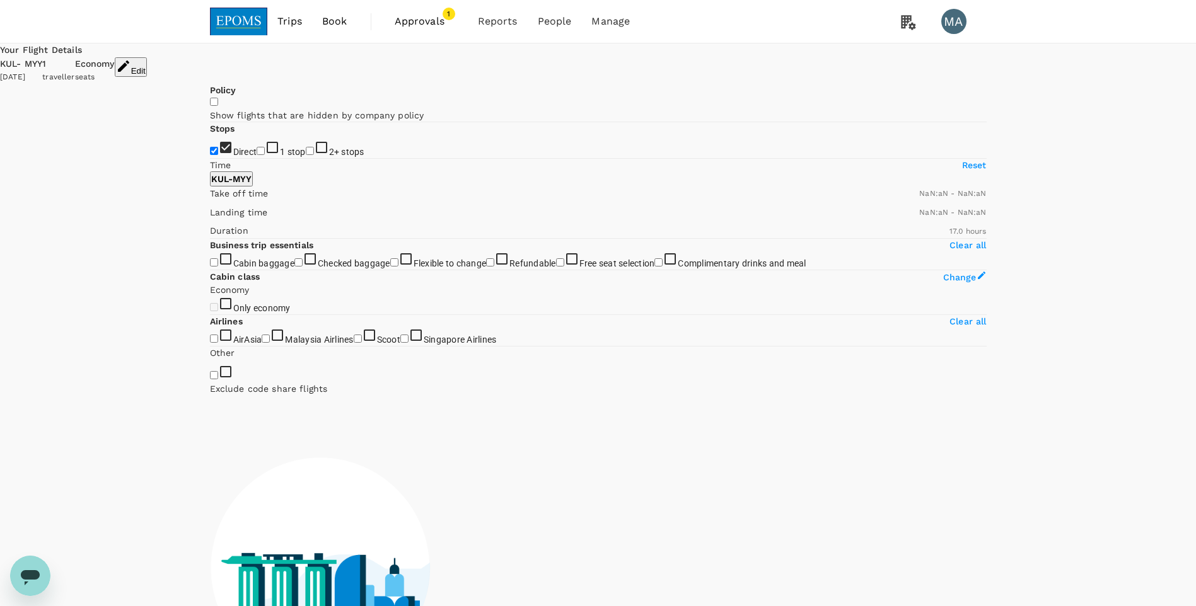
checkbox input "false"
type input "1440"
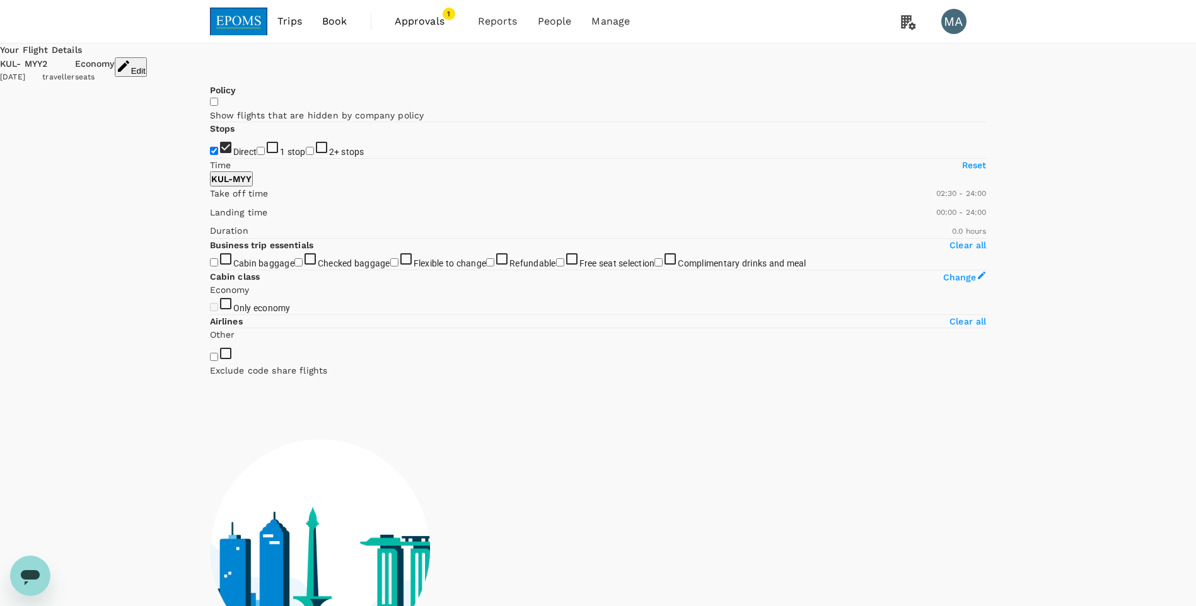
type input "420"
checkbox input "true"
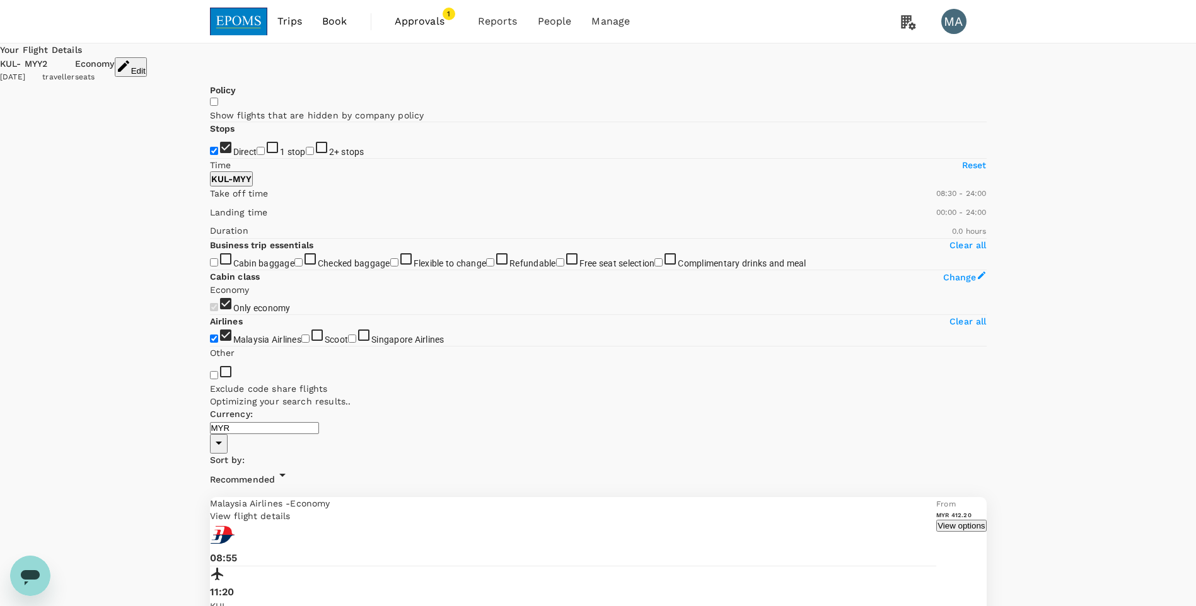
type input "480"
drag, startPoint x: 213, startPoint y: 373, endPoint x: 273, endPoint y: 378, distance: 60.1
click at [210, 200] on span at bounding box center [210, 200] width 0 height 0
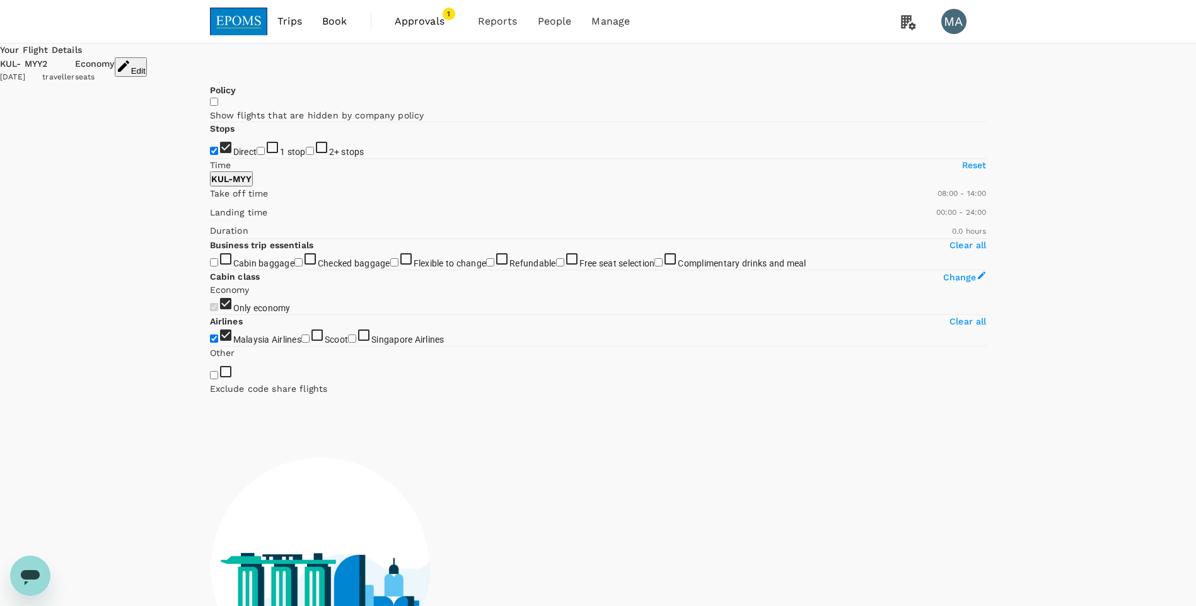
type input "720"
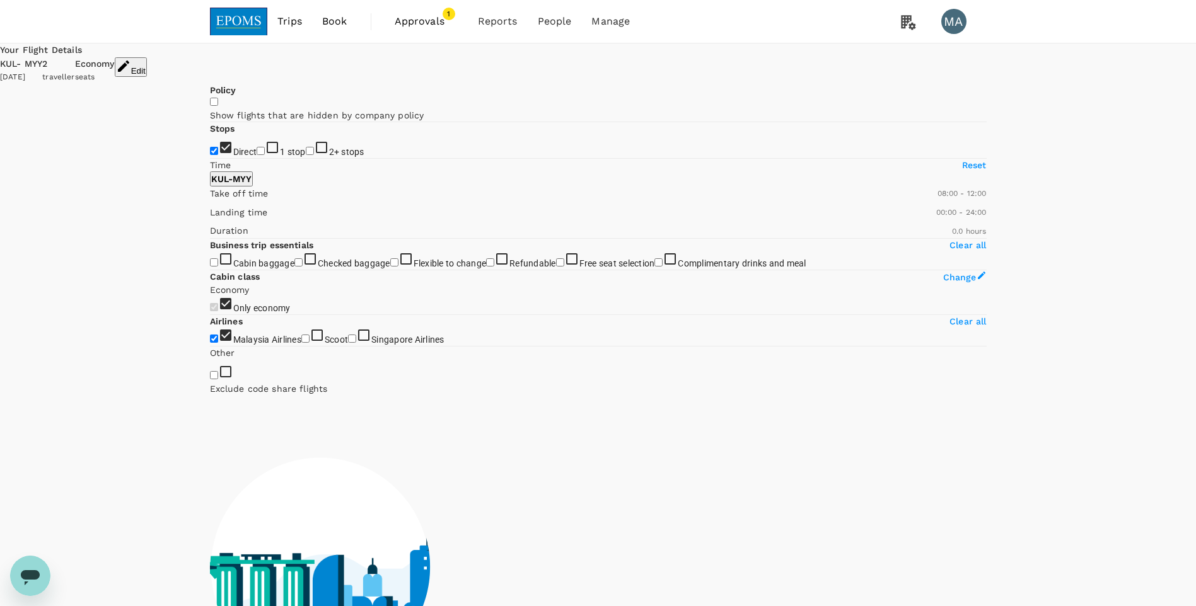
drag, startPoint x: 408, startPoint y: 377, endPoint x: 305, endPoint y: 380, distance: 102.8
click at [210, 200] on span at bounding box center [210, 200] width 0 height 0
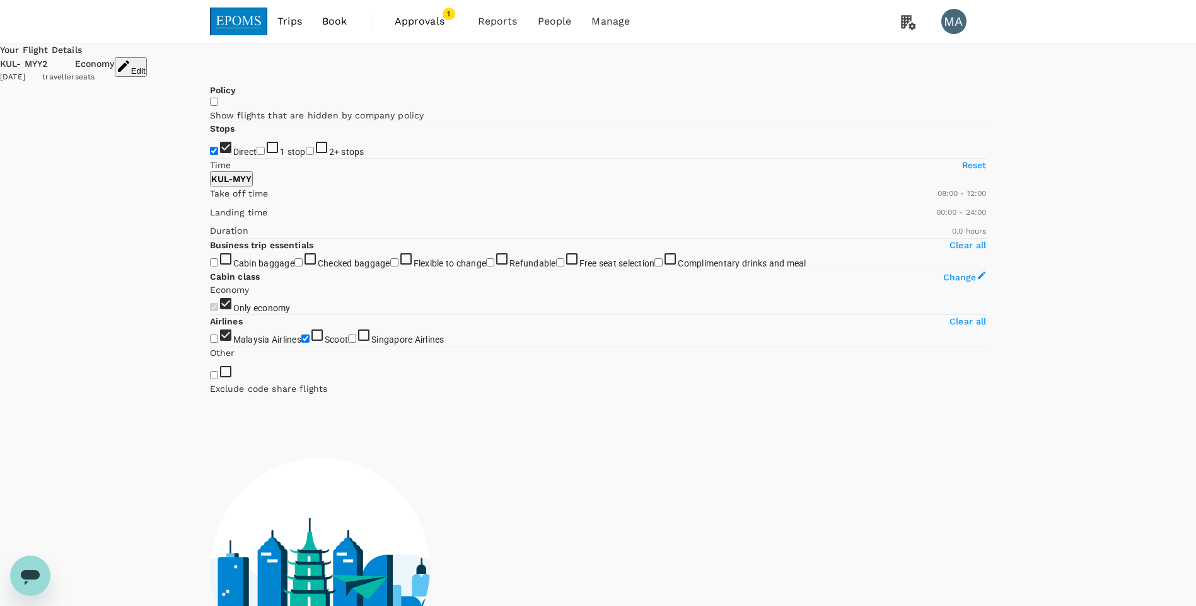
checkbox input "false"
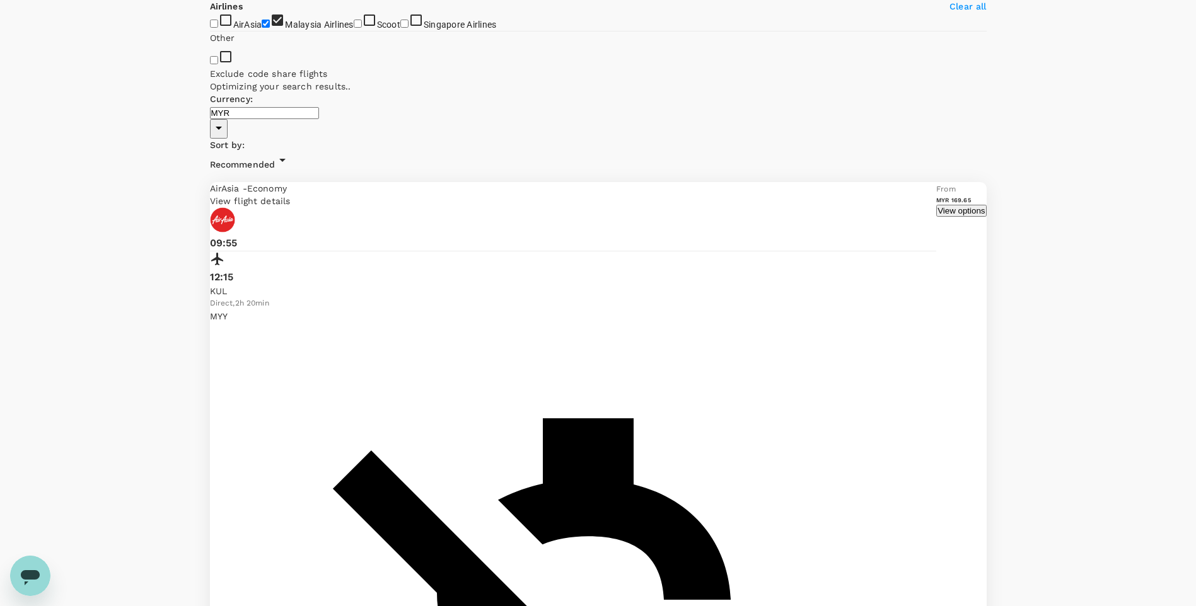
scroll to position [441, 0]
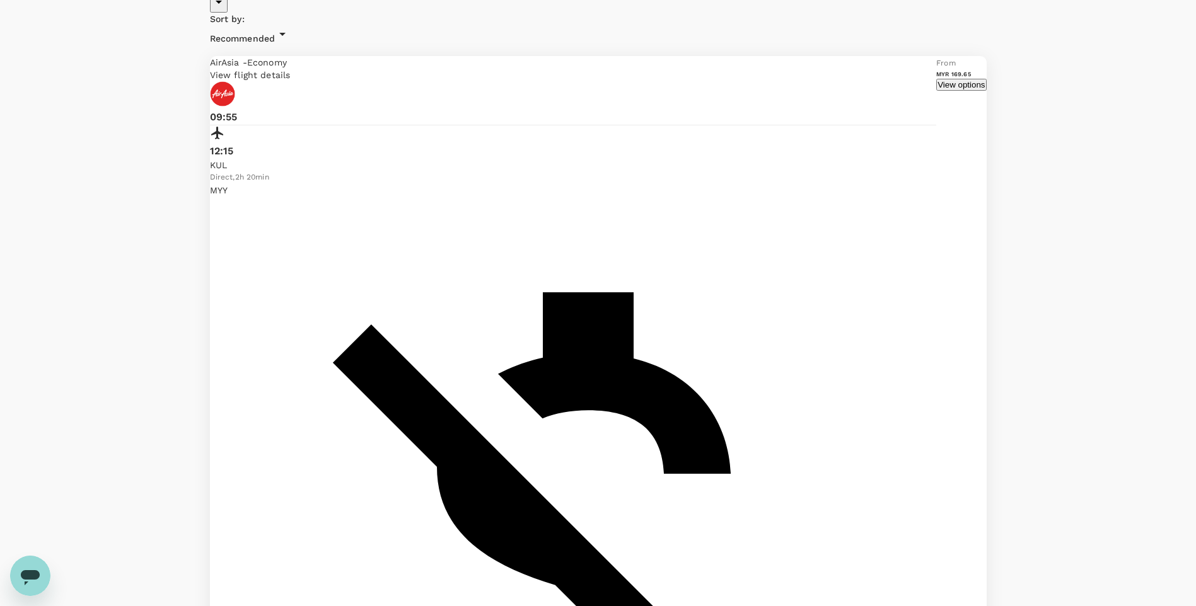
checkbox input "true"
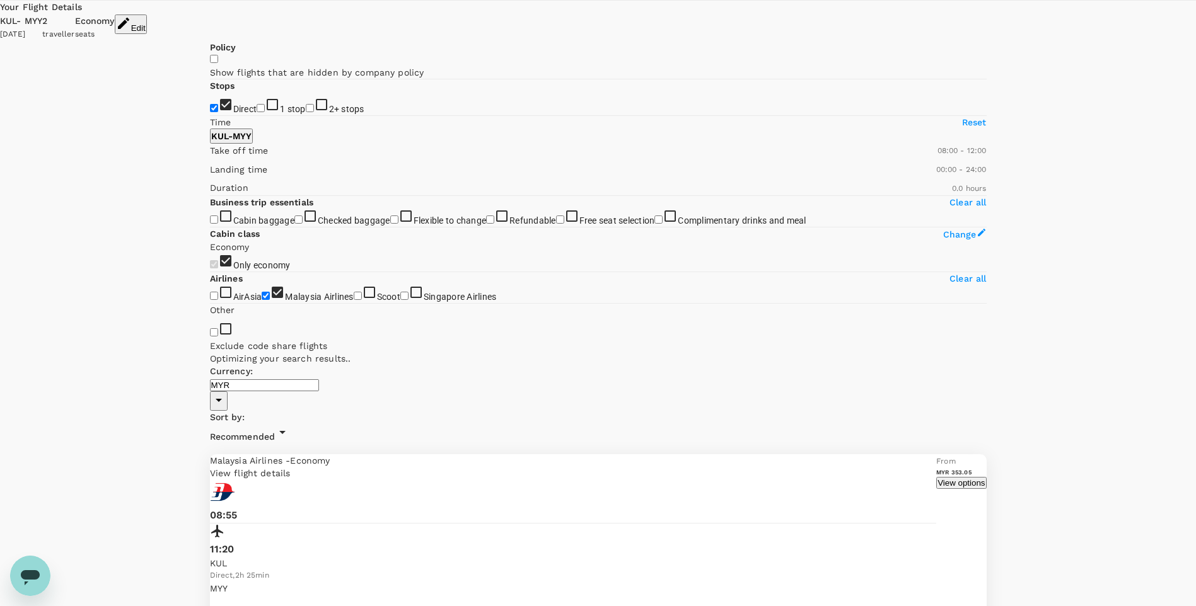
scroll to position [0, 0]
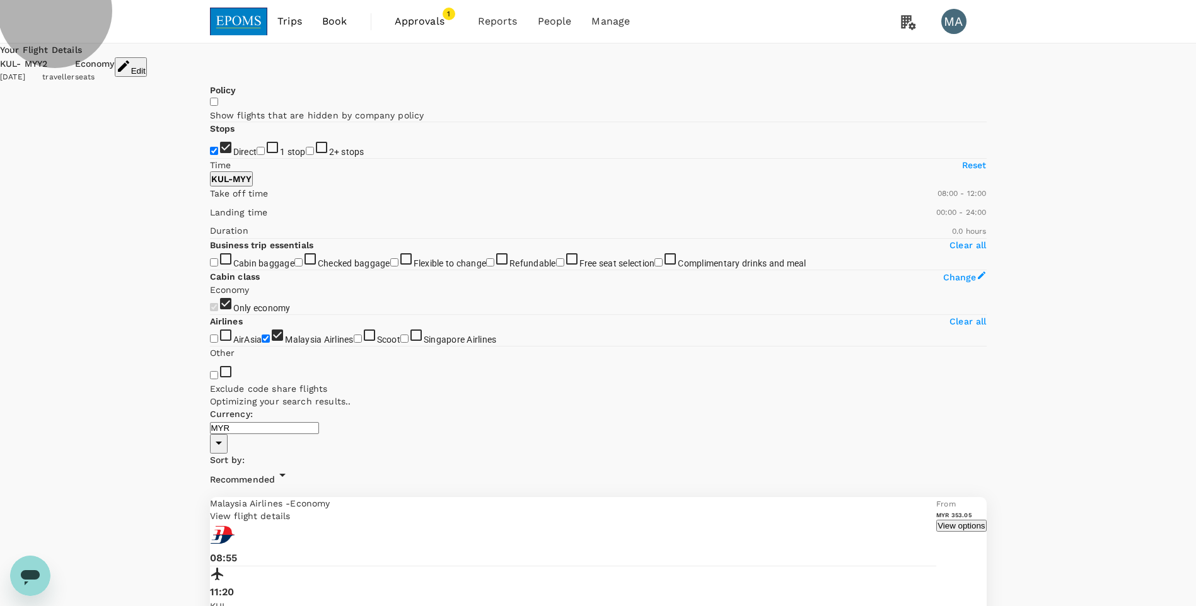
click at [936, 520] on button "View options" at bounding box center [961, 526] width 50 height 12
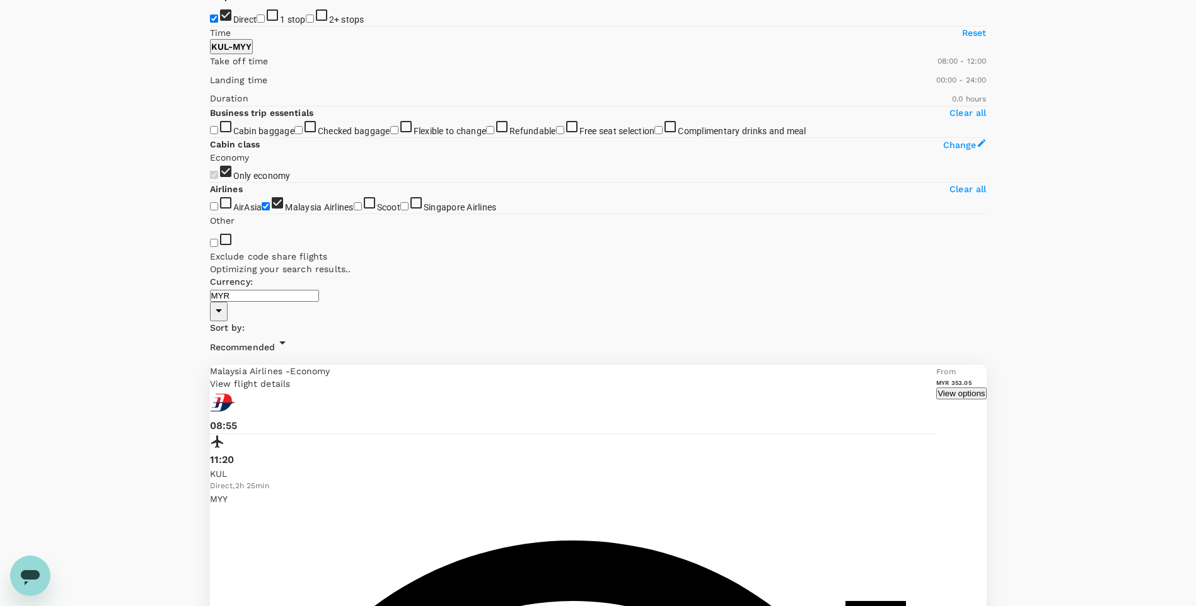
scroll to position [146, 0]
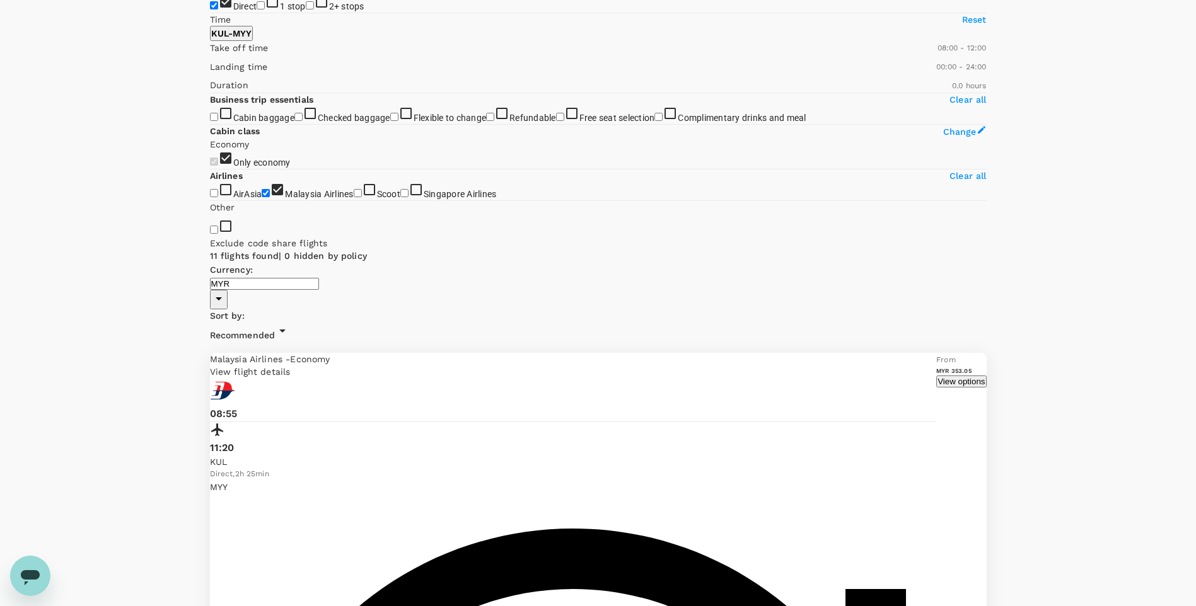
drag, startPoint x: 464, startPoint y: 283, endPoint x: 525, endPoint y: 282, distance: 61.2
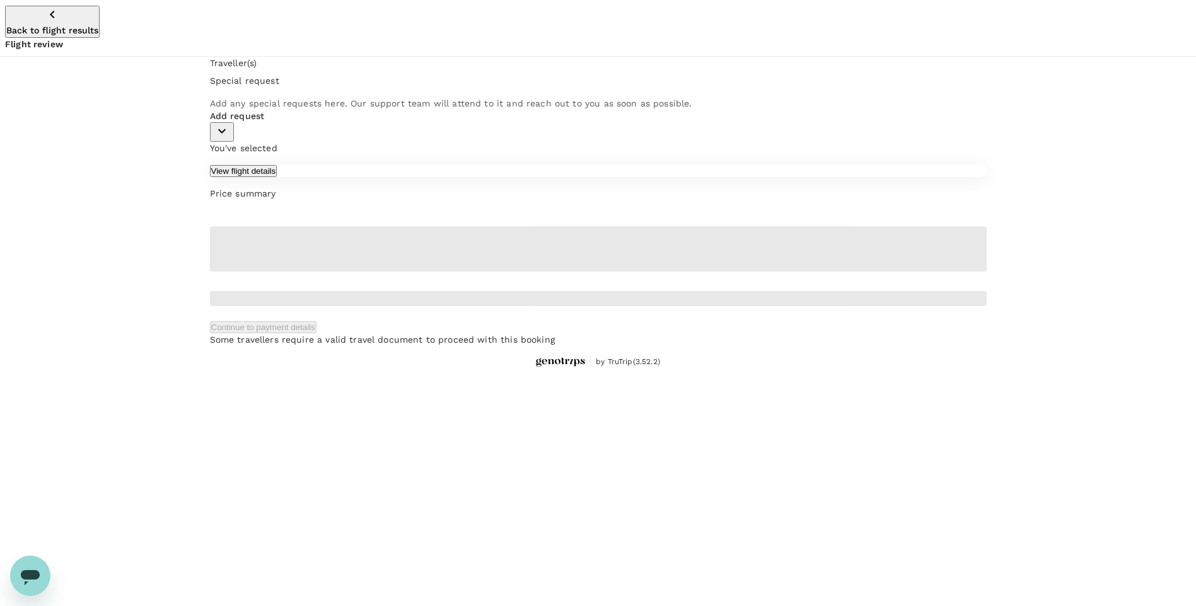
click at [45, 14] on icon "button" at bounding box center [52, 14] width 15 height 15
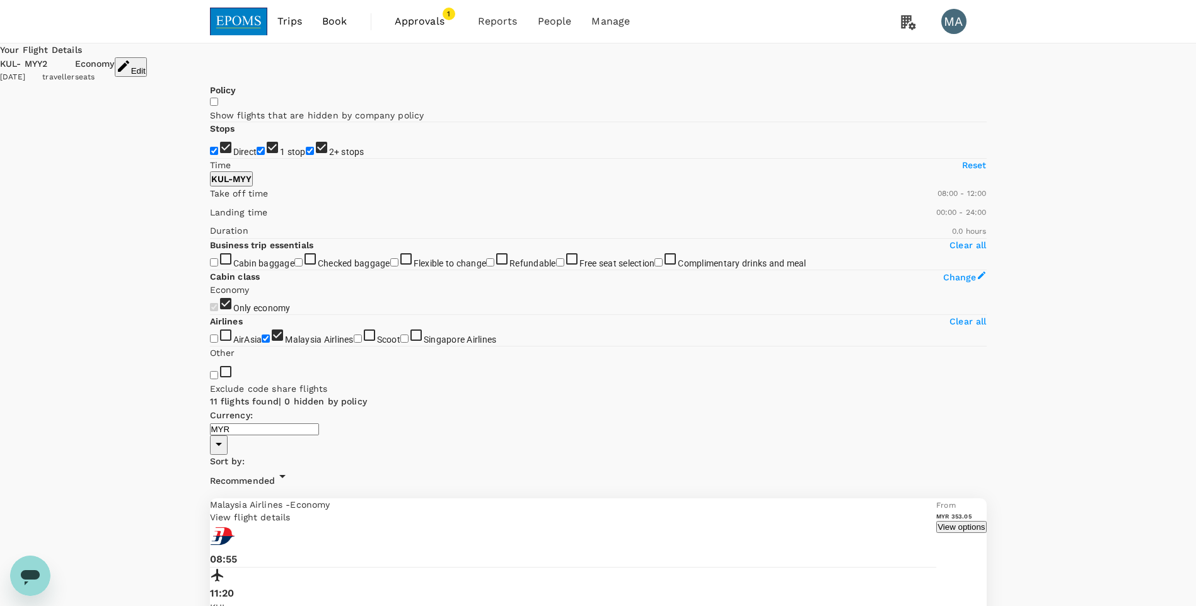
click at [936, 521] on button "View options" at bounding box center [961, 527] width 50 height 12
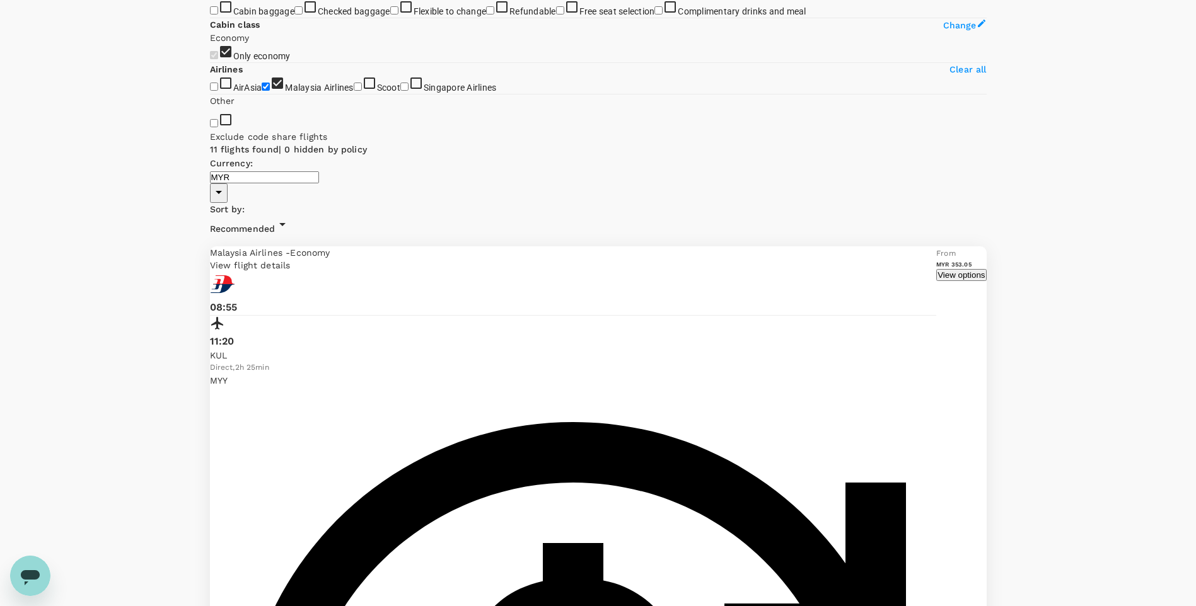
scroll to position [259, 0]
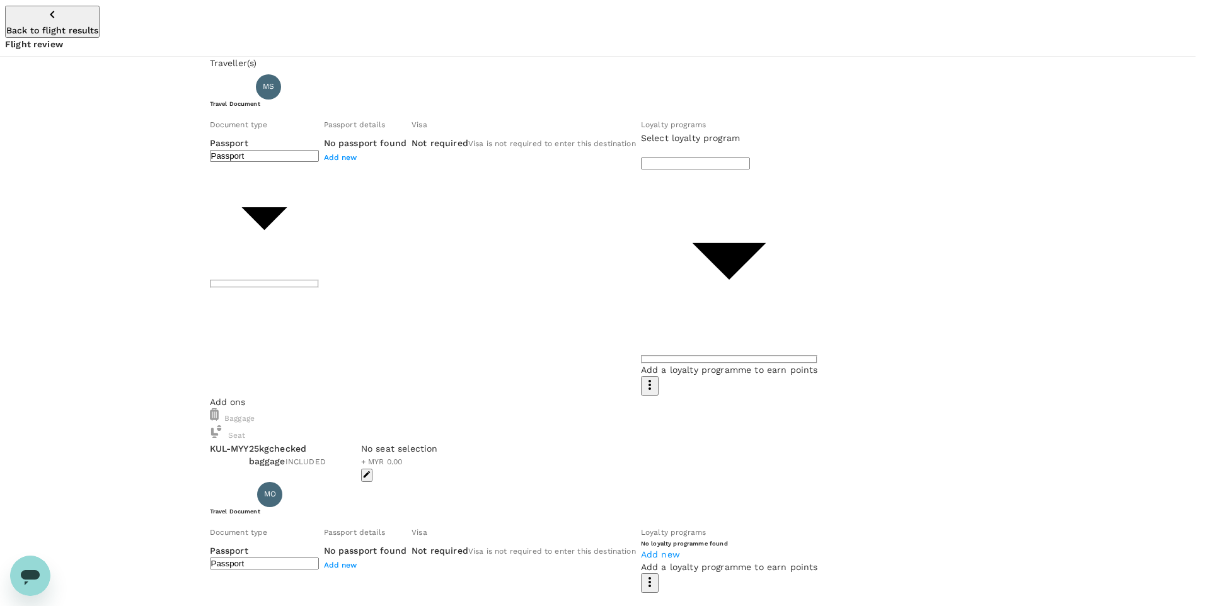
type input "Id card"
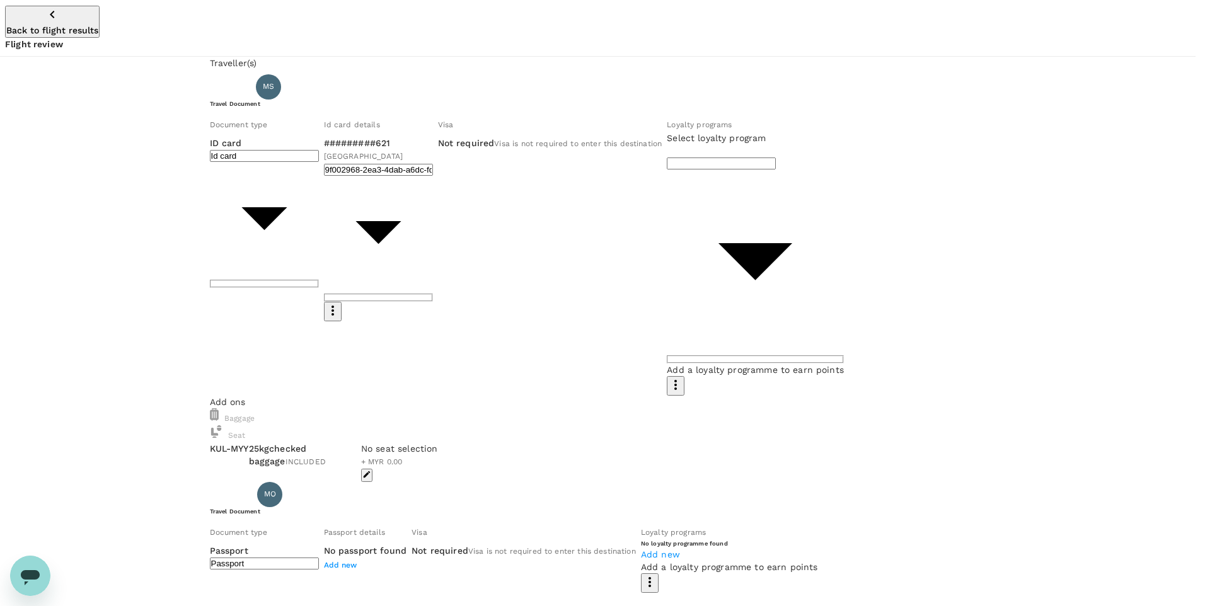
type input "e69be47c-ca98-41bc-b107-b6e4b6e6522a"
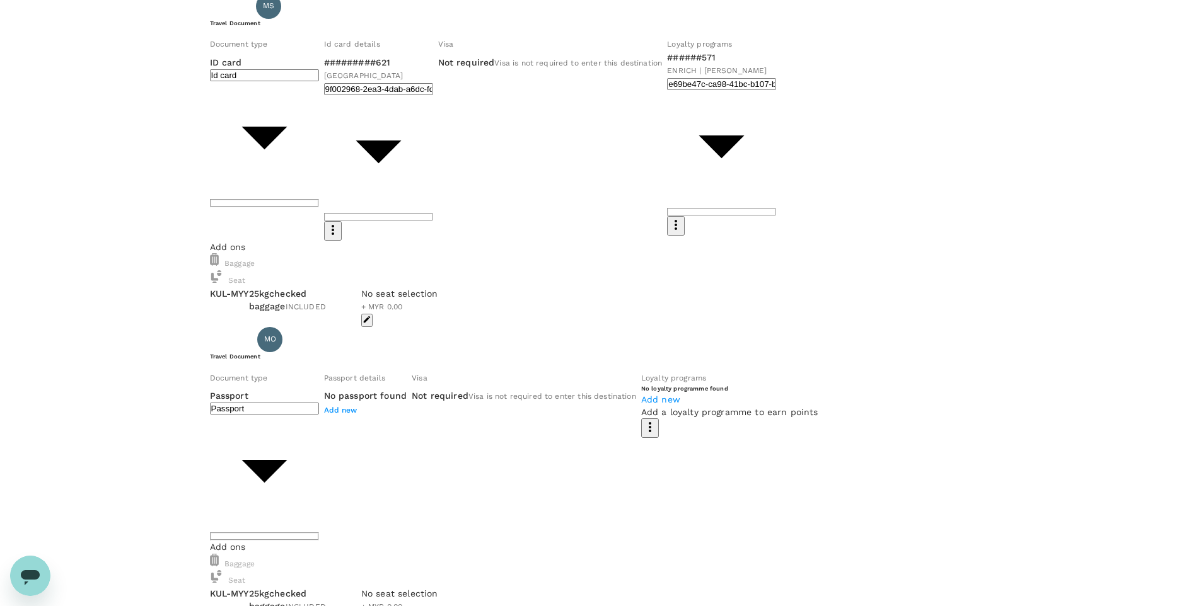
scroll to position [189, 0]
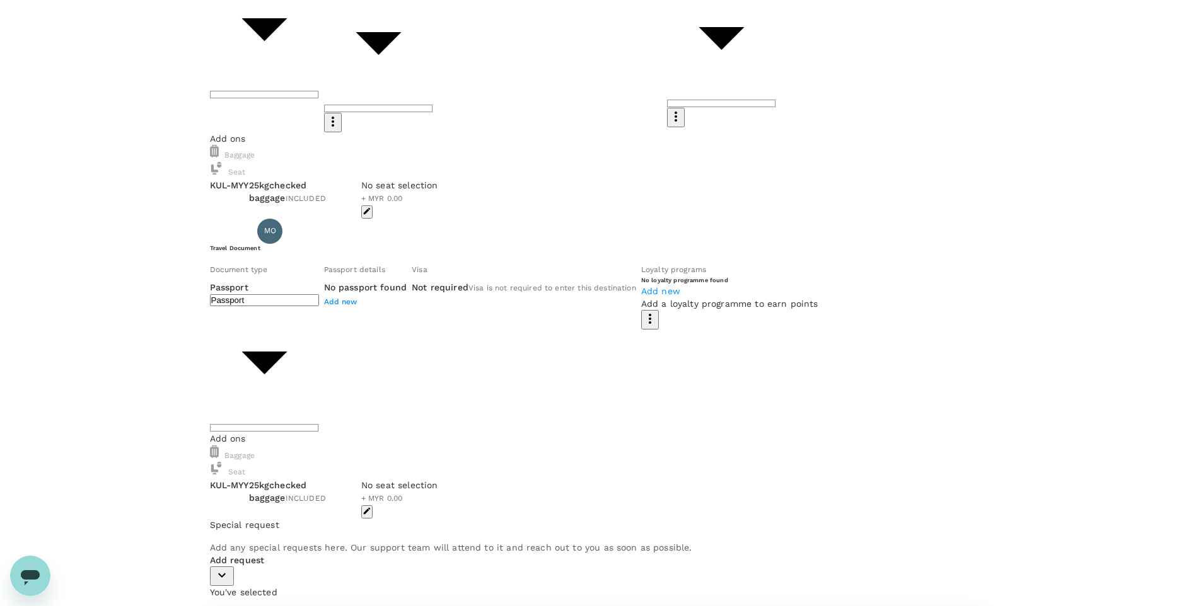
click at [369, 323] on body "Back to flight results Flight review Traveller(s) Traveller 1 : MS MUHAMAD FAIZ…" at bounding box center [598, 485] width 1196 height 1348
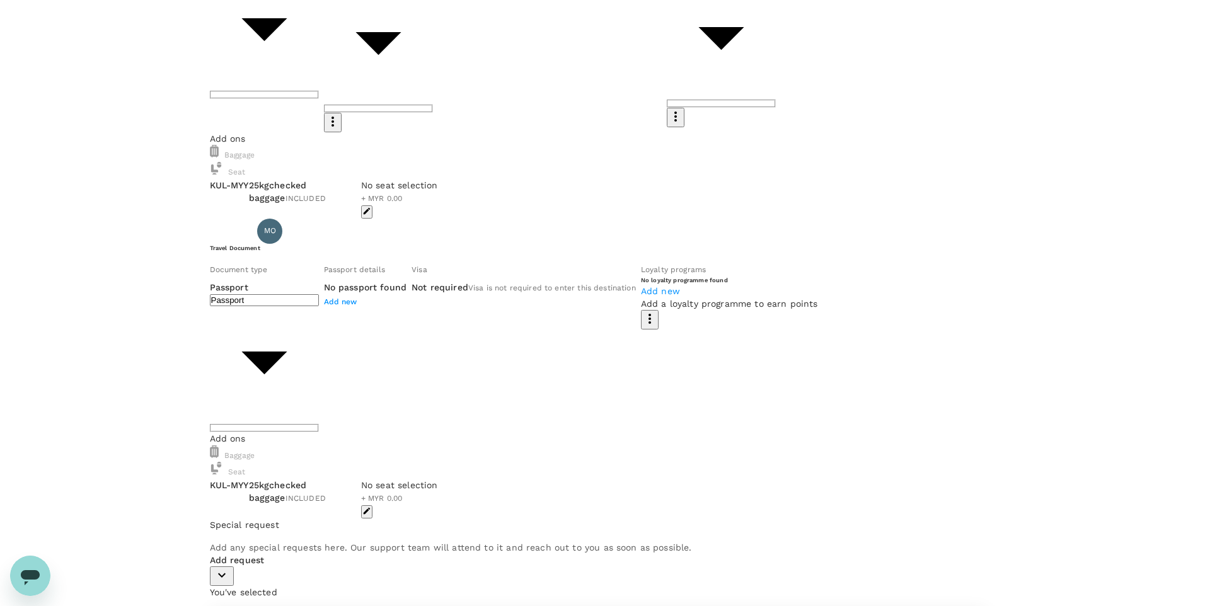
type input "Id card"
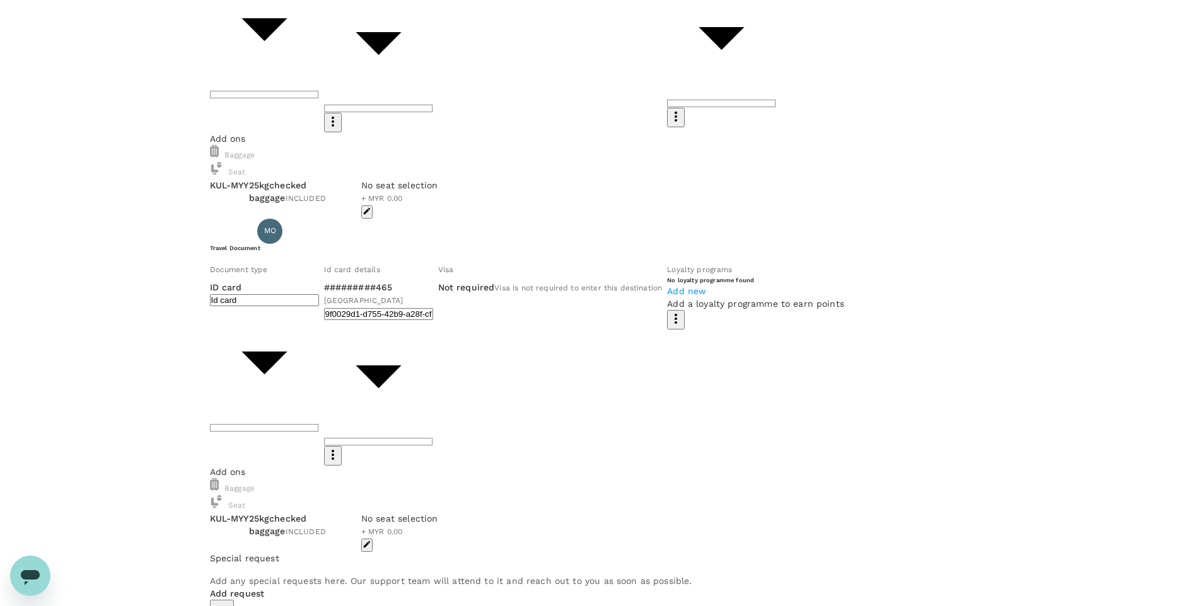
click at [667, 296] on span "Add new" at bounding box center [686, 291] width 39 height 10
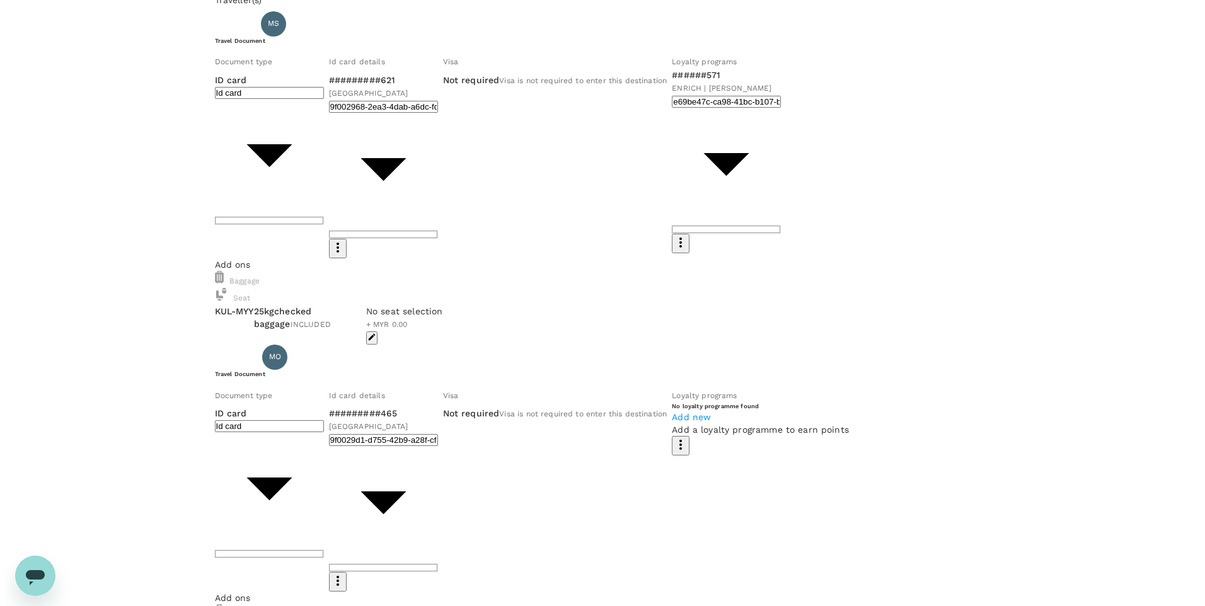
scroll to position [0, 0]
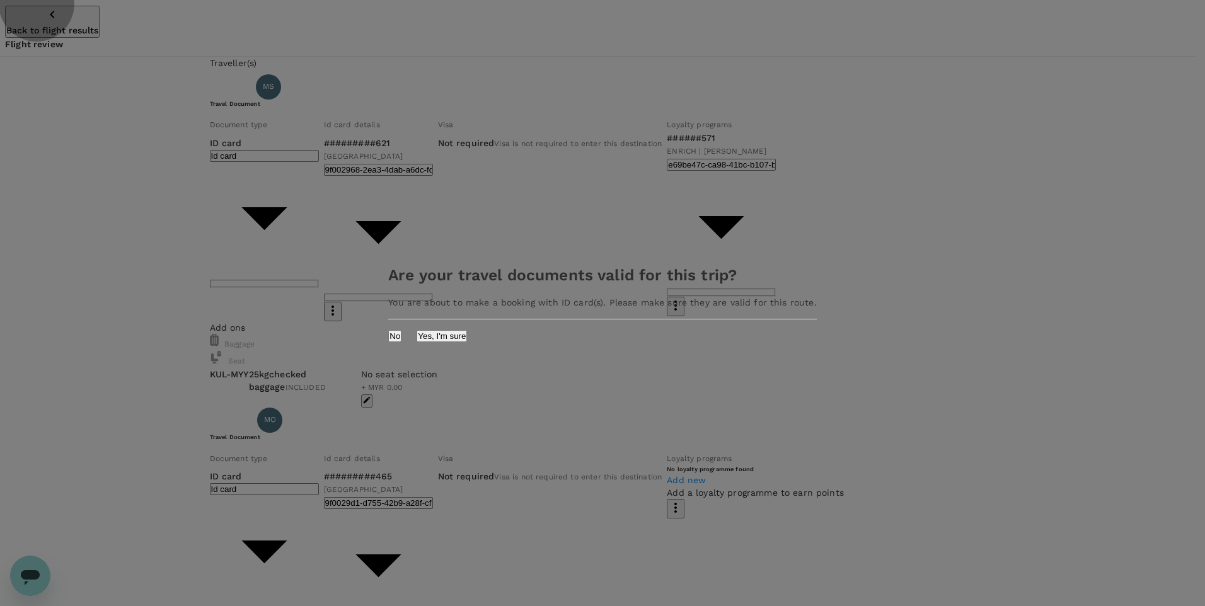
click at [467, 337] on button "Yes, I'm sure" at bounding box center [442, 336] width 50 height 12
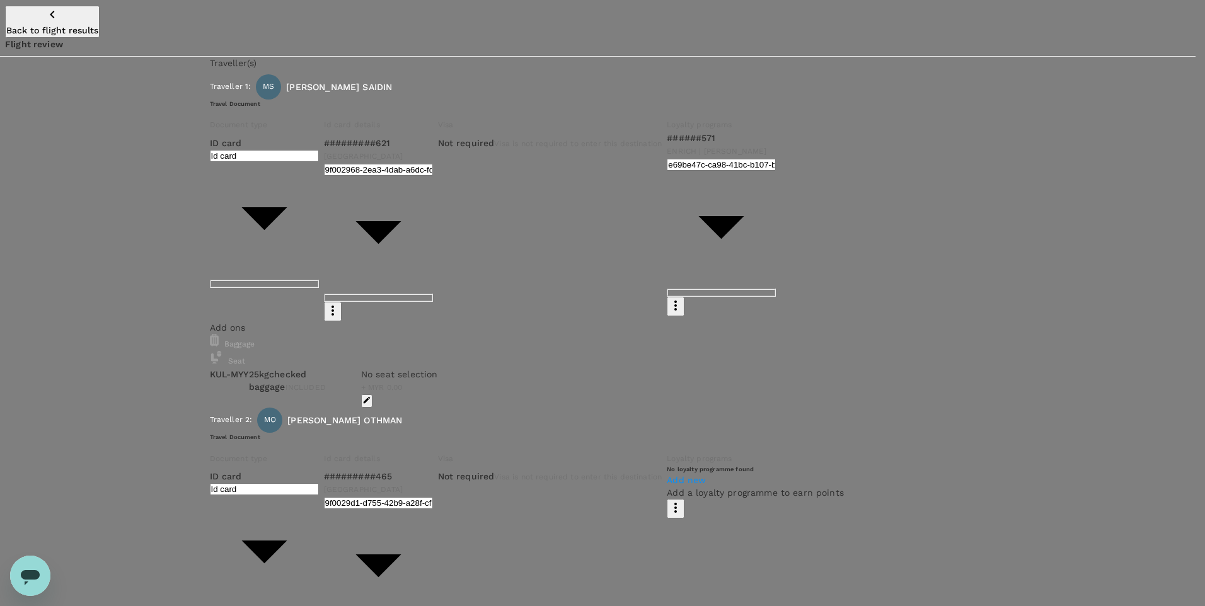
type input "9ea61a02-274a-4f65-9d5b-ca51ac7b2cfc"
type textarea "TRF will be shared via email"
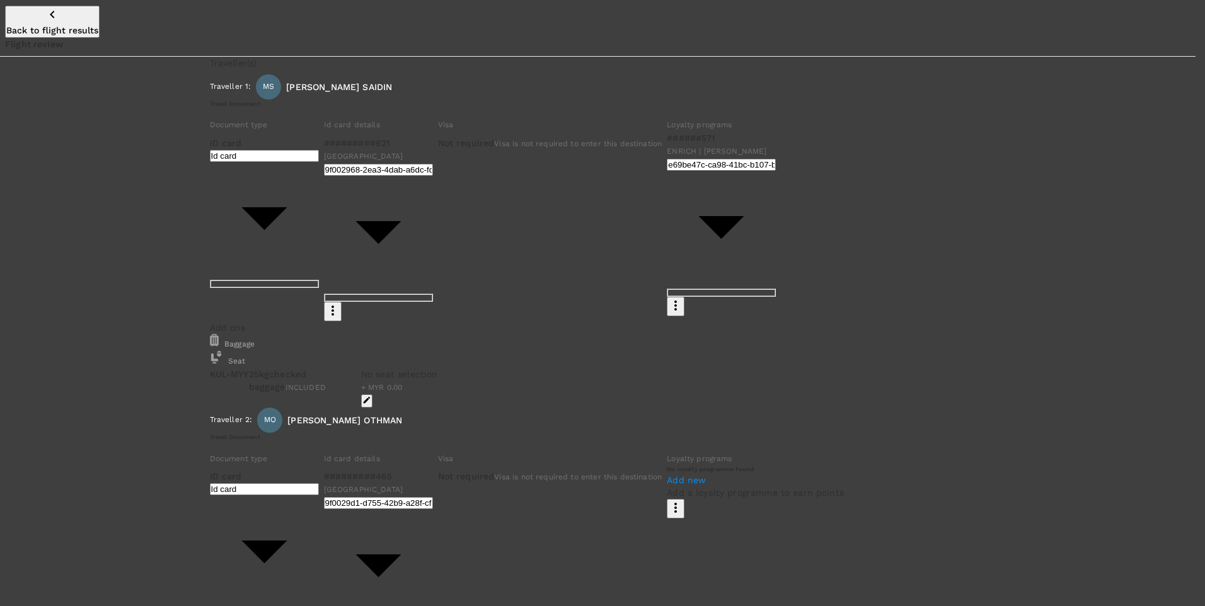
type input "aminud"
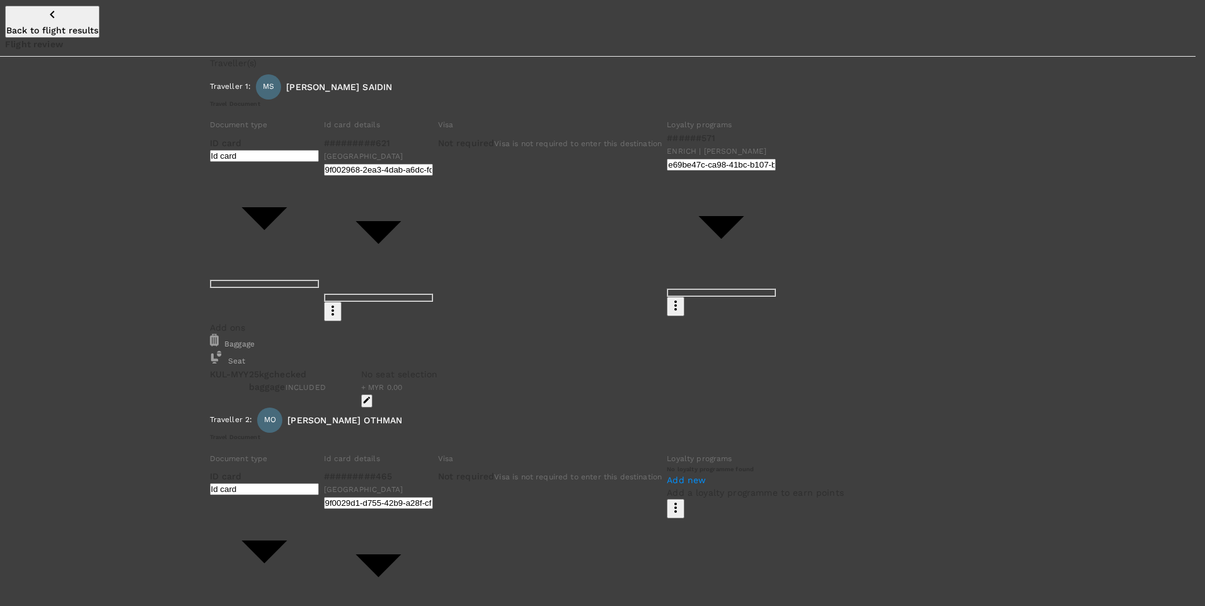
type input "raja"
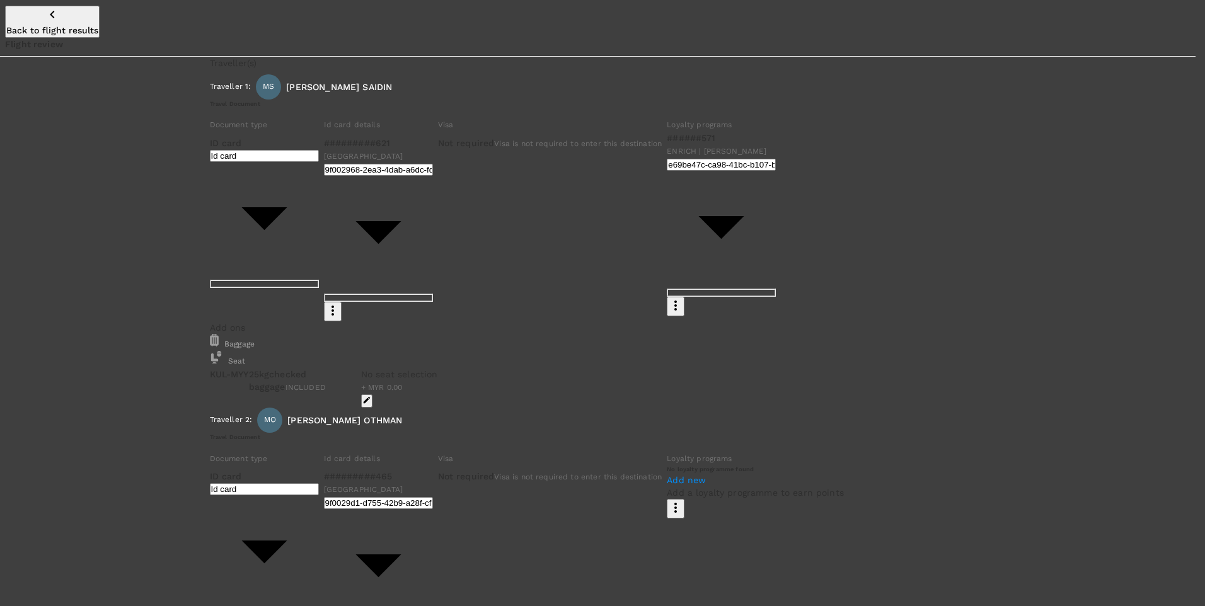
type input "amin"
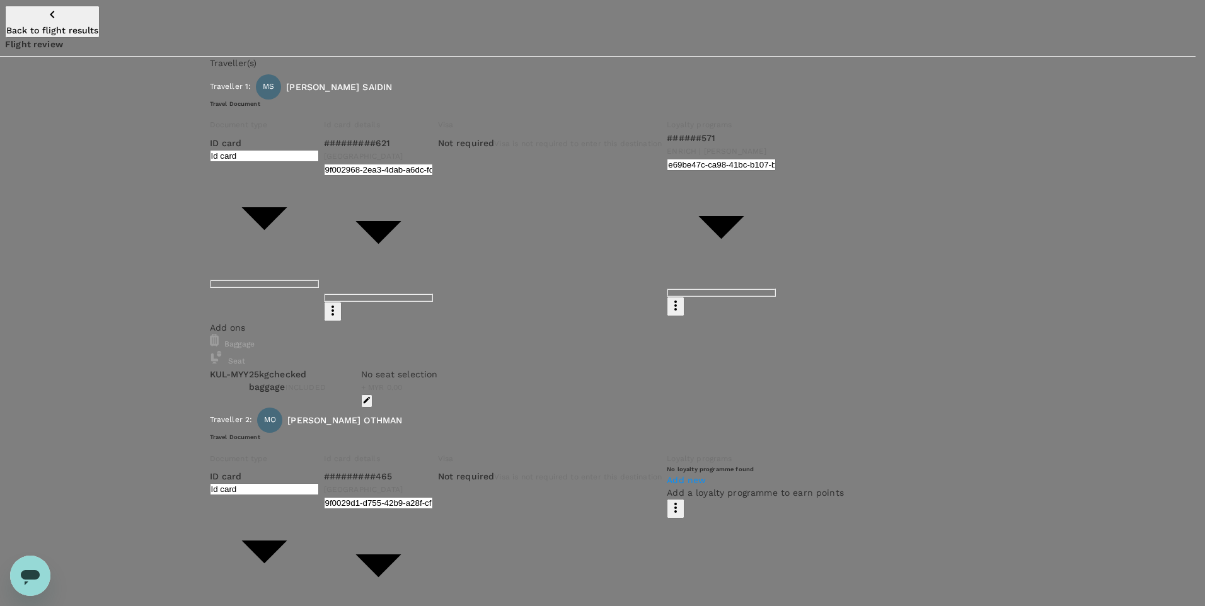
scroll to position [126, 0]
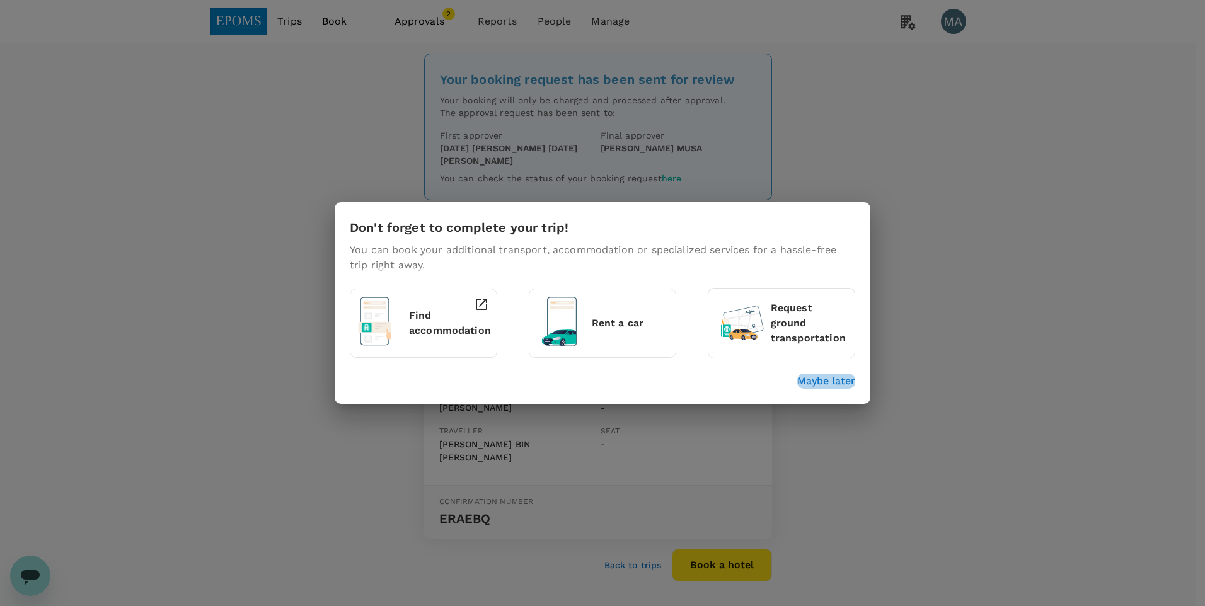
click at [820, 386] on p "Maybe later" at bounding box center [826, 381] width 58 height 15
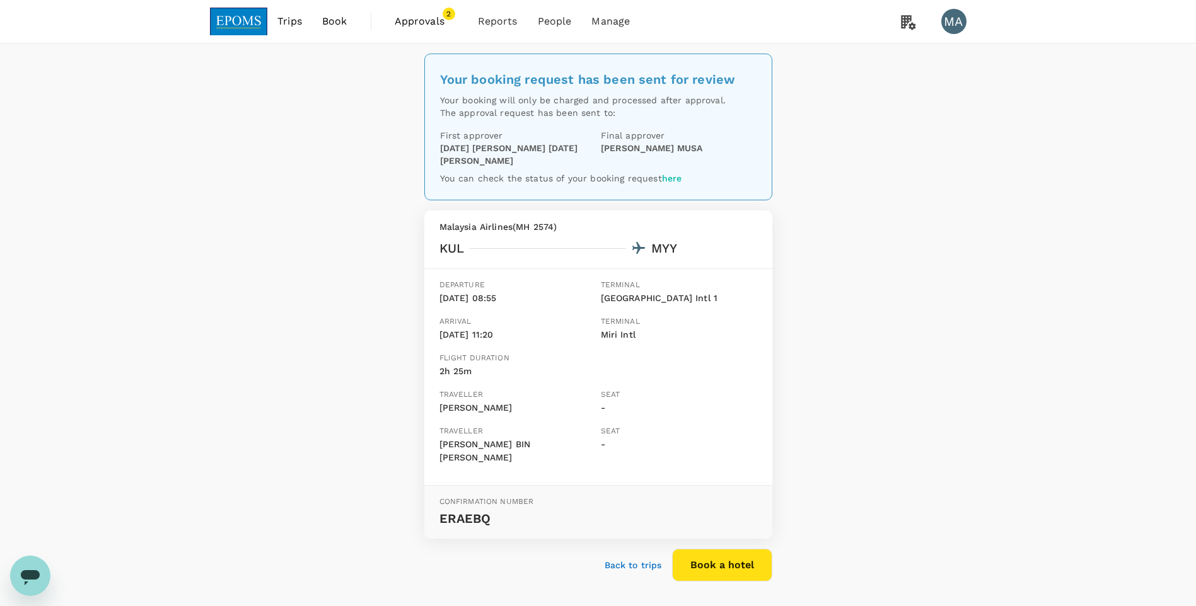
click at [641, 559] on p "Back to trips" at bounding box center [633, 565] width 57 height 13
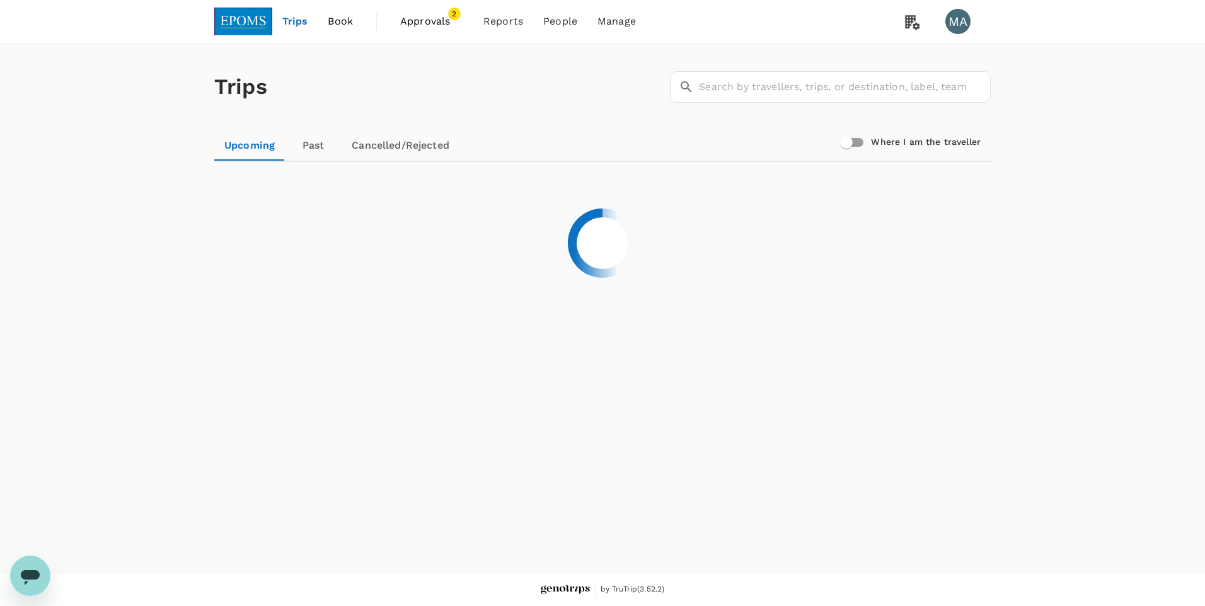
click at [341, 20] on span "Book" at bounding box center [340, 21] width 25 height 15
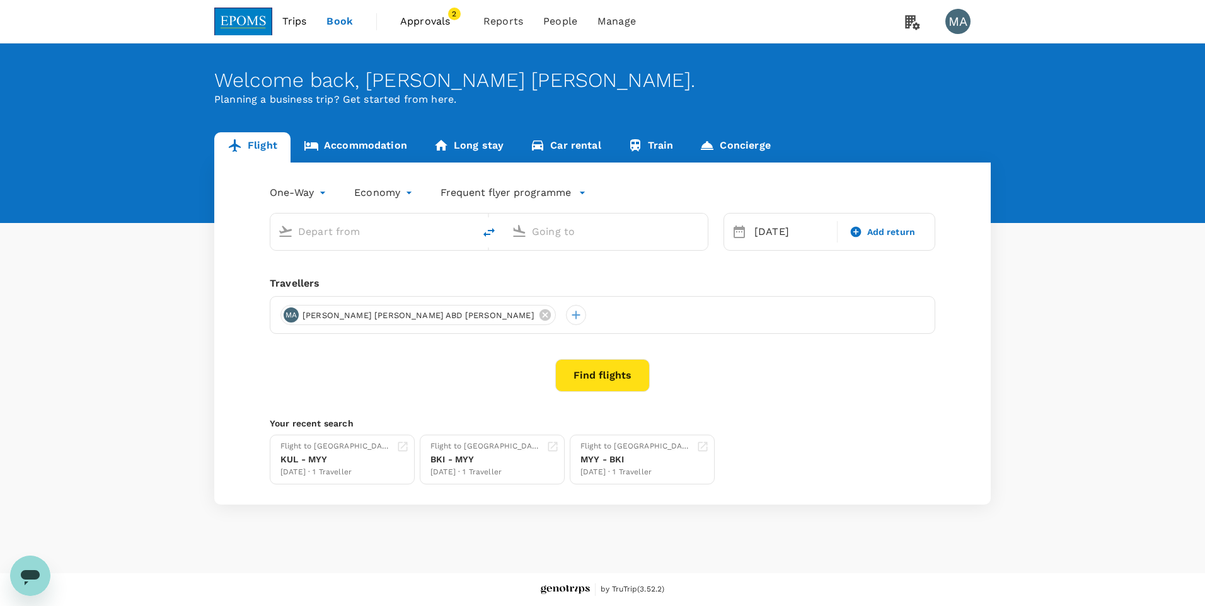
type input "Kuala Lumpur Intl ([GEOGRAPHIC_DATA])"
type input "Miri Intl (MYY)"
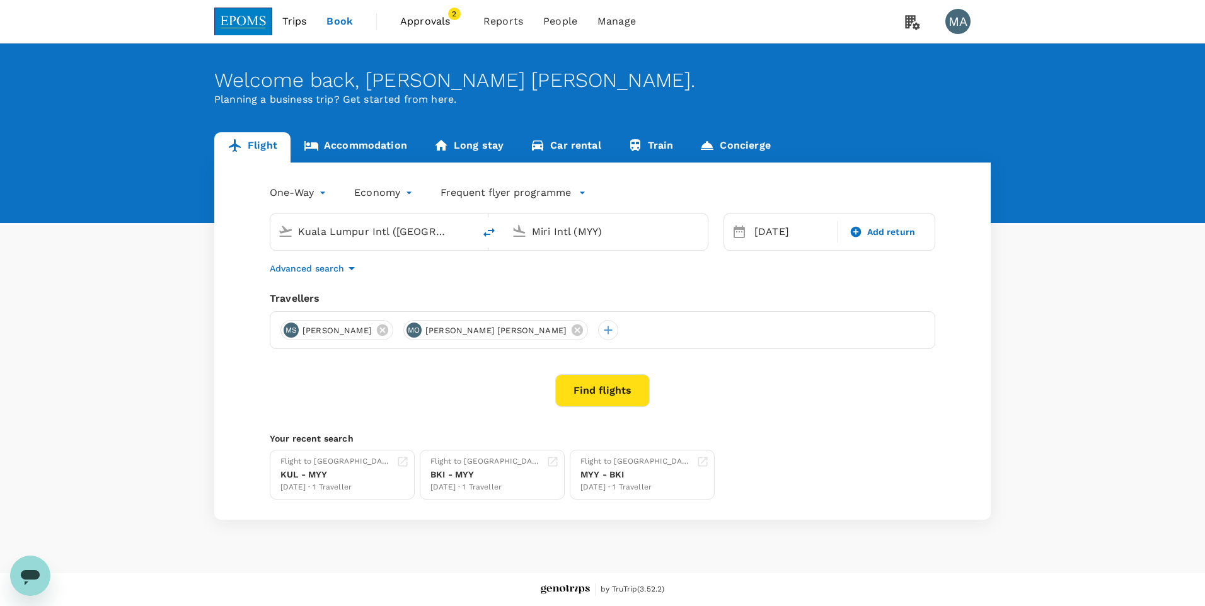
click at [488, 231] on icon "delete" at bounding box center [489, 232] width 11 height 9
type input "Miri Intl (MYY)"
click at [571, 230] on input "Kuala Lumpur Intl ([GEOGRAPHIC_DATA])" at bounding box center [606, 232] width 149 height 20
click at [567, 289] on div "Kota Kinabalu Intl BKI" at bounding box center [617, 281] width 270 height 20
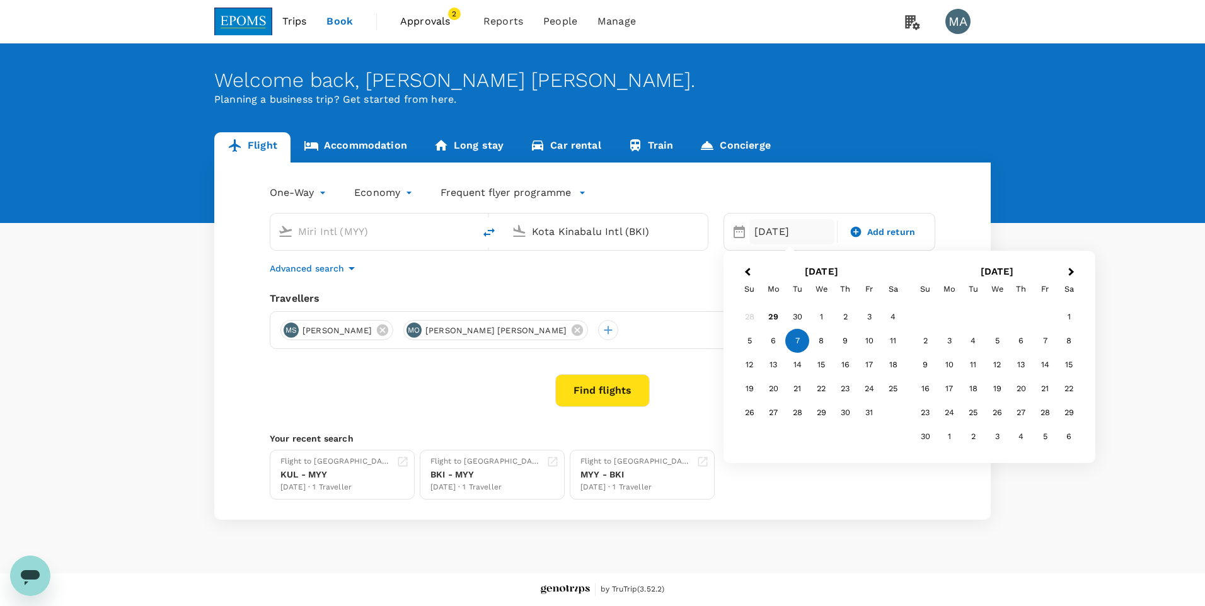
type input "Kota Kinabalu Intl (BKI)"
click at [584, 393] on button "Find flights" at bounding box center [602, 390] width 95 height 33
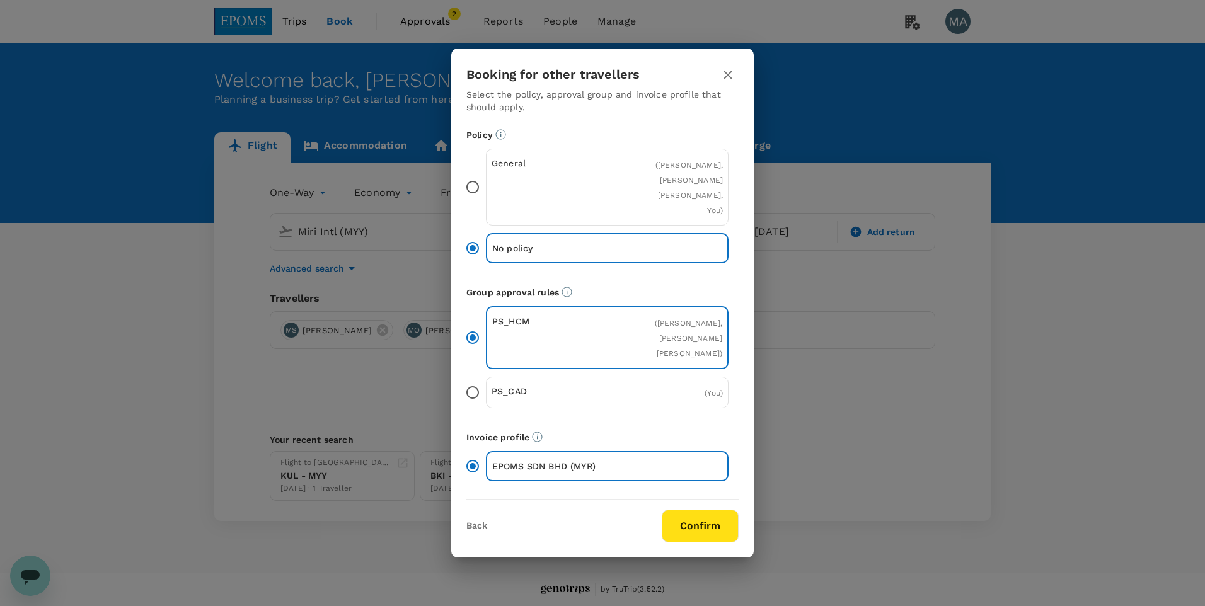
click at [465, 178] on input "General ( [PERSON_NAME], [PERSON_NAME] [PERSON_NAME], You )" at bounding box center [473, 187] width 26 height 26
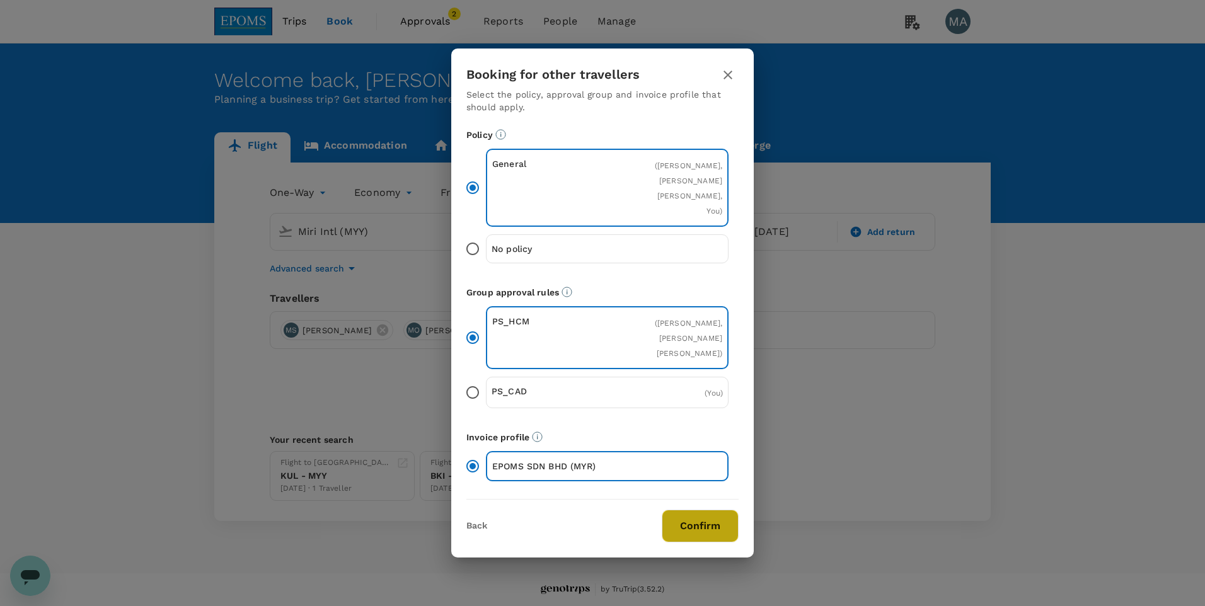
click at [692, 531] on button "Confirm" at bounding box center [700, 526] width 77 height 33
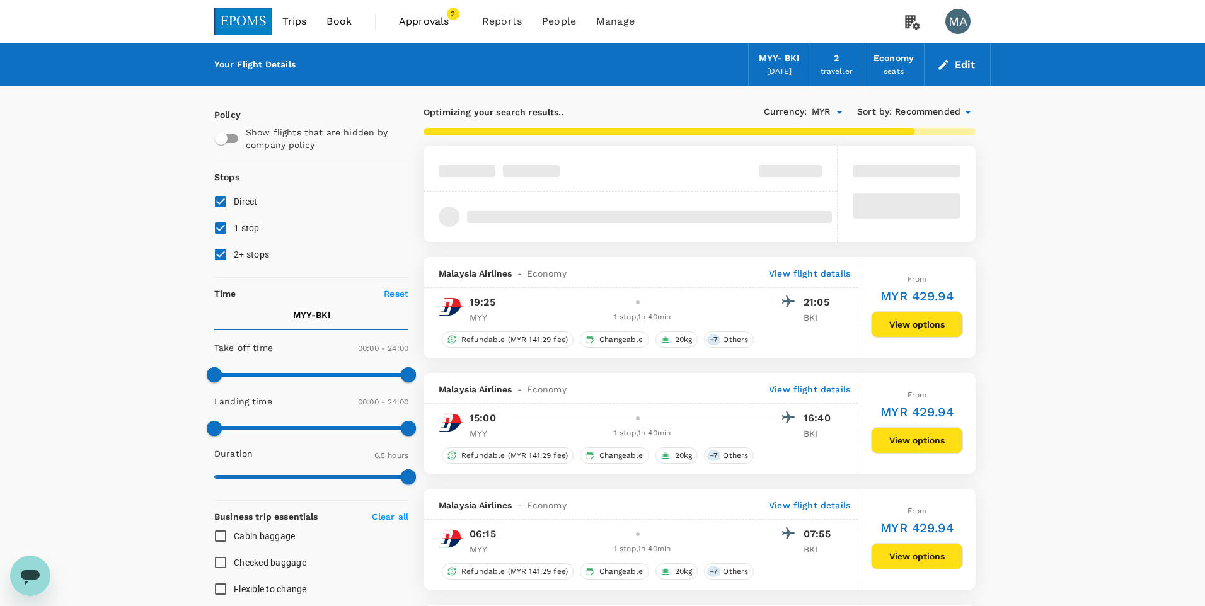
type input "2825"
checkbox input "false"
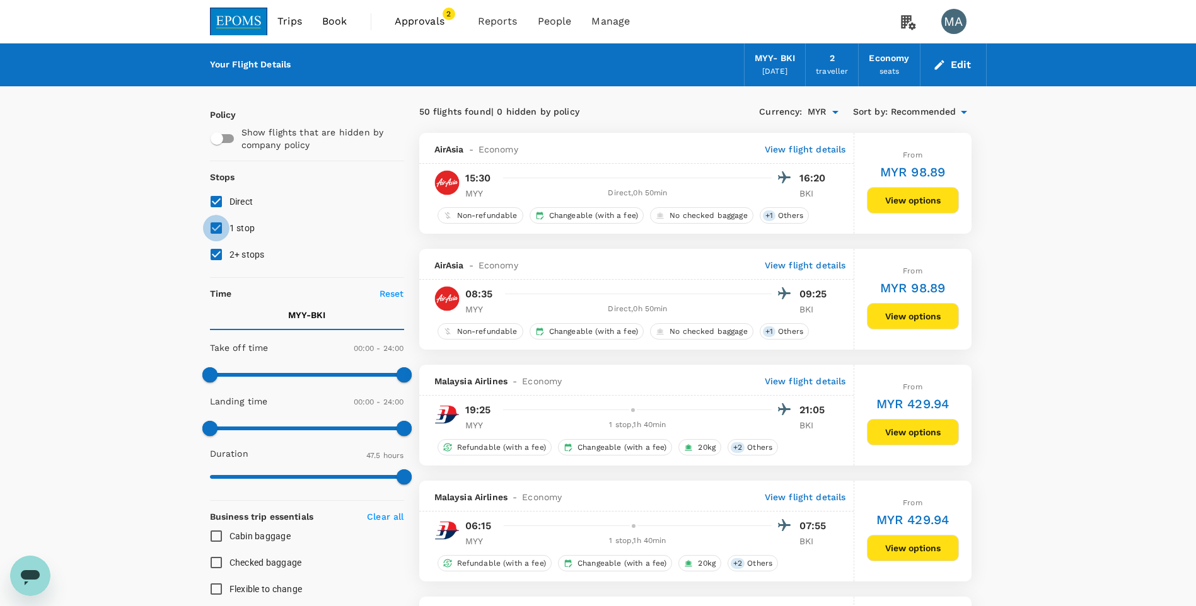
click at [224, 231] on input "1 stop" at bounding box center [216, 228] width 26 height 26
checkbox input "false"
click at [219, 250] on input "2+ stops" at bounding box center [216, 254] width 26 height 26
checkbox input "false"
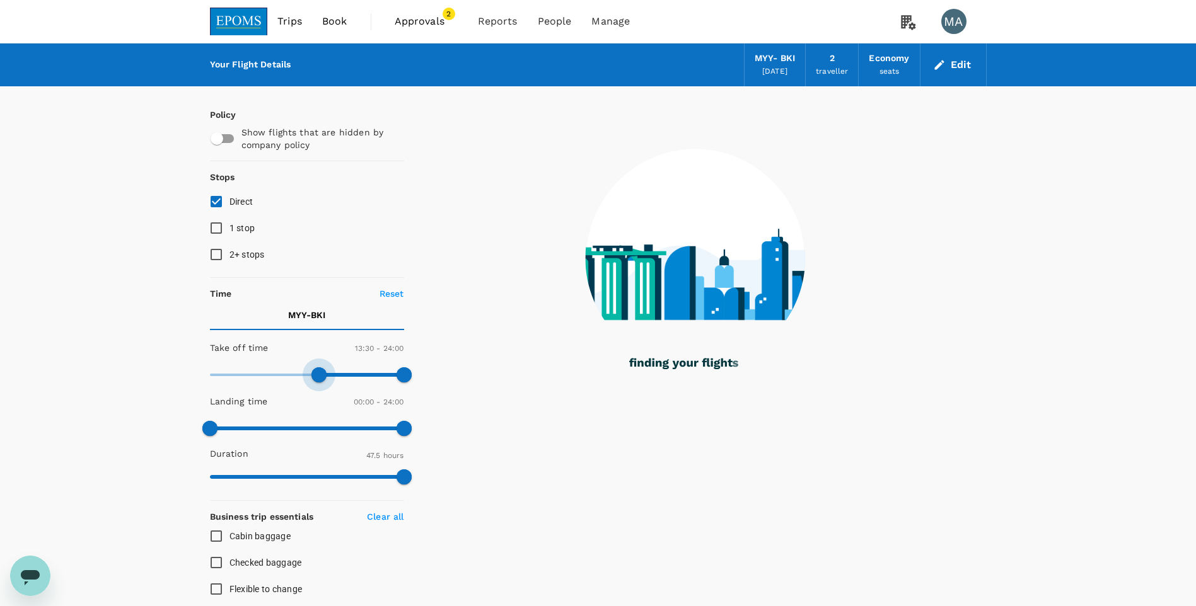
type input "840"
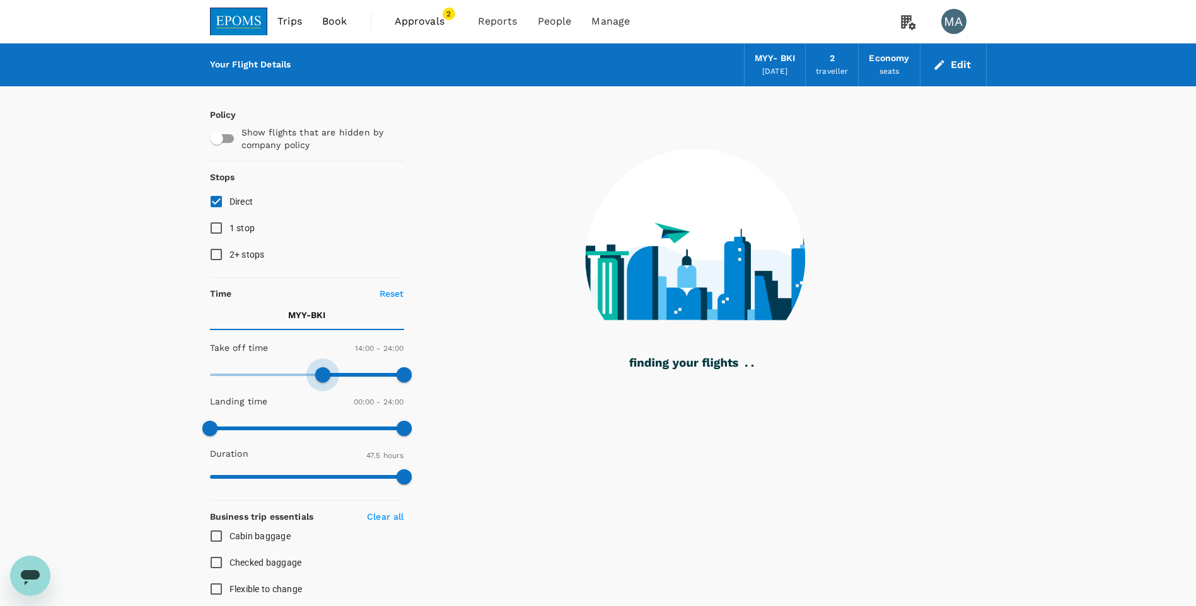
drag, startPoint x: 216, startPoint y: 375, endPoint x: 325, endPoint y: 370, distance: 108.5
click at [325, 370] on span at bounding box center [322, 375] width 15 height 15
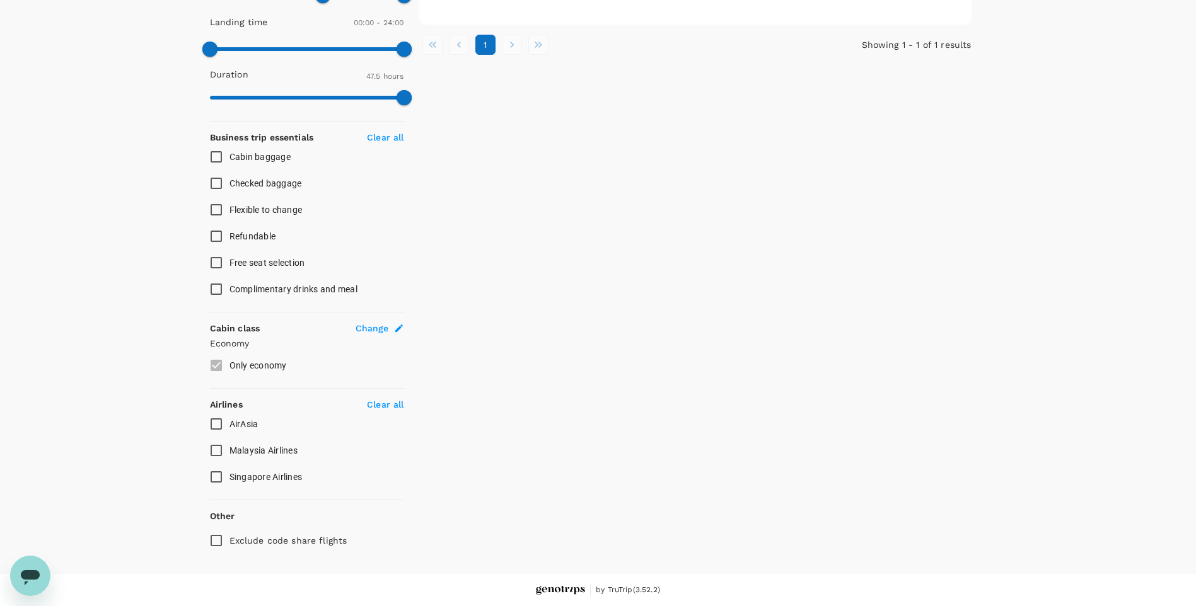
scroll to position [380, 0]
click at [215, 446] on input "Malaysia Airlines" at bounding box center [216, 450] width 26 height 26
checkbox input "true"
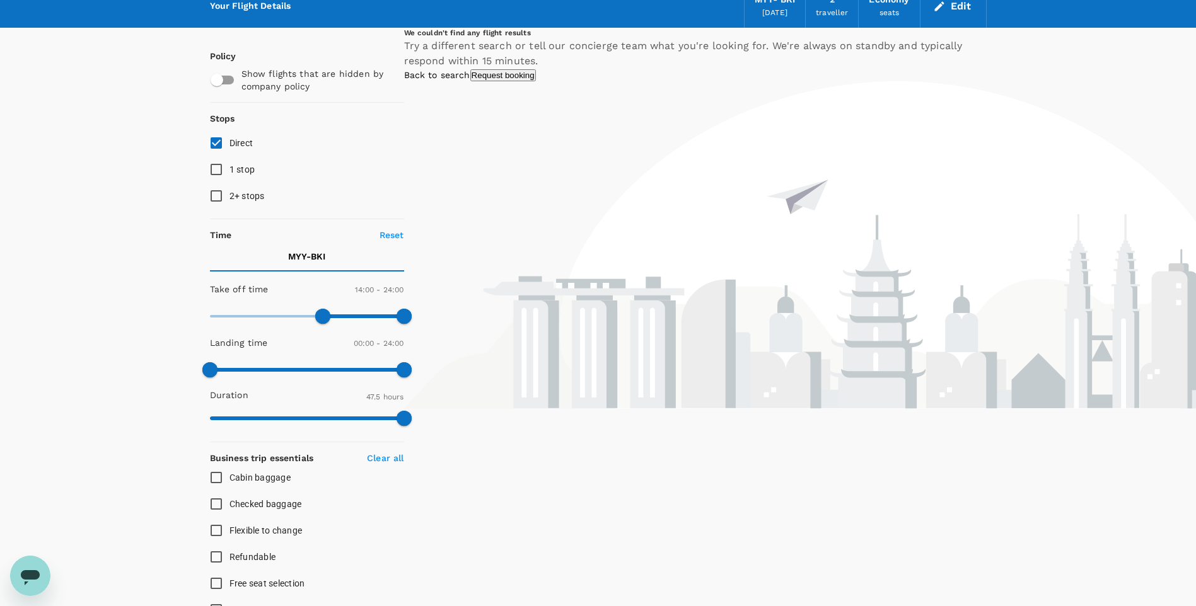
scroll to position [0, 0]
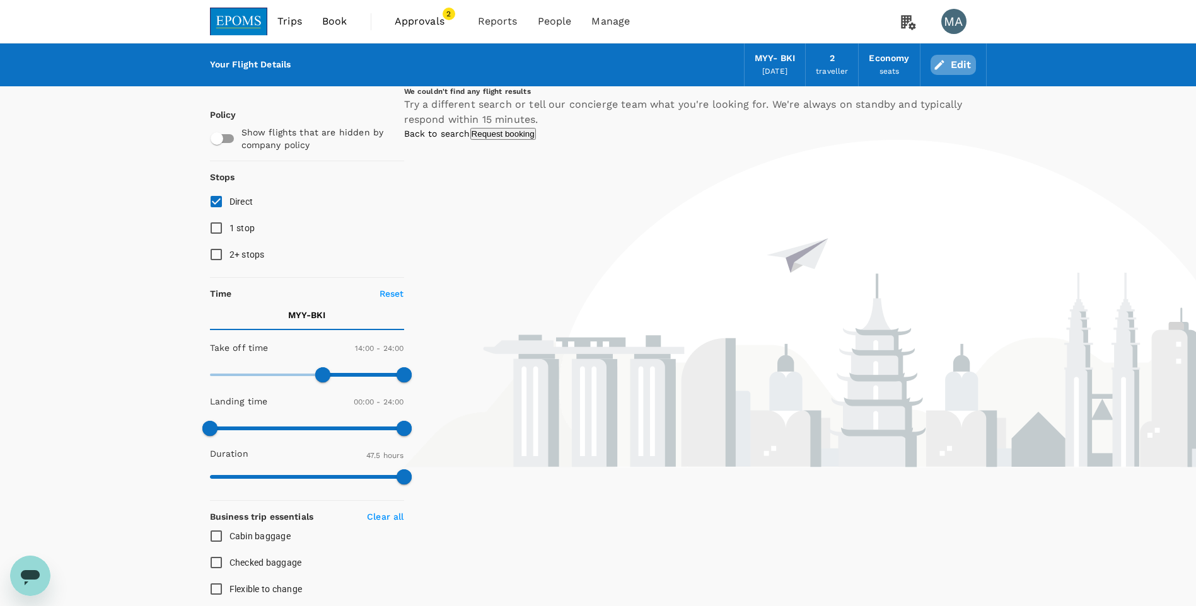
click at [948, 67] on button "Edit" at bounding box center [952, 65] width 45 height 20
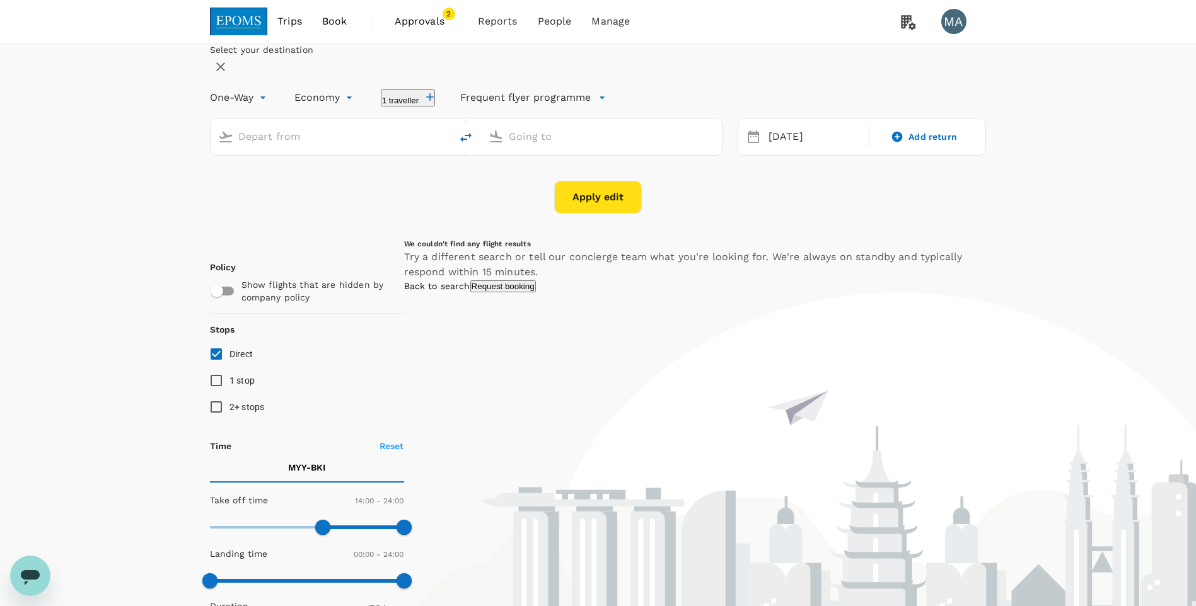
type input "Miri Intl (MYY)"
type input "Kota Kinabalu Intl (BKI)"
click at [585, 214] on button "Apply edit" at bounding box center [598, 197] width 88 height 33
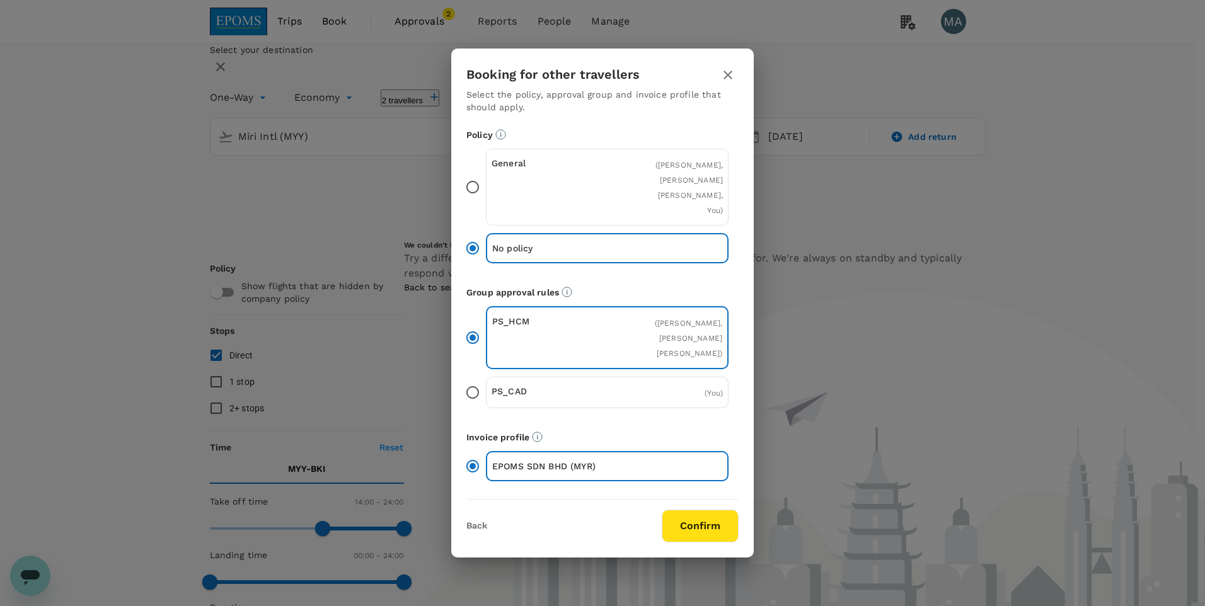
click at [470, 174] on input "General ( [PERSON_NAME], [PERSON_NAME] [PERSON_NAME], You )" at bounding box center [473, 187] width 26 height 26
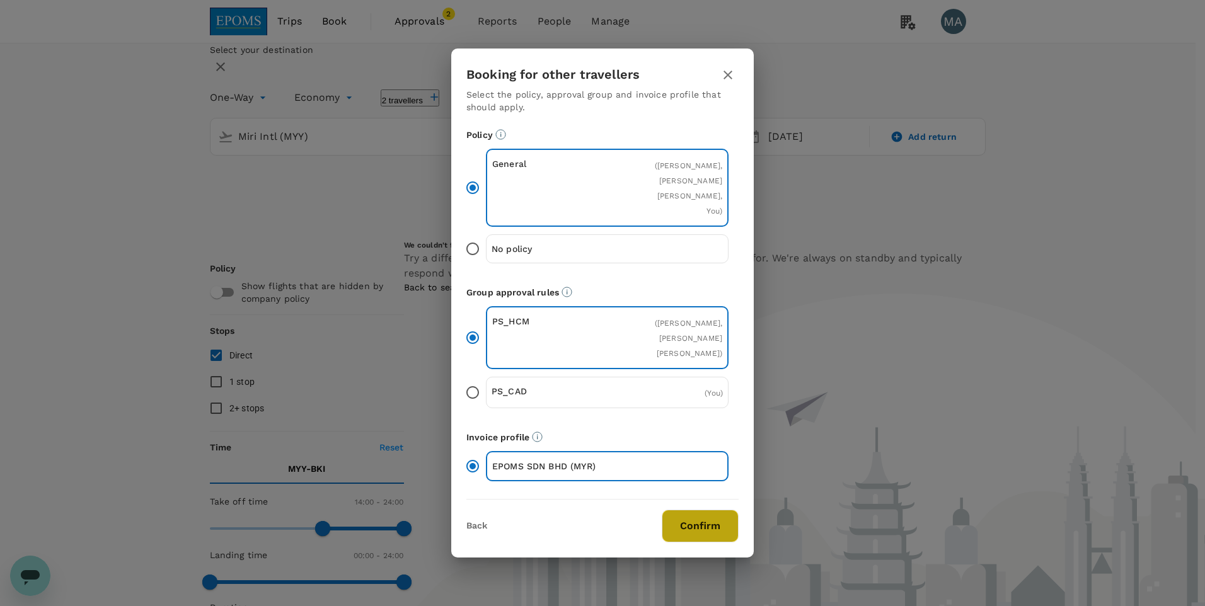
click at [690, 538] on button "Confirm" at bounding box center [700, 526] width 77 height 33
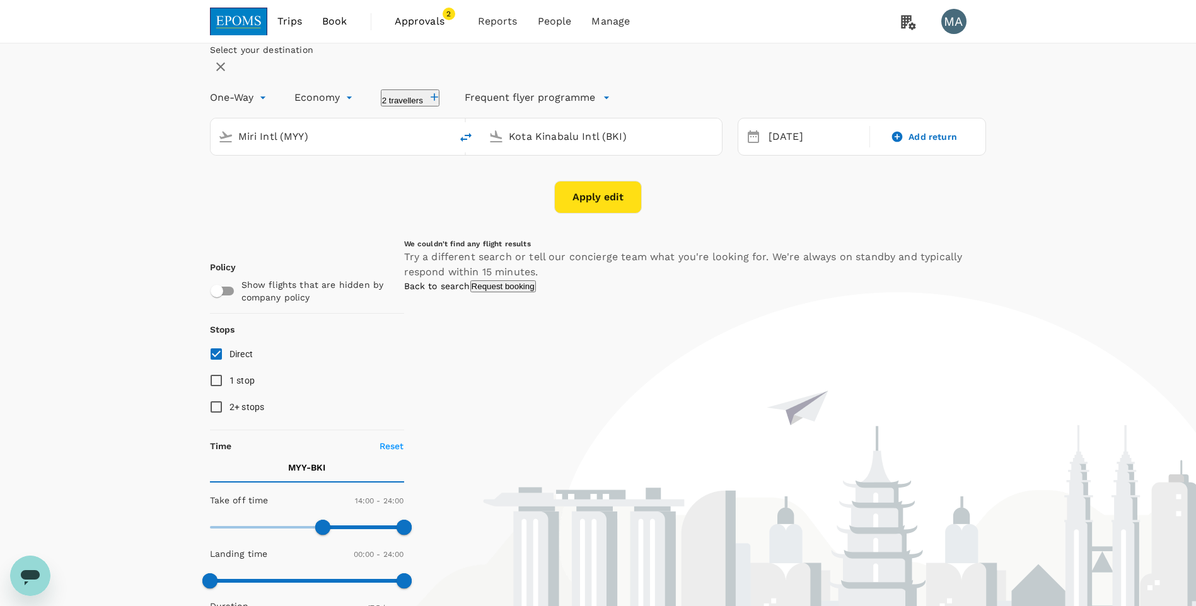
checkbox input "false"
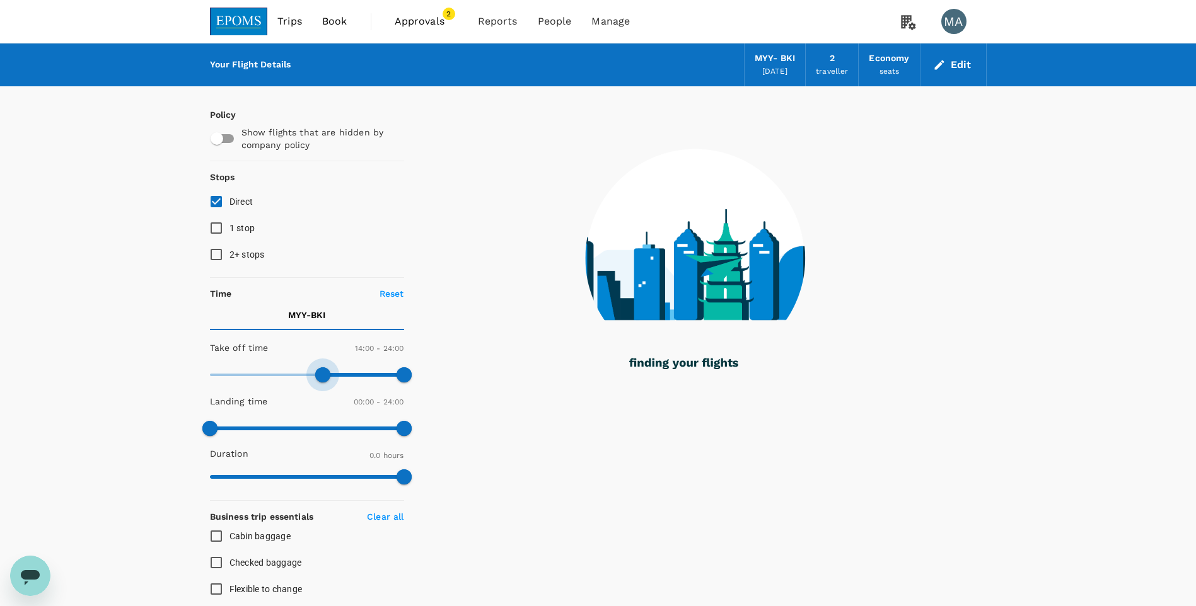
type input "810"
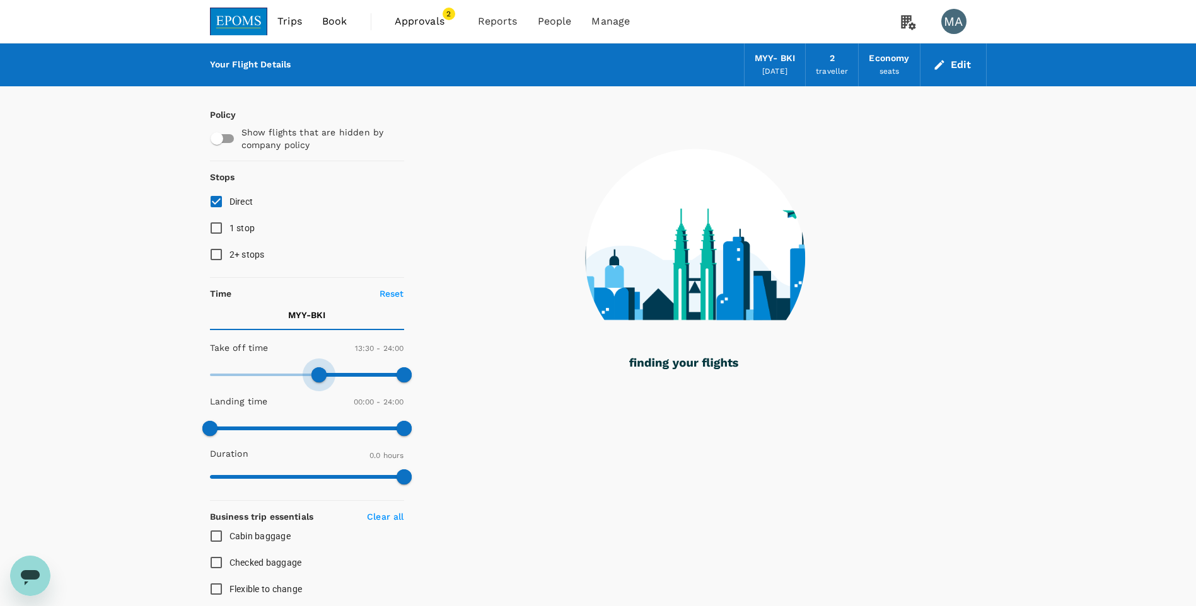
drag, startPoint x: 211, startPoint y: 373, endPoint x: 320, endPoint y: 368, distance: 108.6
click at [320, 368] on span at bounding box center [318, 375] width 15 height 15
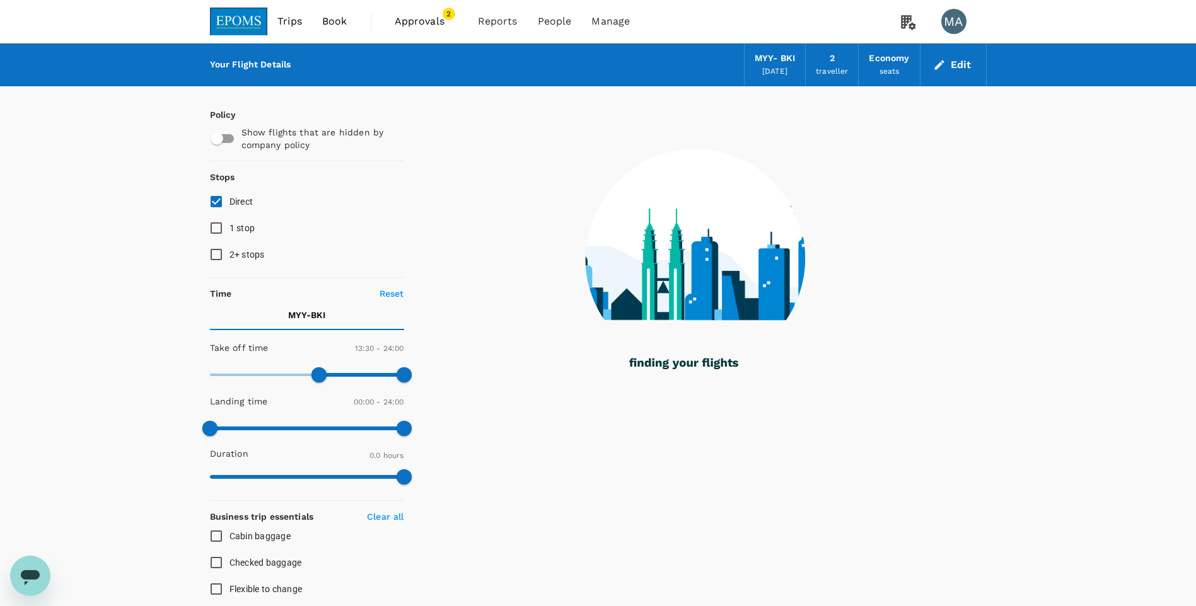
checkbox input "true"
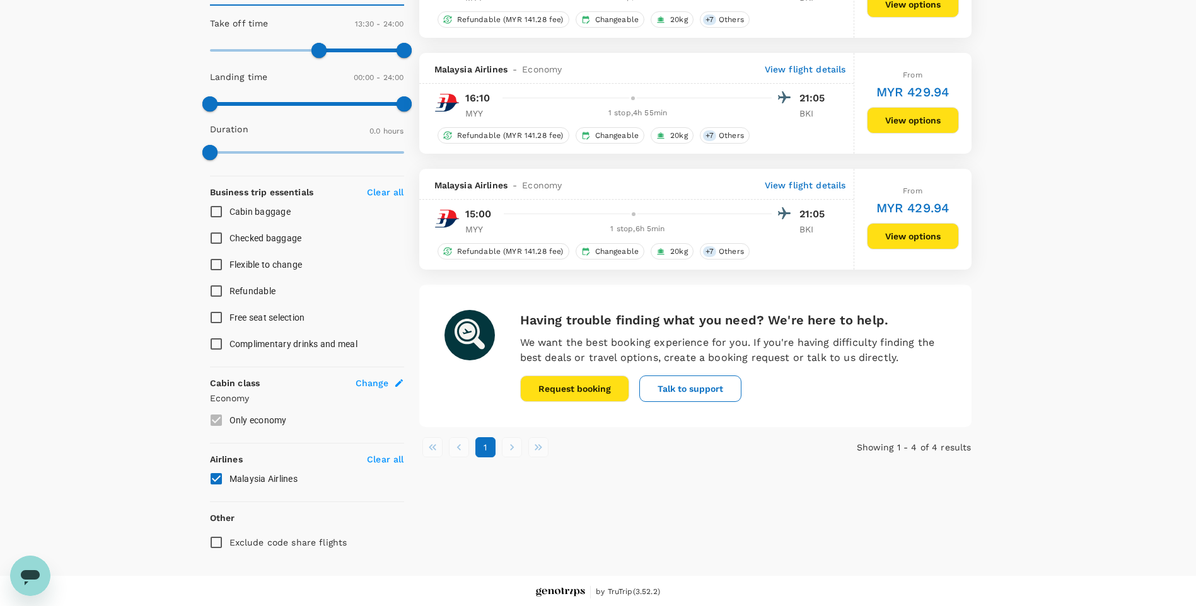
scroll to position [327, 0]
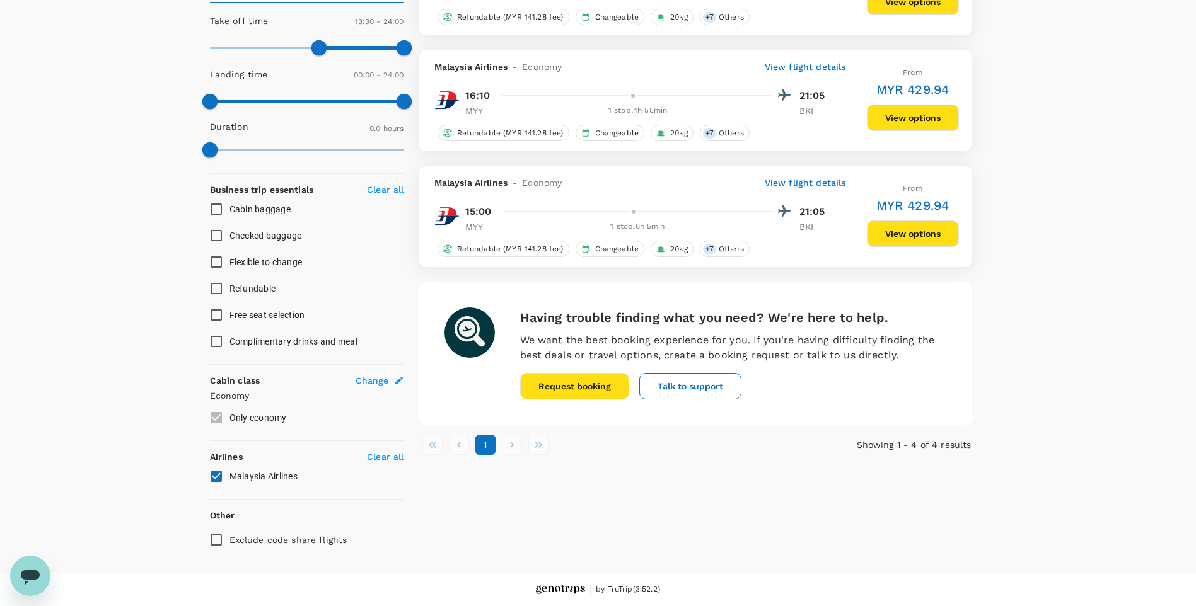
click at [226, 473] on input "Malaysia Airlines" at bounding box center [216, 476] width 26 height 26
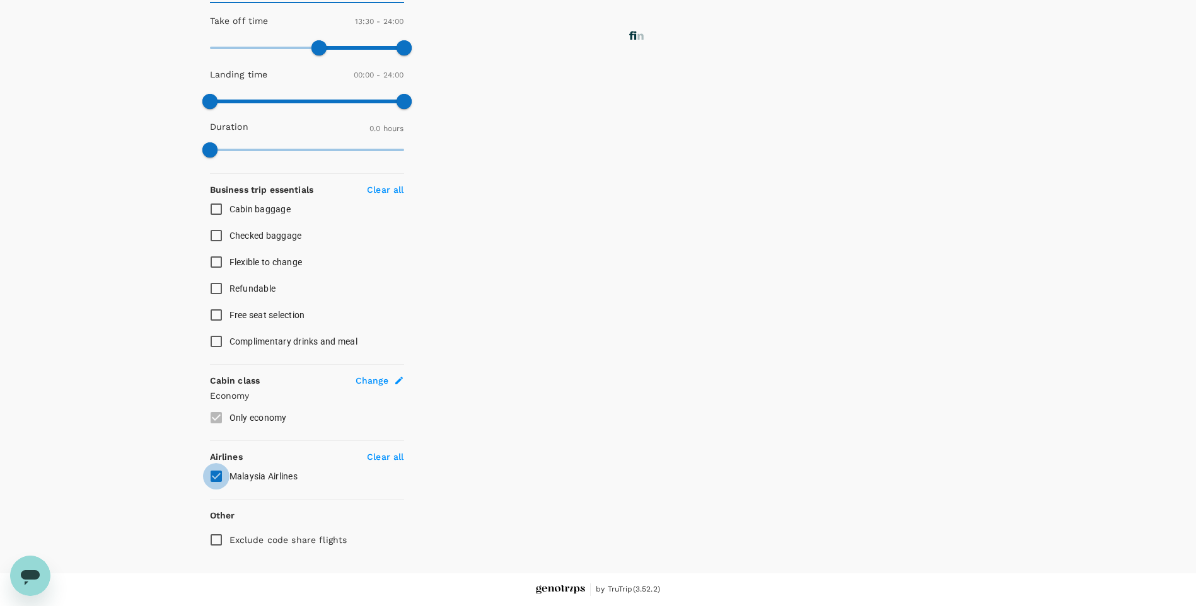
click at [205, 479] on input "Malaysia Airlines" at bounding box center [216, 476] width 26 height 26
click at [213, 479] on input "Malaysia Airlines" at bounding box center [216, 476] width 26 height 26
click at [218, 477] on input "Malaysia Airlines" at bounding box center [216, 476] width 26 height 26
click at [216, 477] on input "Malaysia Airlines" at bounding box center [216, 476] width 26 height 26
checkbox input "true"
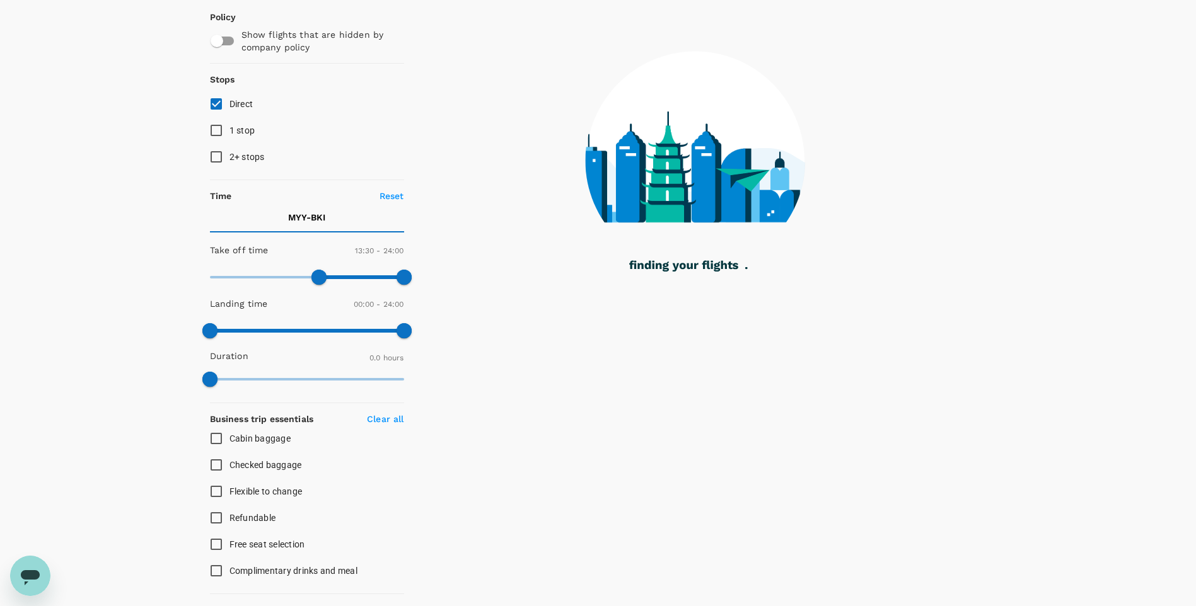
scroll to position [75, 0]
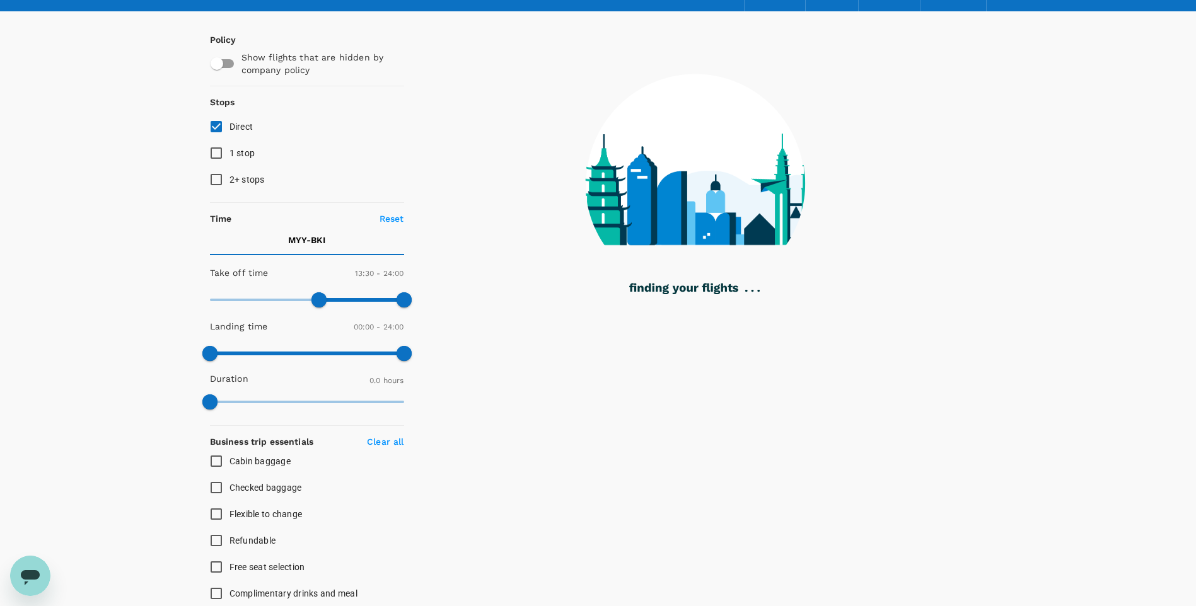
type input "50"
checkbox input "false"
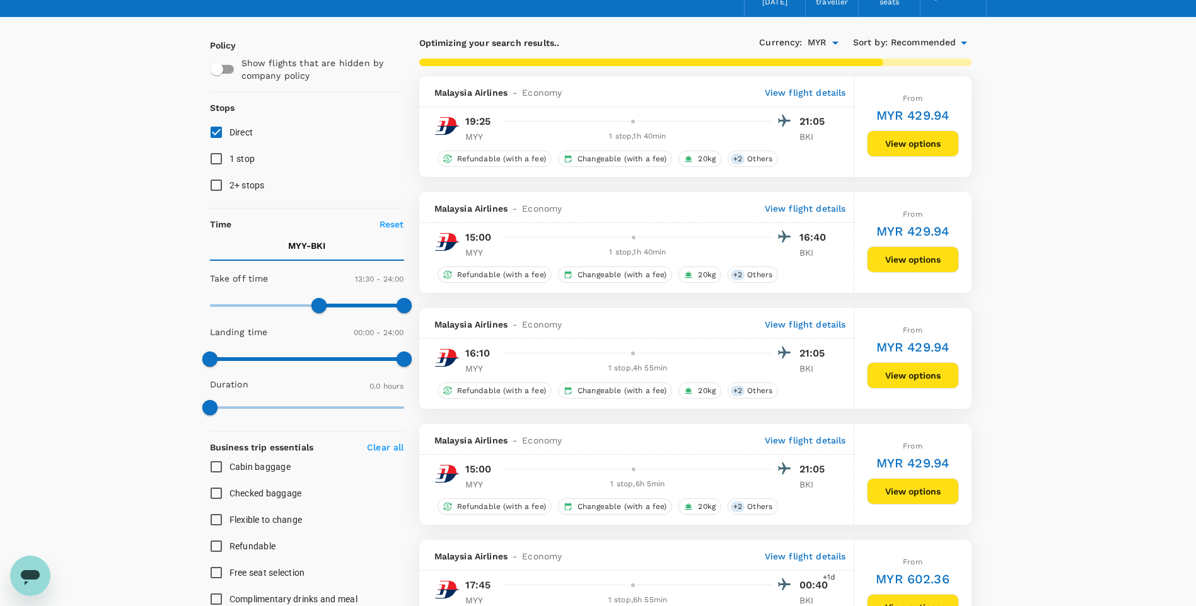
scroll to position [0, 0]
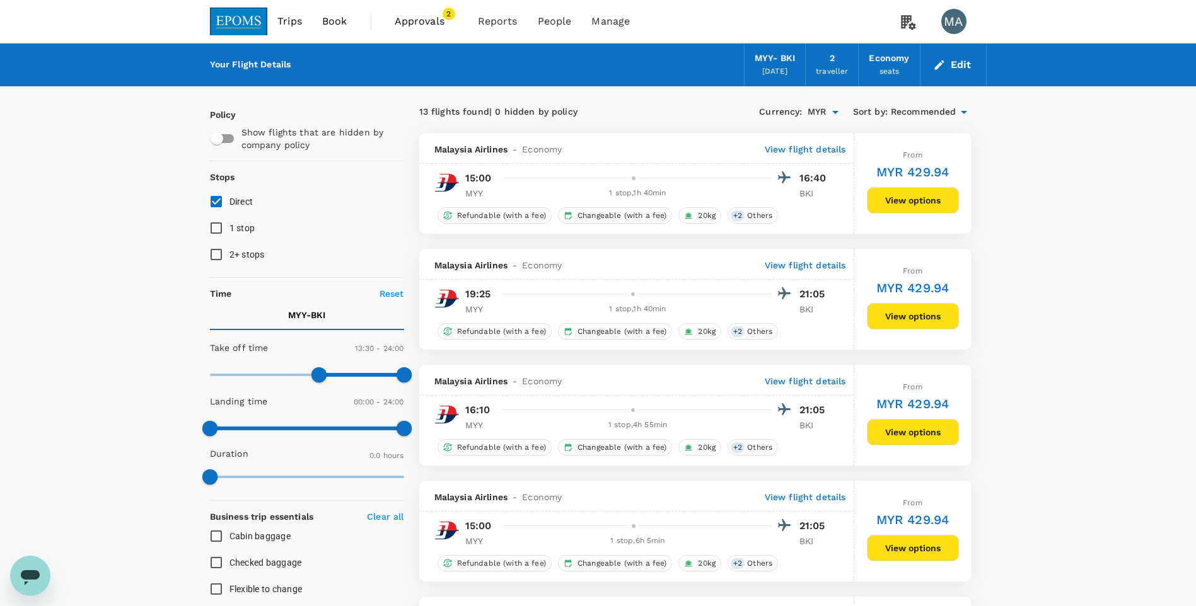
click at [900, 203] on button "View options" at bounding box center [913, 200] width 92 height 26
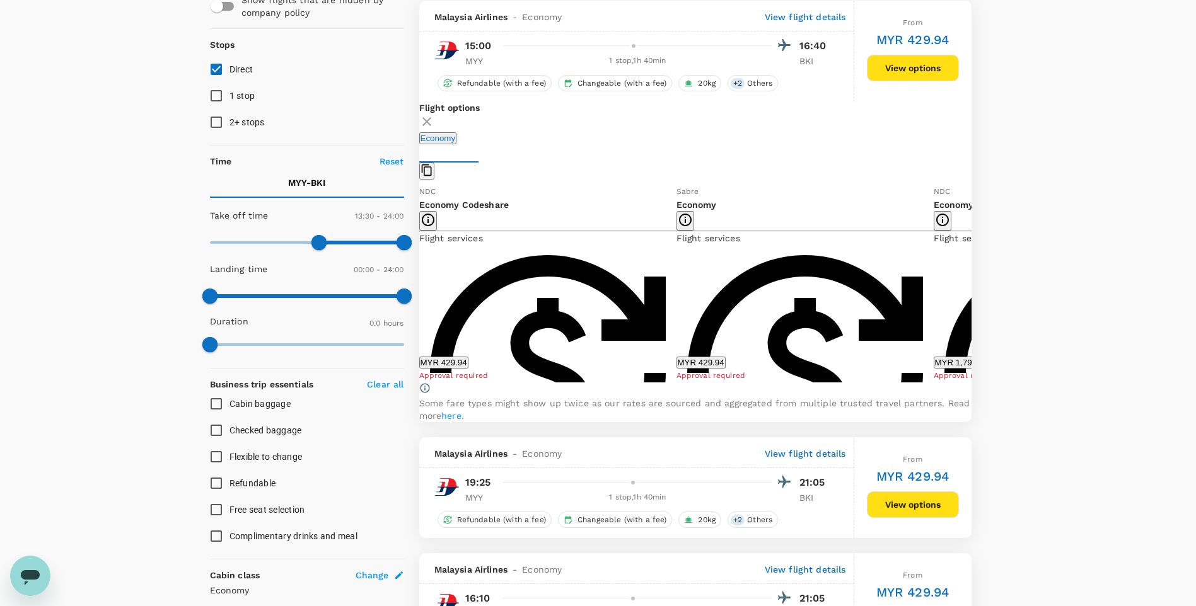
scroll to position [133, 0]
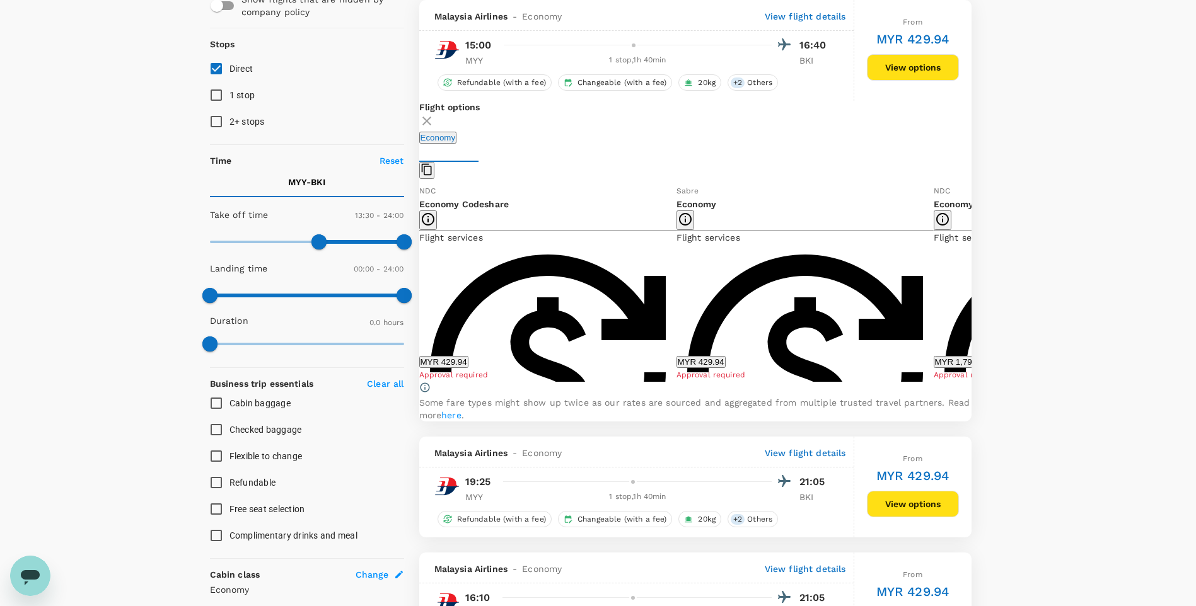
click at [726, 368] on button "MYR 429.94" at bounding box center [700, 362] width 49 height 12
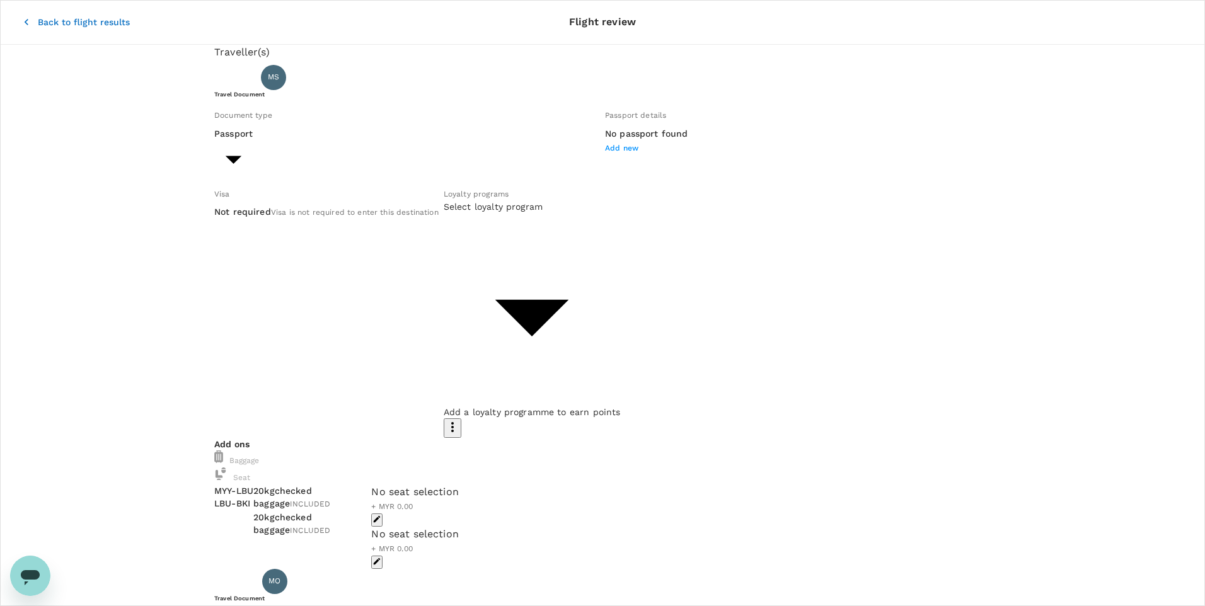
click at [299, 236] on li "ID card" at bounding box center [326, 235] width 202 height 20
type input "Id card"
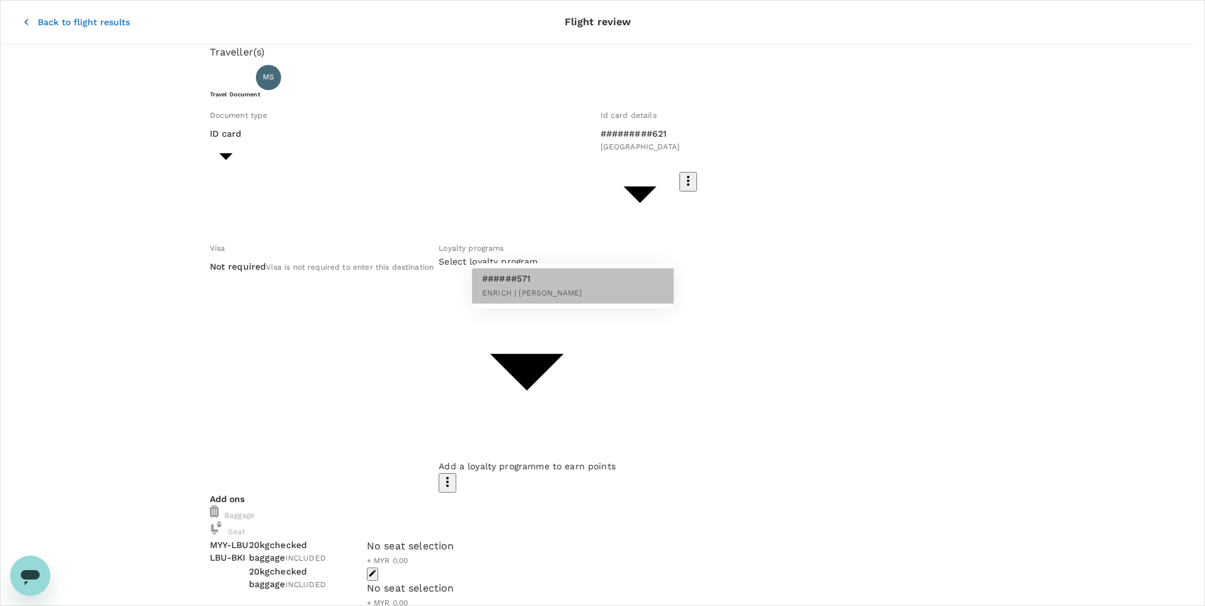
click at [507, 291] on span "ENRICH | [PERSON_NAME]" at bounding box center [532, 293] width 100 height 9
type input "e69be47c-ca98-41bc-b107-b6e4b6e6522a"
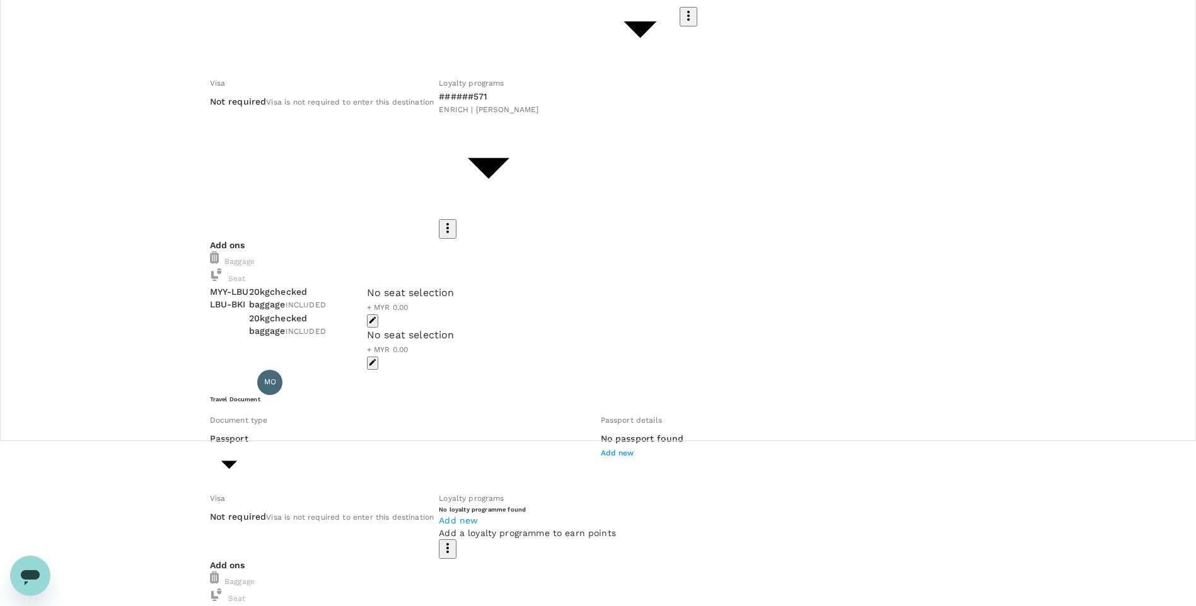
scroll to position [189, 0]
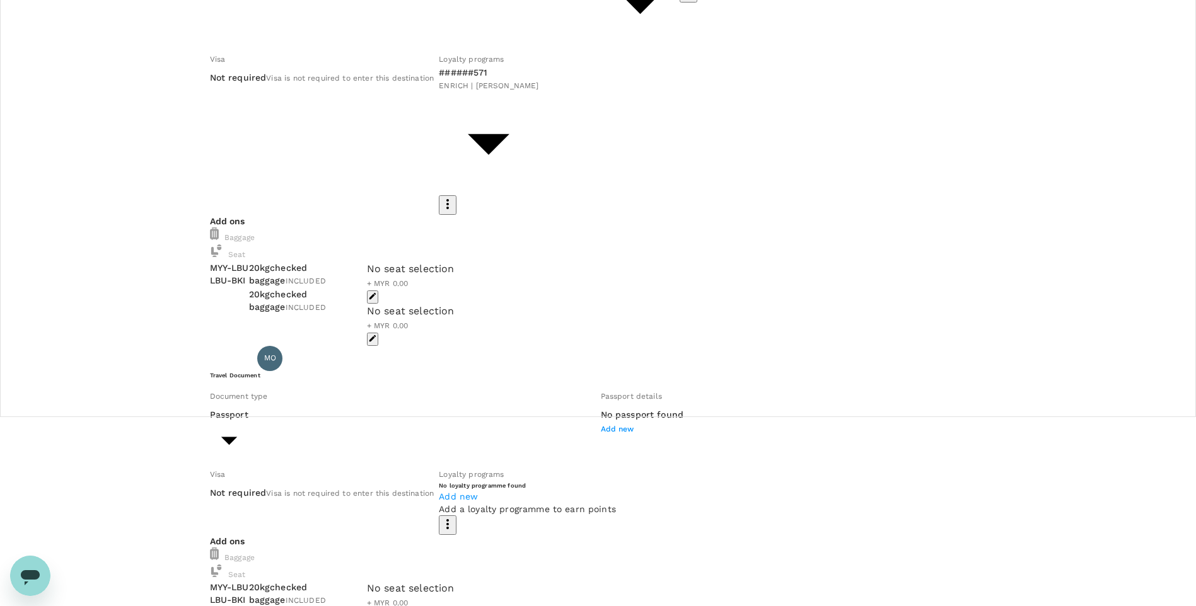
click at [385, 374] on body "Back to flight results Flight review Traveller(s) Traveller 1 : [PERSON_NAME] […" at bounding box center [598, 466] width 1196 height 1311
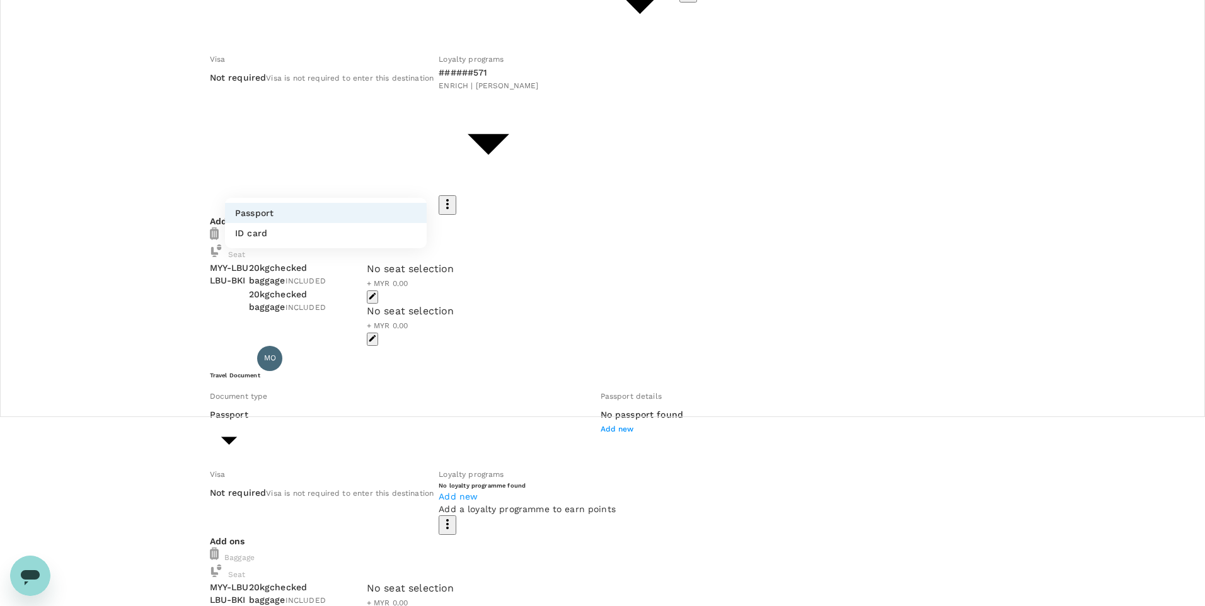
click at [327, 243] on li "ID card" at bounding box center [326, 233] width 202 height 20
type input "Id card"
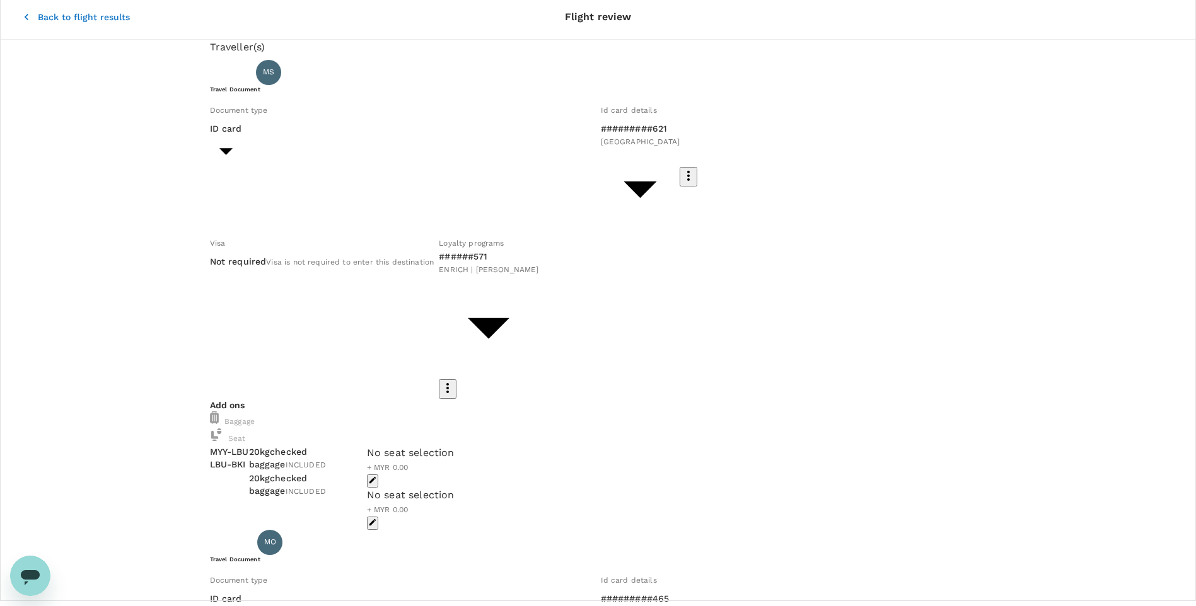
scroll to position [0, 0]
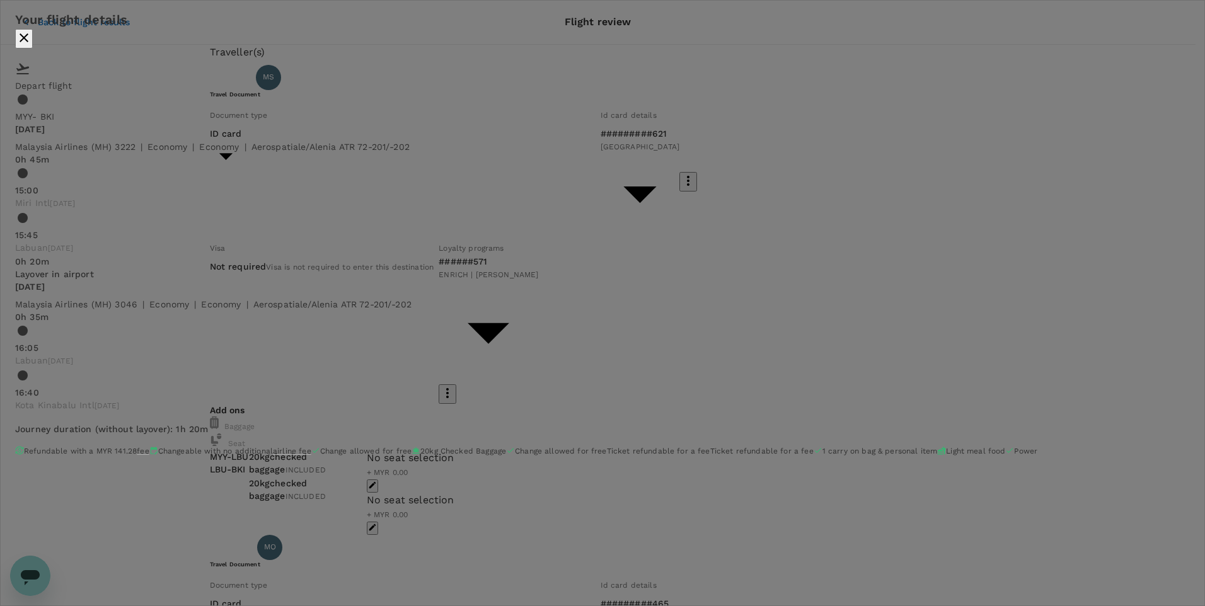
click at [1063, 191] on div "Your flight details Depart flight MYY - BKI [DATE] Malaysia Airlines (MH) 3222 …" at bounding box center [602, 235] width 1205 height 471
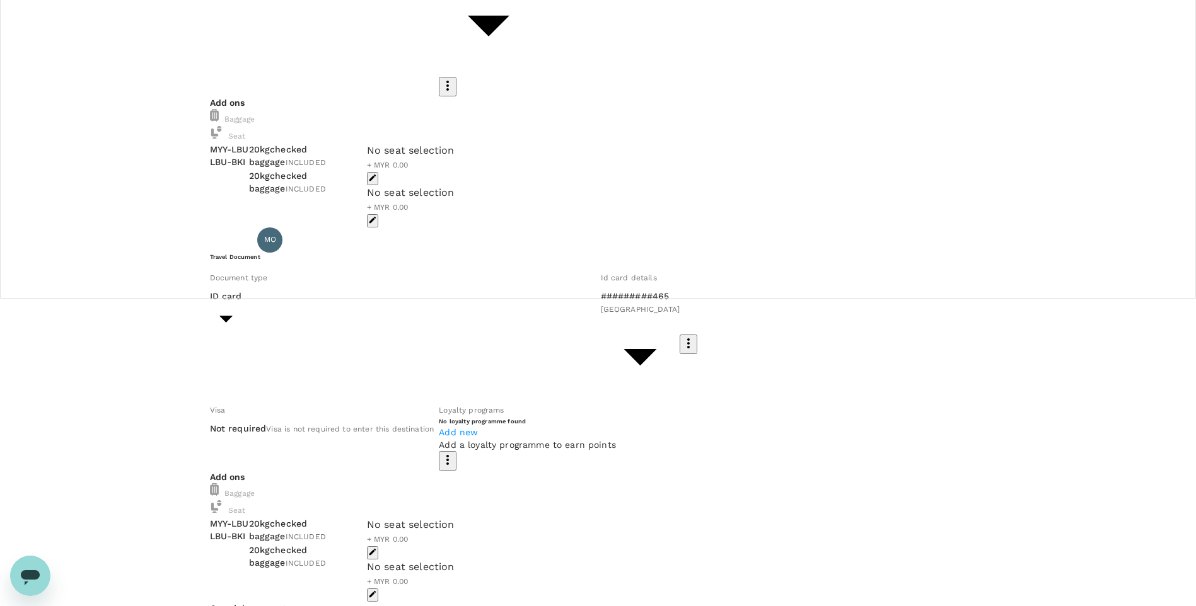
scroll to position [348, 0]
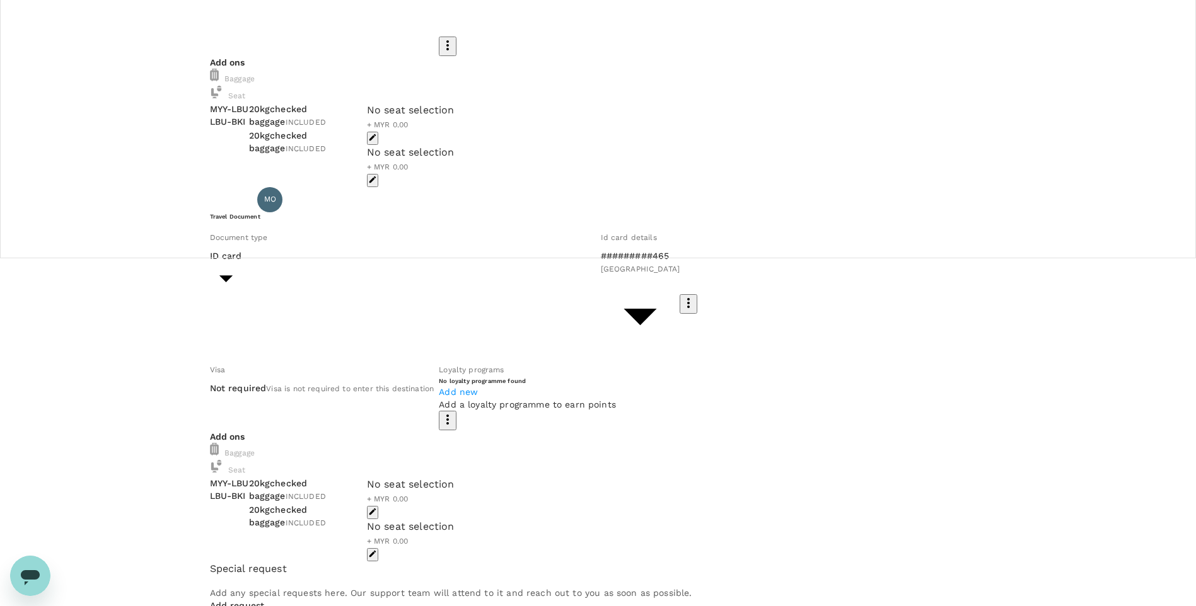
click at [295, 587] on div "Add any special requests here. Our support team will attend to it and reach out…" at bounding box center [598, 609] width 777 height 45
checkbox input "true"
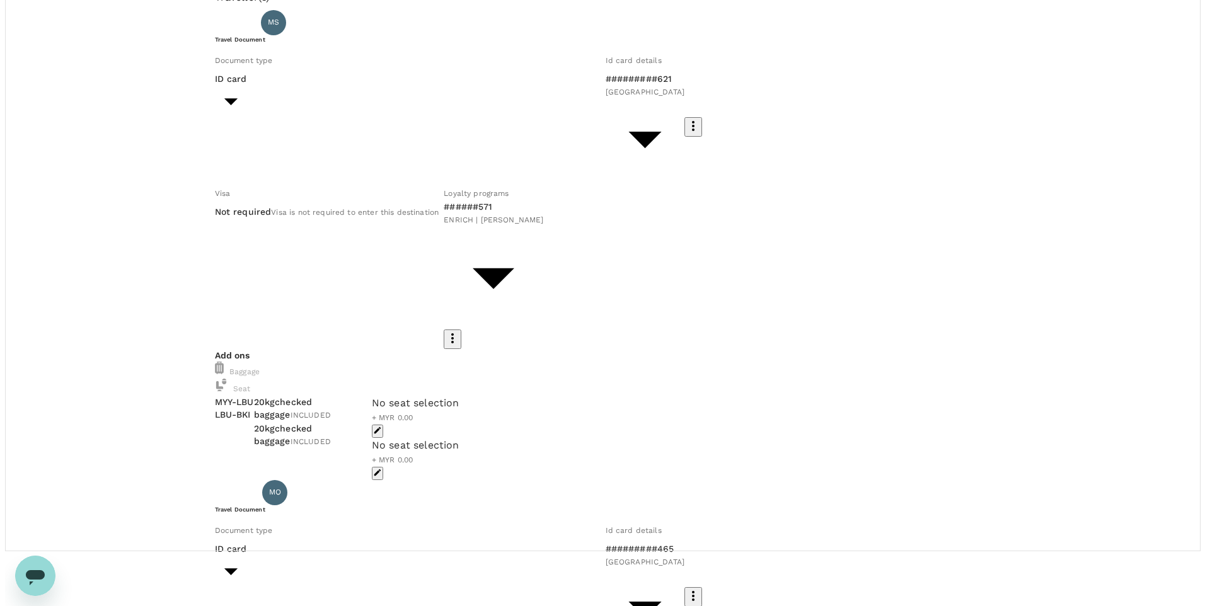
scroll to position [33, 0]
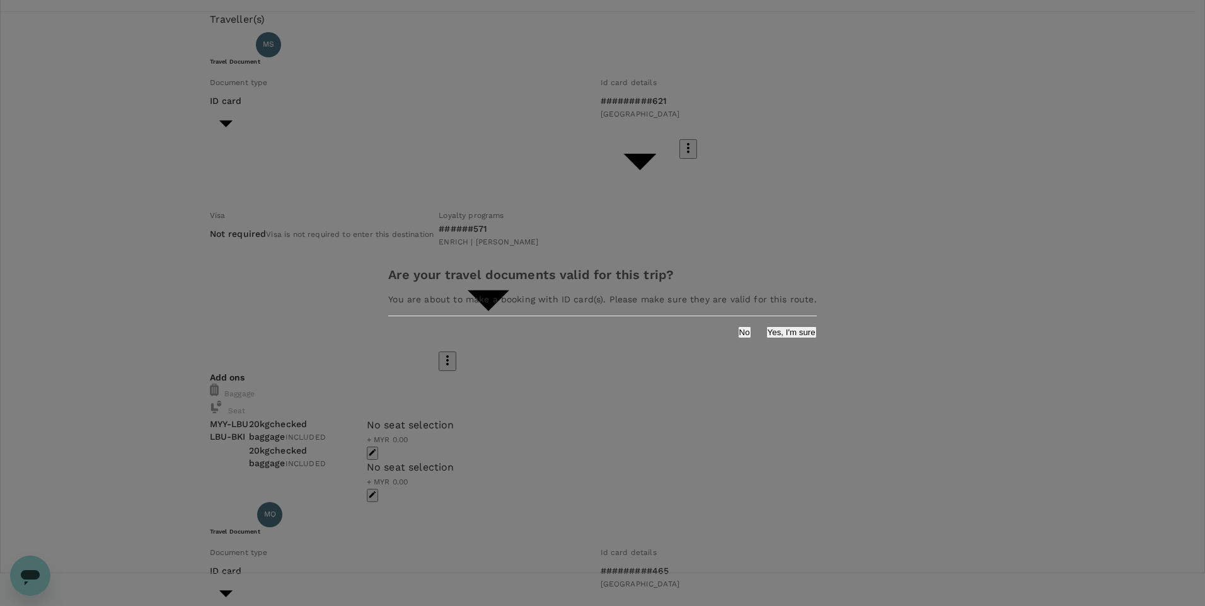
click at [748, 329] on div "No Yes, I'm sure" at bounding box center [602, 327] width 458 height 22
click at [767, 334] on button "Yes, I'm sure" at bounding box center [792, 333] width 50 height 12
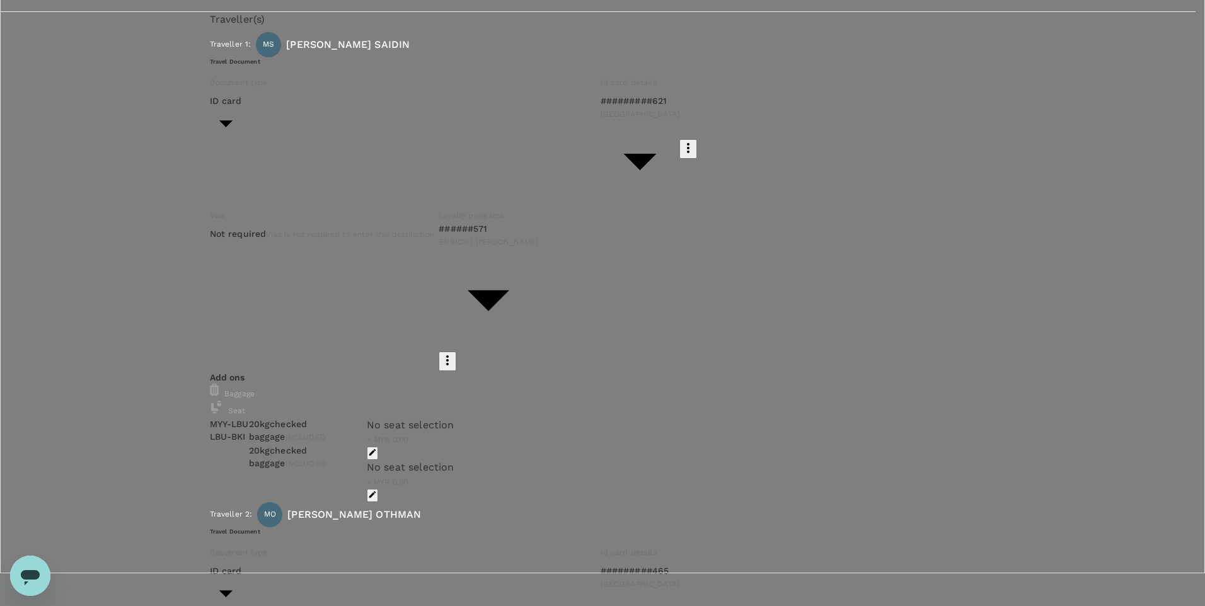
type input "9ea61a02-274a-4f65-9d5b-ca51ac7b2cfc"
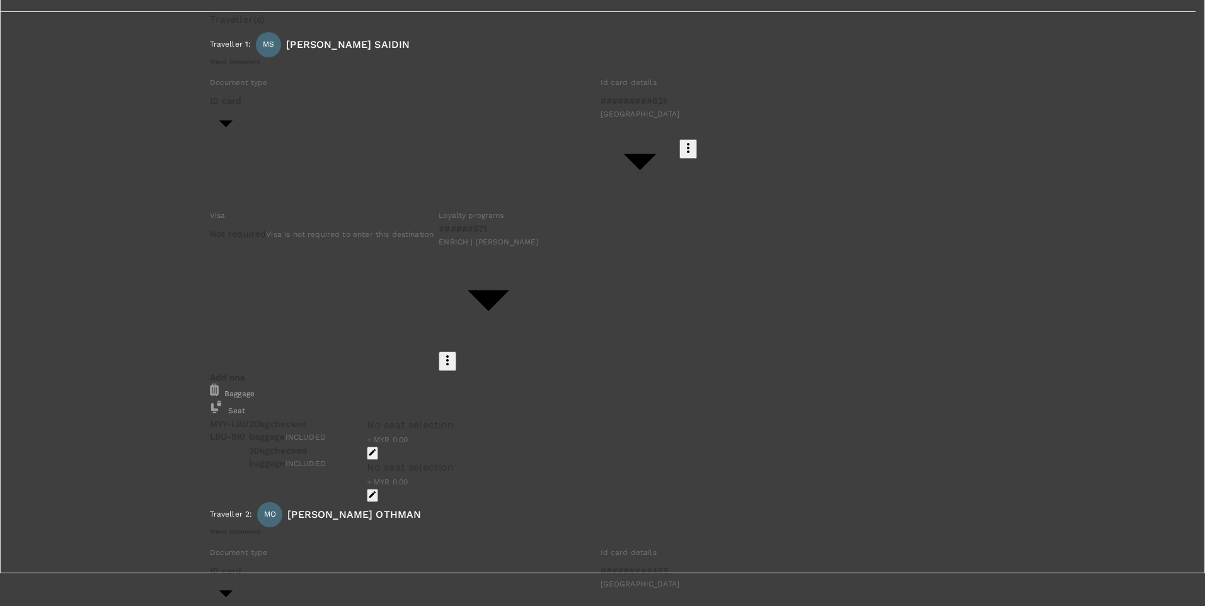
type input "[DATE]"
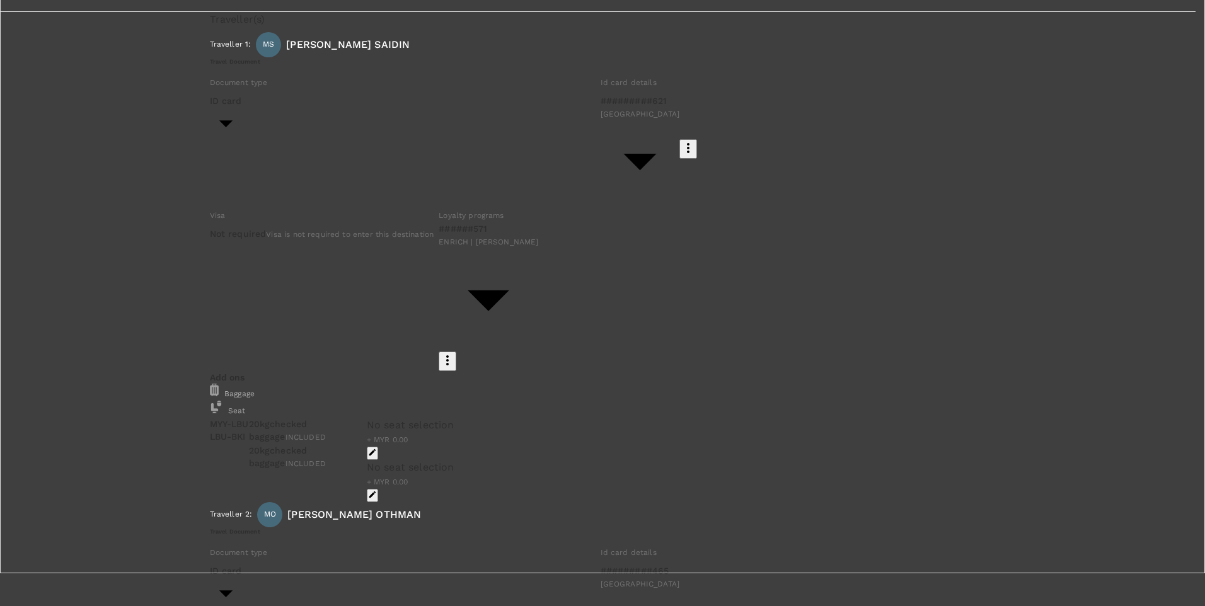
type input "AMINU"
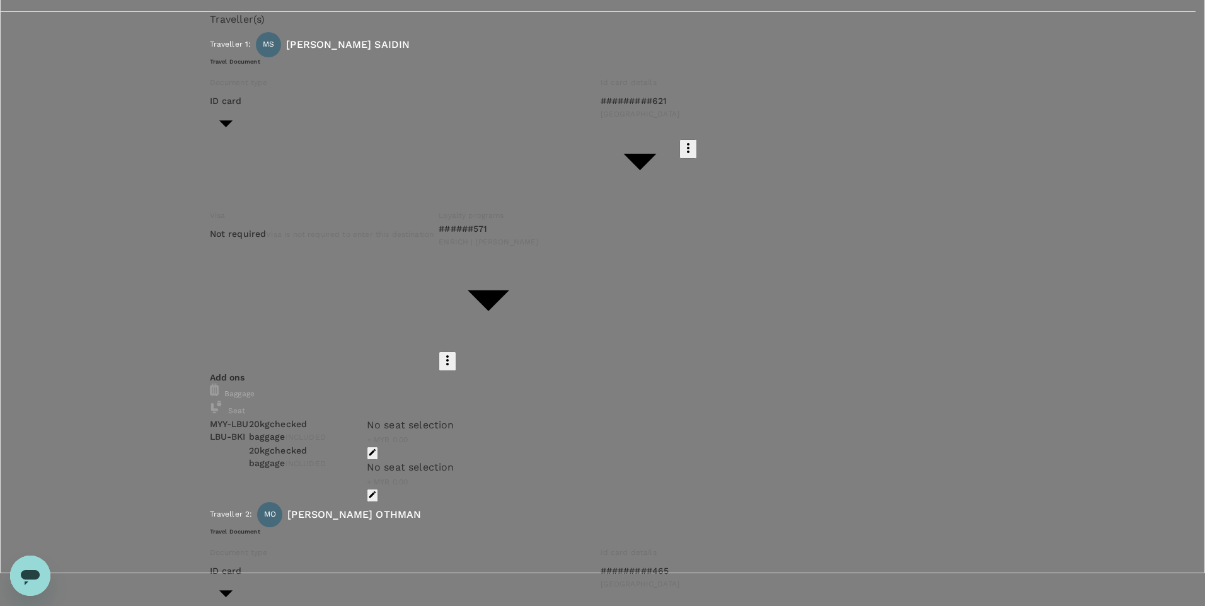
type textarea "t"
type textarea "r"
type textarea "t"
type textarea "TRF will be shared via email"
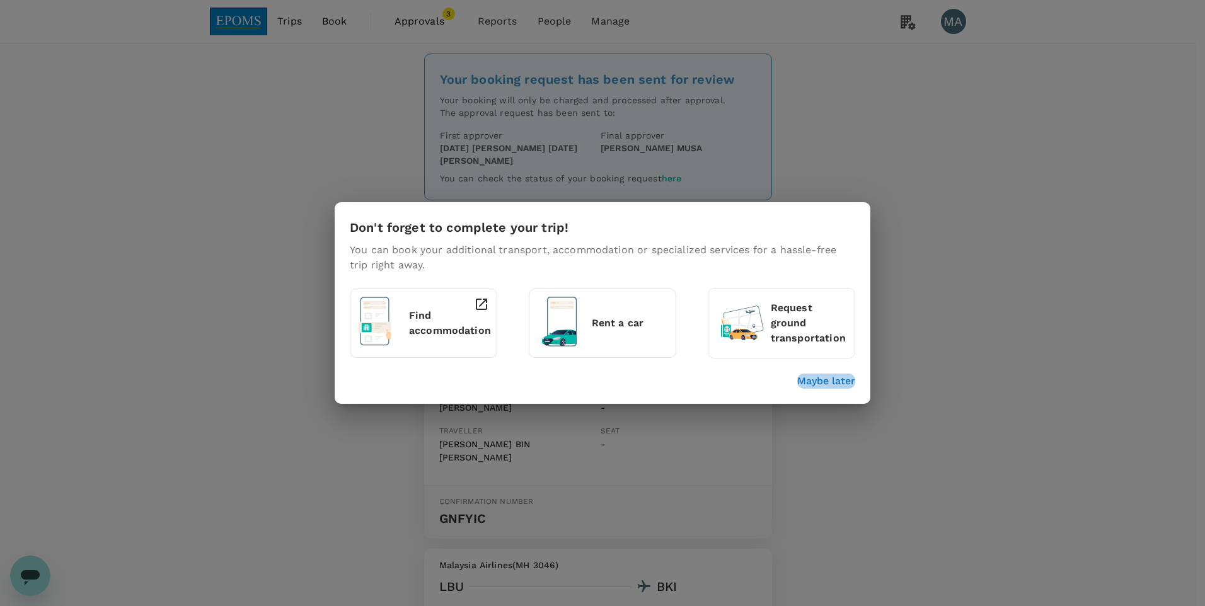
click at [845, 385] on p "Maybe later" at bounding box center [826, 381] width 58 height 15
